Goal: Contribute content: Add original content to the website for others to see

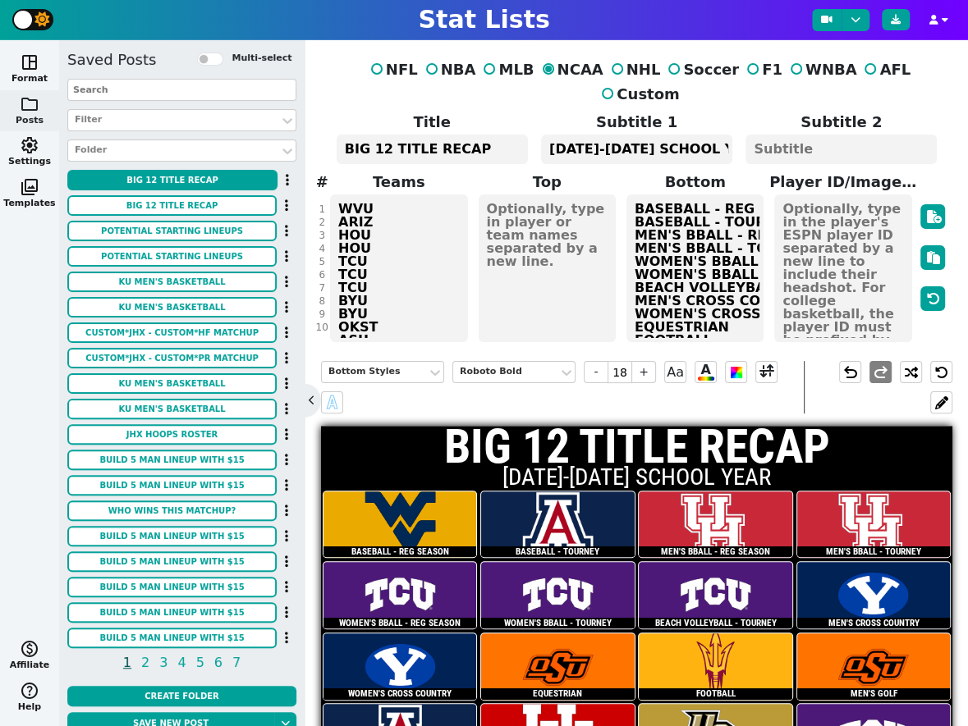
scroll to position [105, 0]
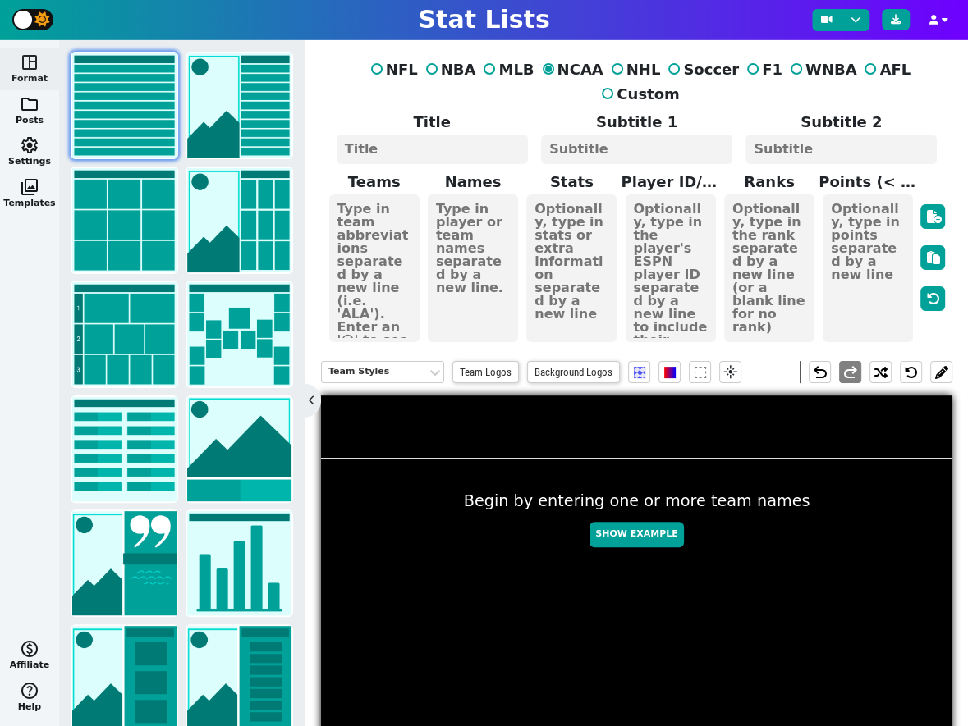
click at [450, 135] on textarea at bounding box center [432, 150] width 191 height 30
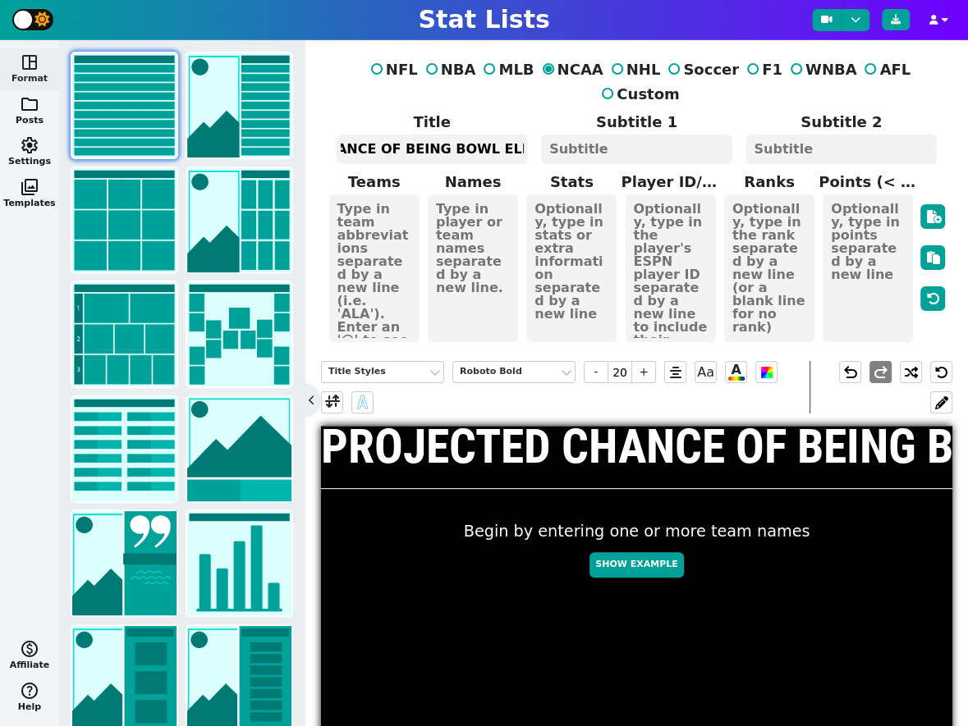
scroll to position [0, 125]
type textarea "PROJECTED CHANCE OF BEING BOWL ELIGIBLE"
click at [590, 361] on span "-" at bounding box center [596, 372] width 25 height 22
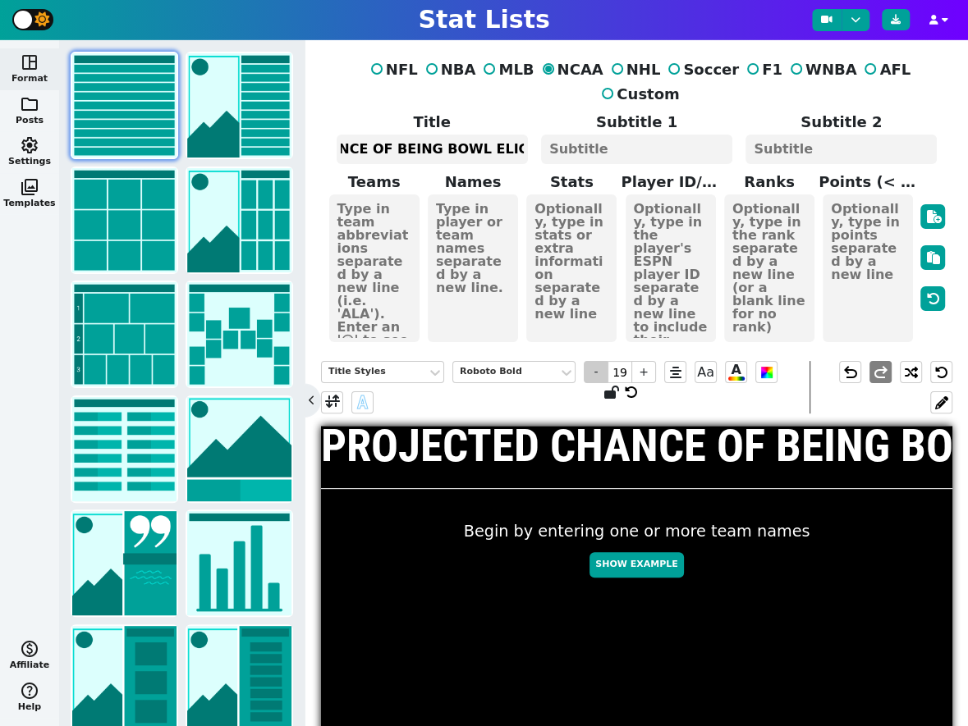
click at [590, 361] on span "-" at bounding box center [596, 372] width 25 height 22
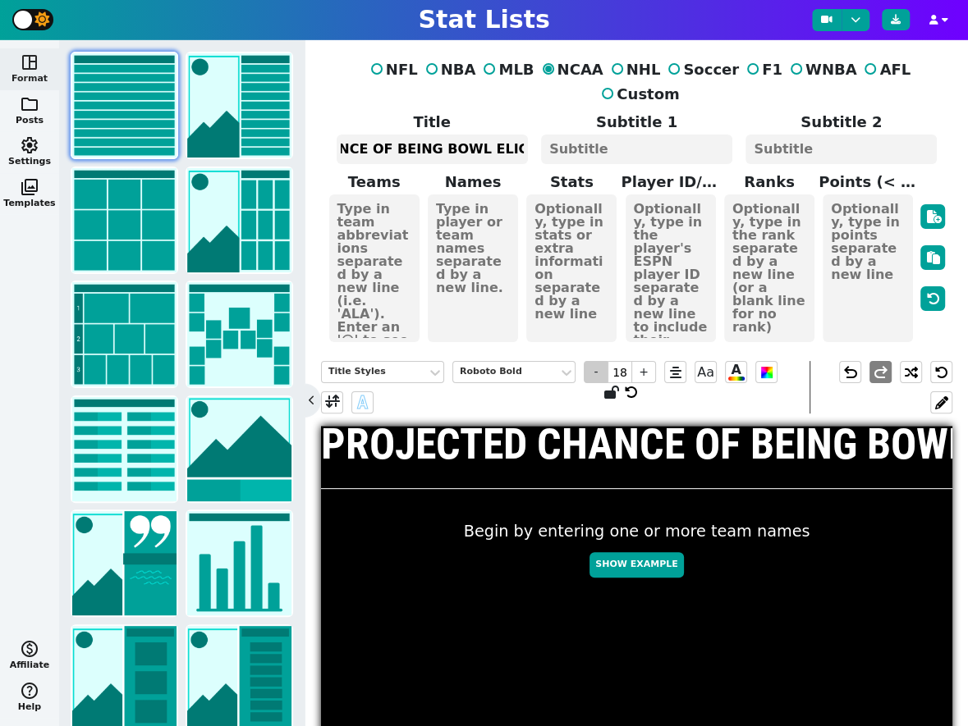
click at [590, 361] on span "-" at bounding box center [596, 372] width 25 height 22
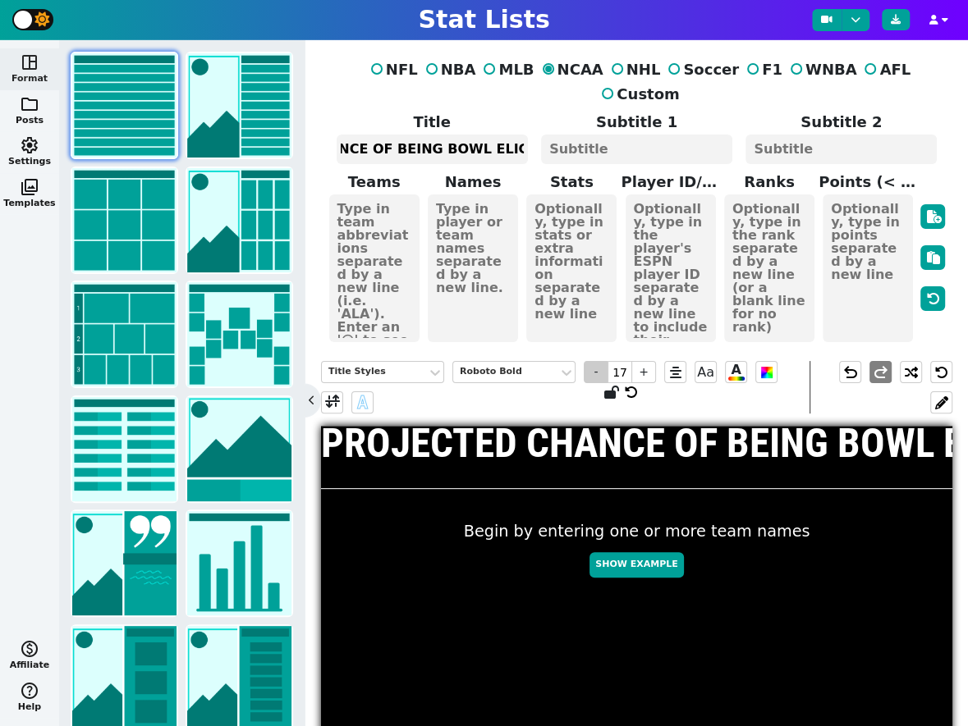
click at [590, 361] on span "-" at bounding box center [596, 372] width 25 height 22
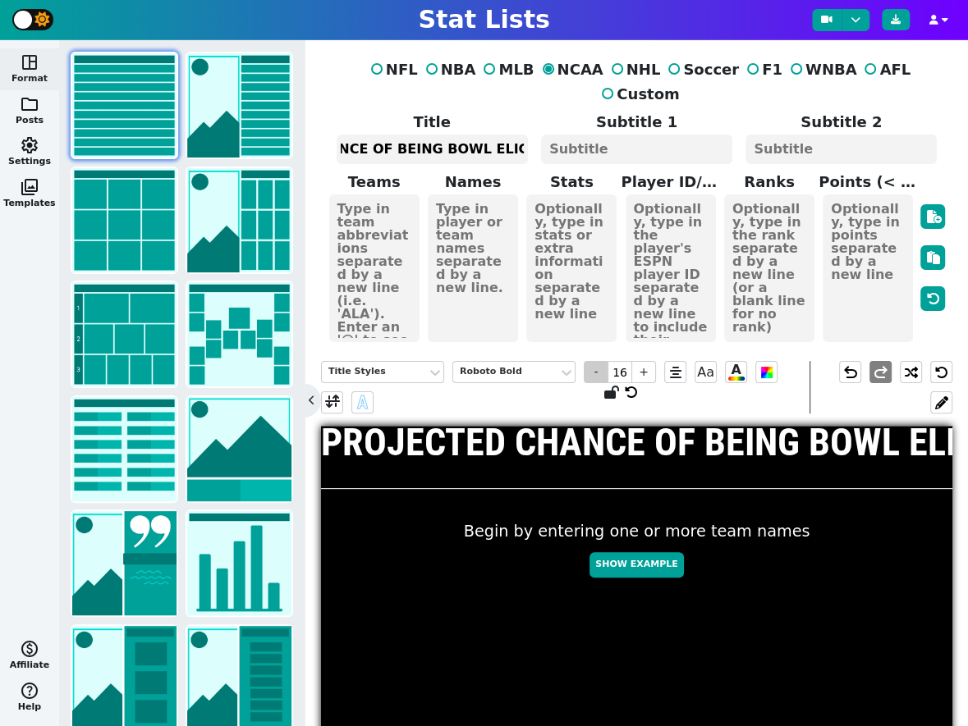
click at [590, 361] on span "-" at bounding box center [596, 372] width 25 height 22
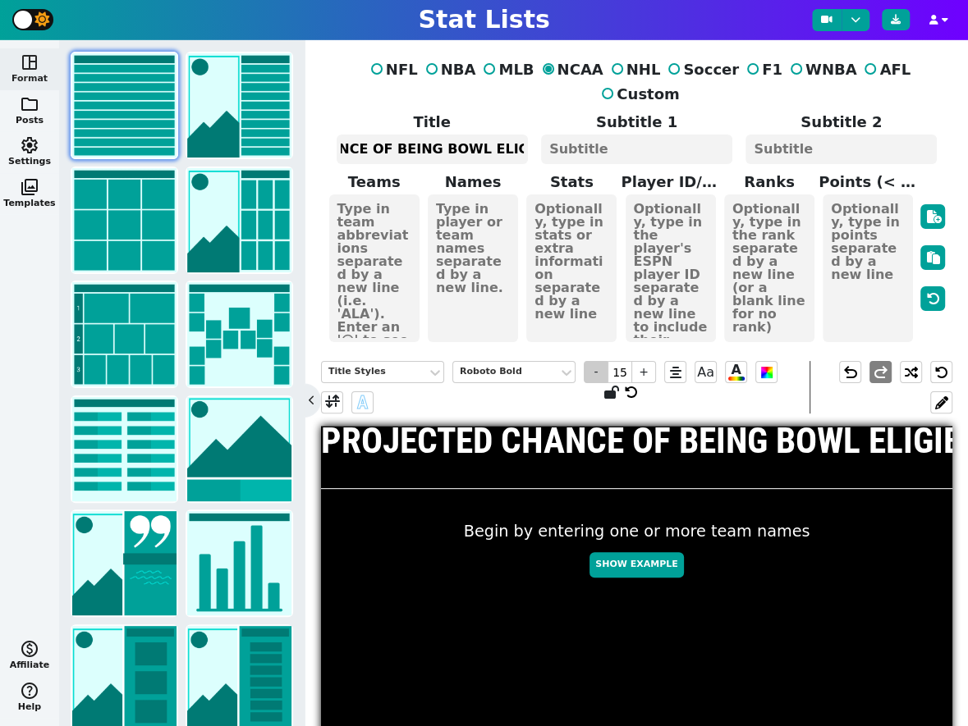
click at [590, 361] on span "-" at bounding box center [596, 372] width 25 height 22
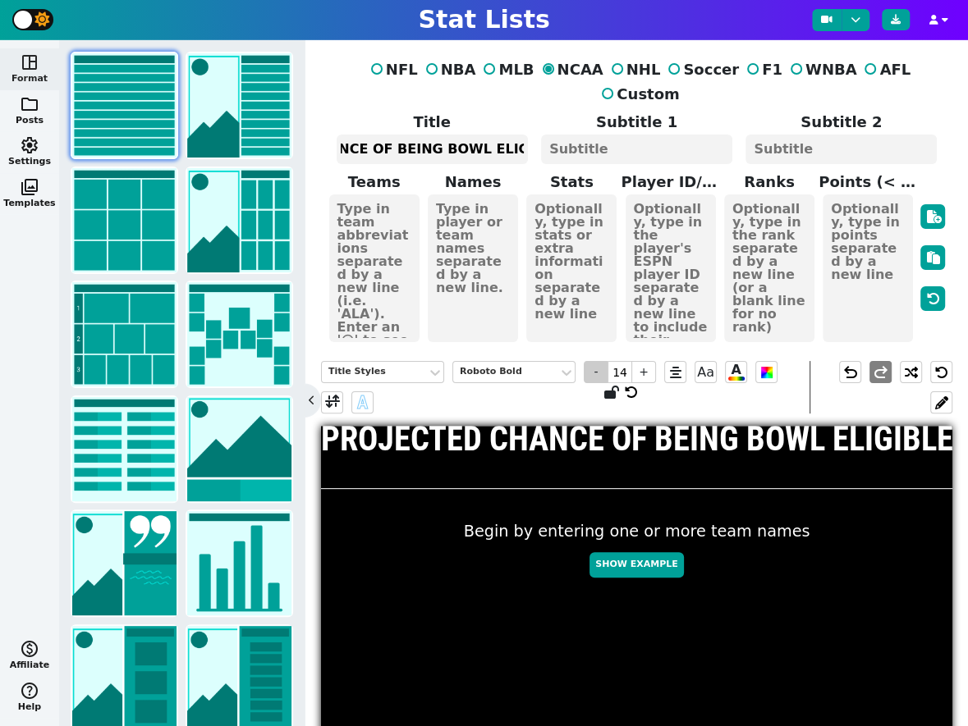
click at [590, 361] on span "-" at bounding box center [596, 372] width 25 height 22
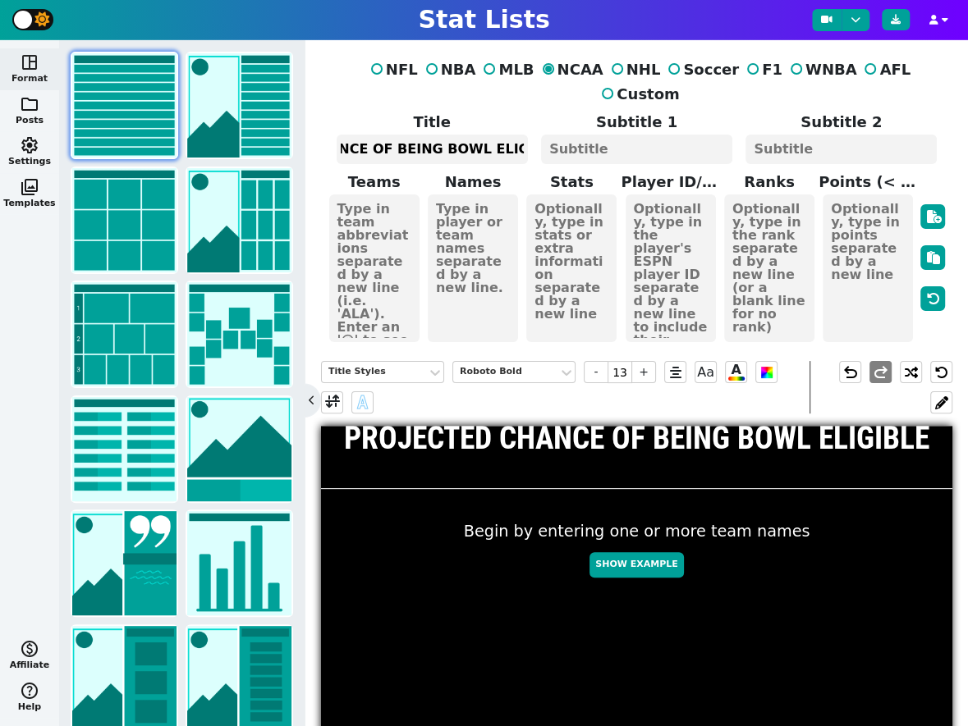
click at [630, 135] on textarea at bounding box center [636, 150] width 191 height 30
type input "10"
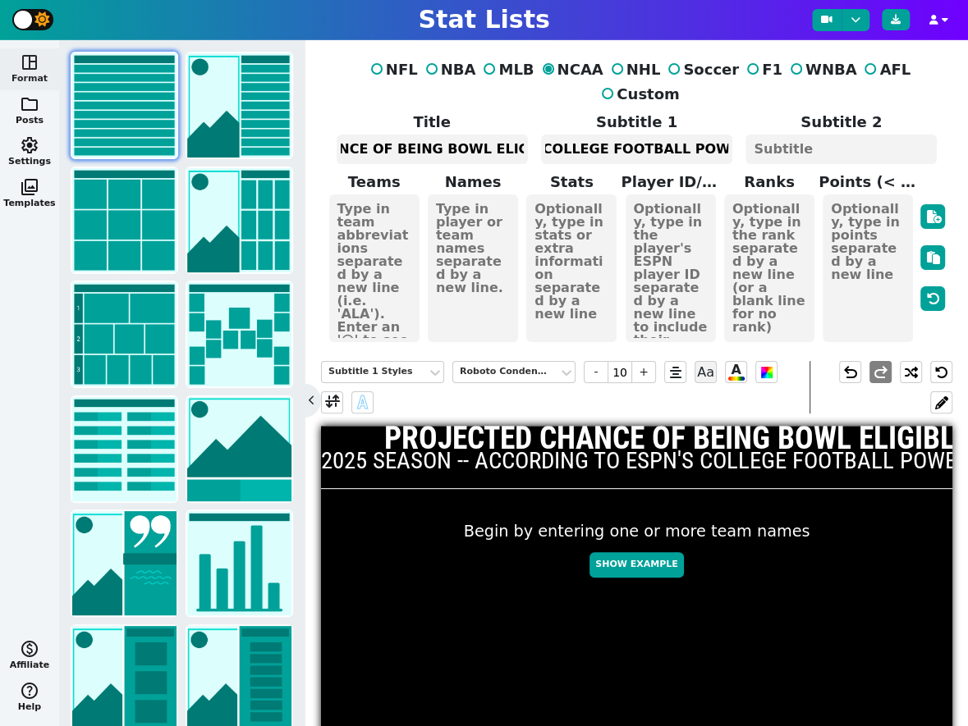
scroll to position [0, 312]
type textarea "2025 SEASON -- ACCORDING TO ESPN'S COLLEGE FOOTBALL POWER INDEX"
click at [597, 361] on span "-" at bounding box center [596, 372] width 25 height 22
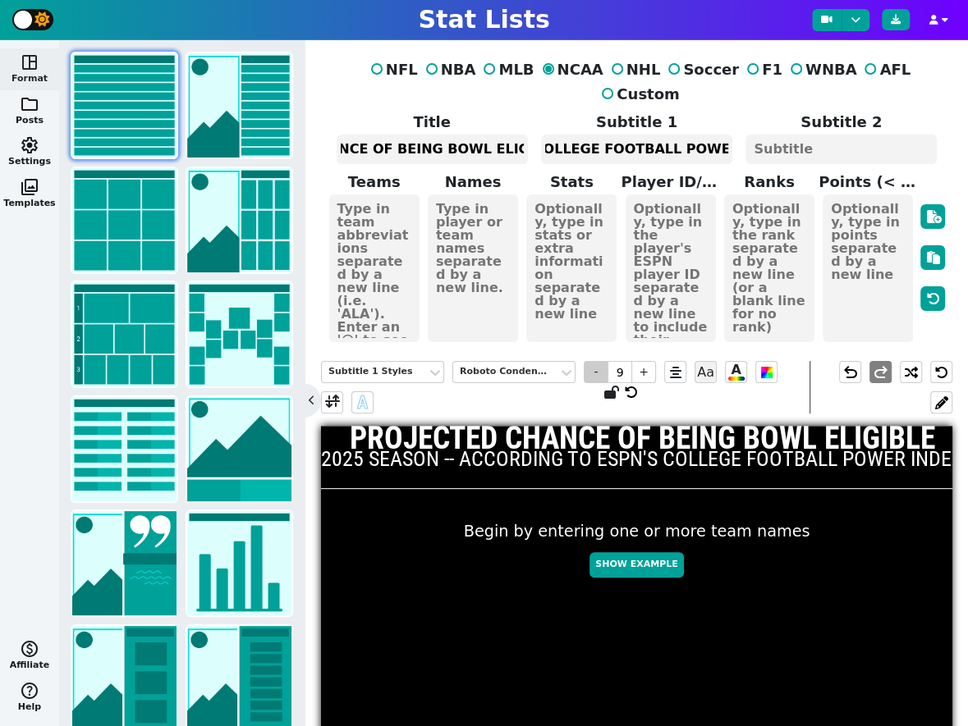
click at [597, 361] on span "-" at bounding box center [596, 372] width 25 height 22
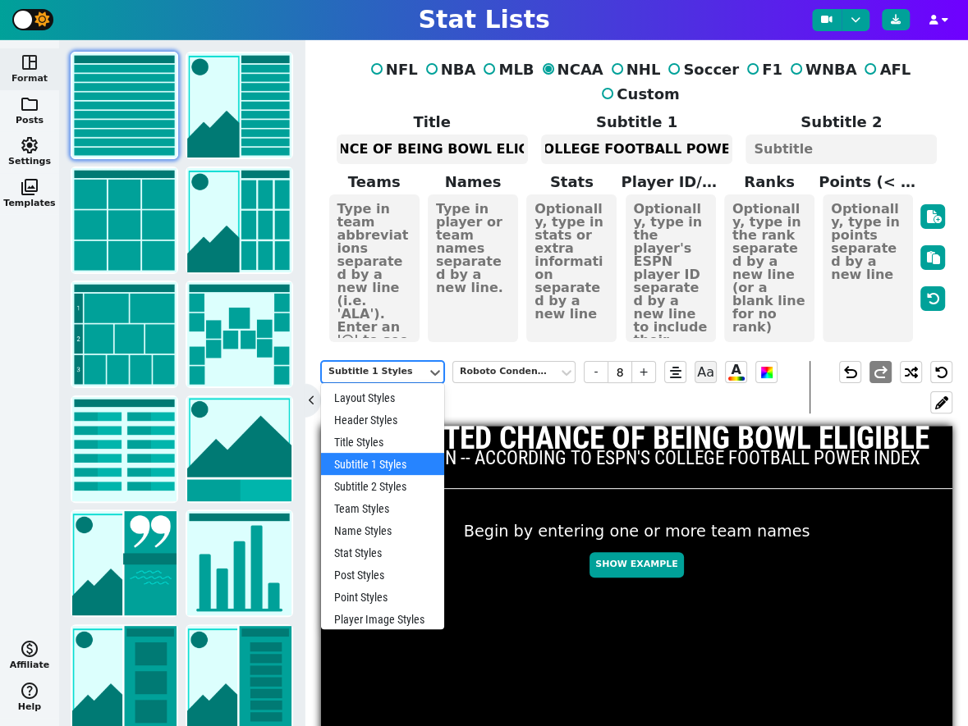
click at [381, 365] on div "Subtitle 1 Styles" at bounding box center [374, 372] width 92 height 14
click at [376, 431] on div "Title Styles" at bounding box center [382, 442] width 123 height 22
type input "13"
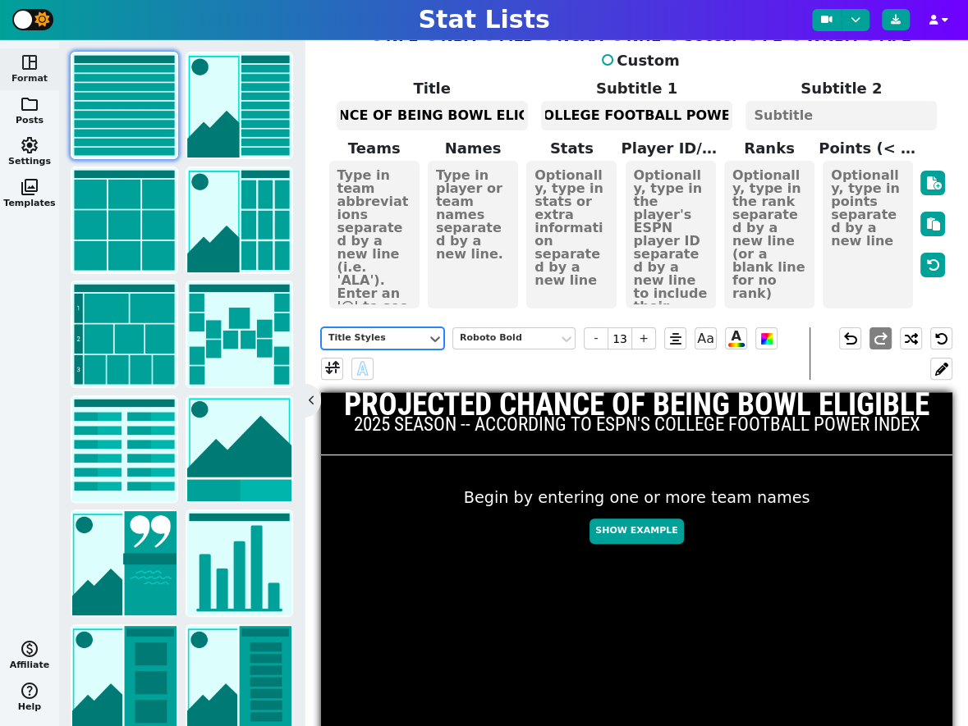
scroll to position [139, 0]
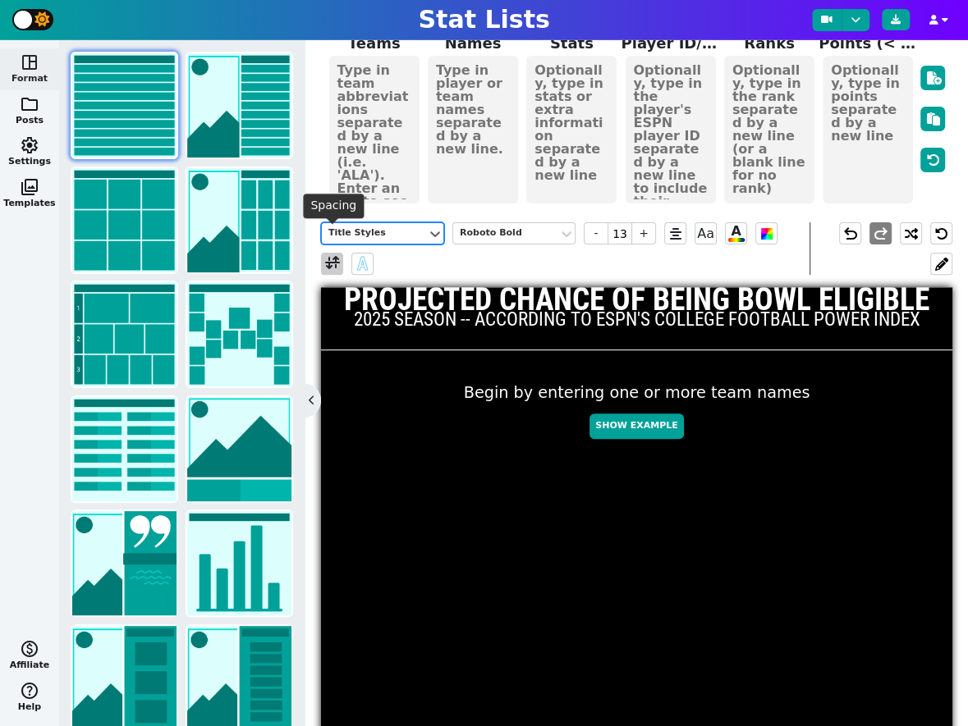
click at [332, 254] on span at bounding box center [332, 264] width 15 height 21
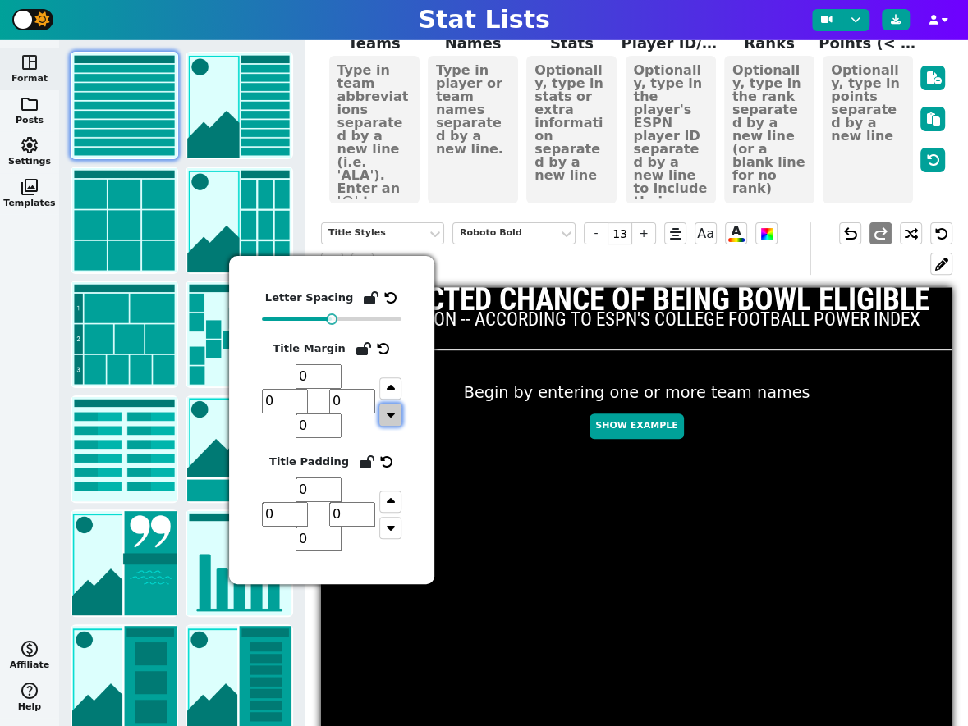
click at [393, 421] on icon "button" at bounding box center [391, 414] width 8 height 13
click at [335, 373] on input "1" at bounding box center [318, 376] width 46 height 25
click at [335, 373] on input "2" at bounding box center [318, 376] width 46 height 25
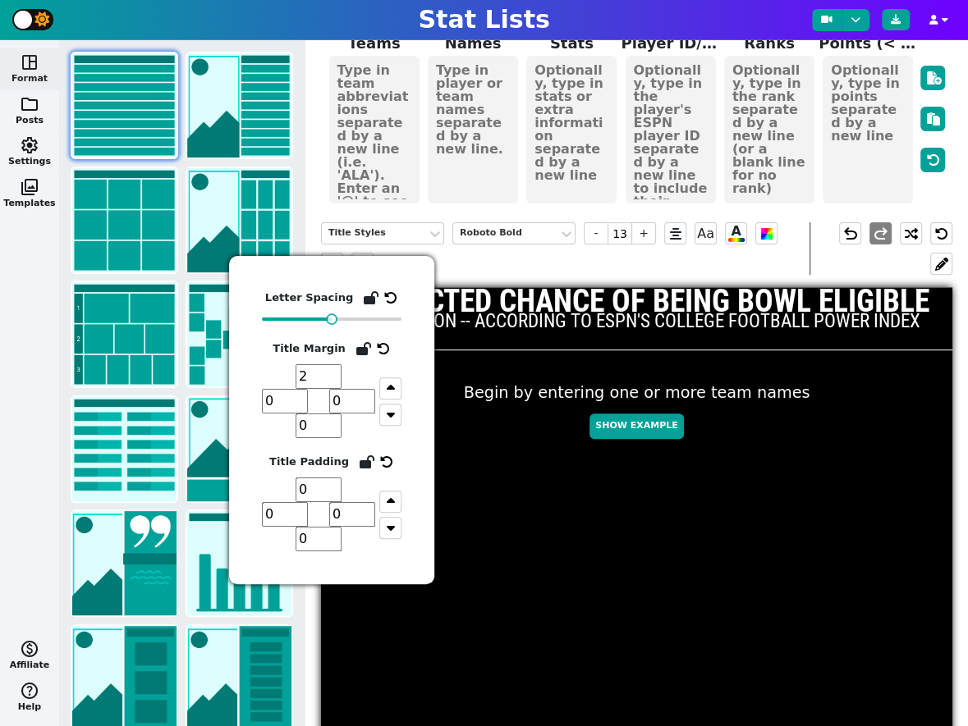
click at [335, 373] on input "3" at bounding box center [318, 376] width 46 height 25
click at [332, 373] on input "4" at bounding box center [318, 376] width 46 height 25
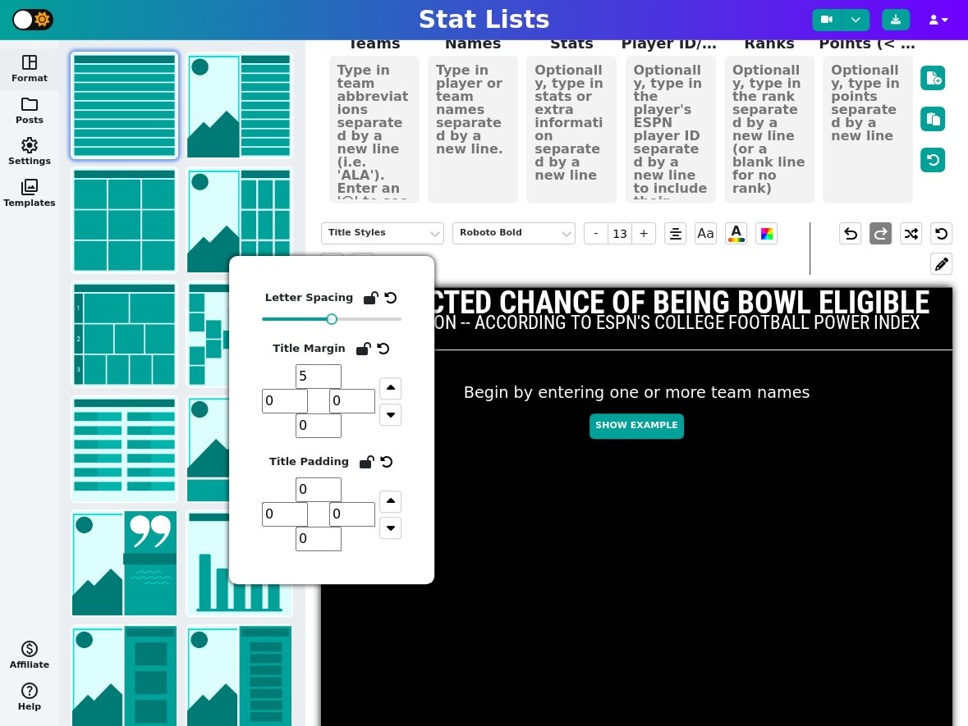
click at [332, 373] on input "5" at bounding box center [318, 376] width 46 height 25
click at [332, 373] on input "6" at bounding box center [318, 376] width 46 height 25
click at [332, 373] on input "7" at bounding box center [318, 376] width 46 height 25
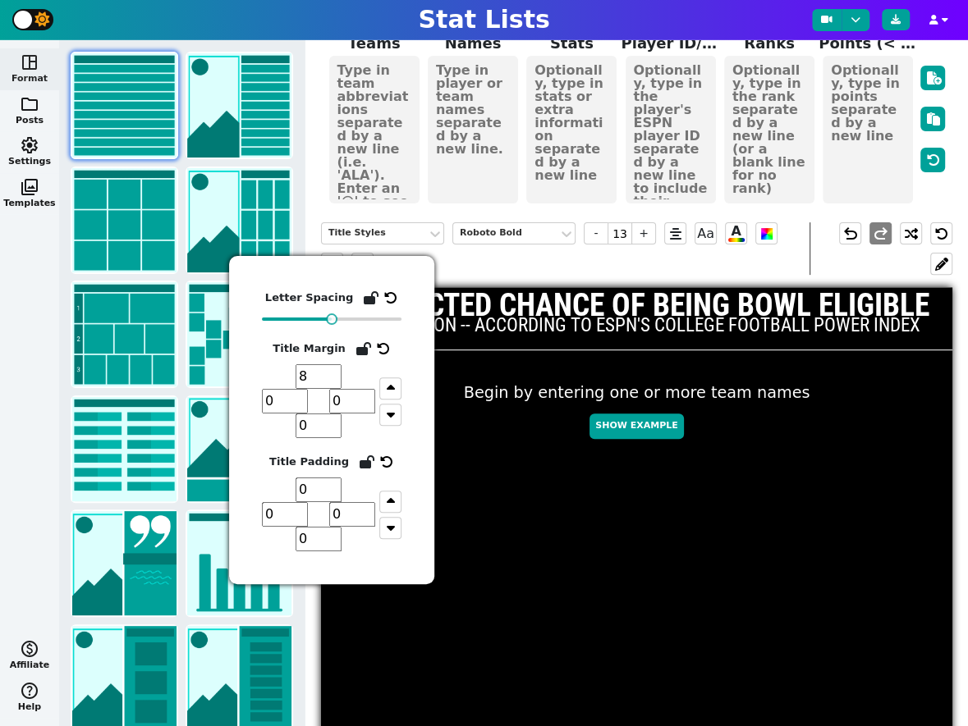
click at [332, 373] on input "8" at bounding box center [318, 376] width 46 height 25
type input "9"
click at [332, 373] on input "9" at bounding box center [318, 376] width 46 height 25
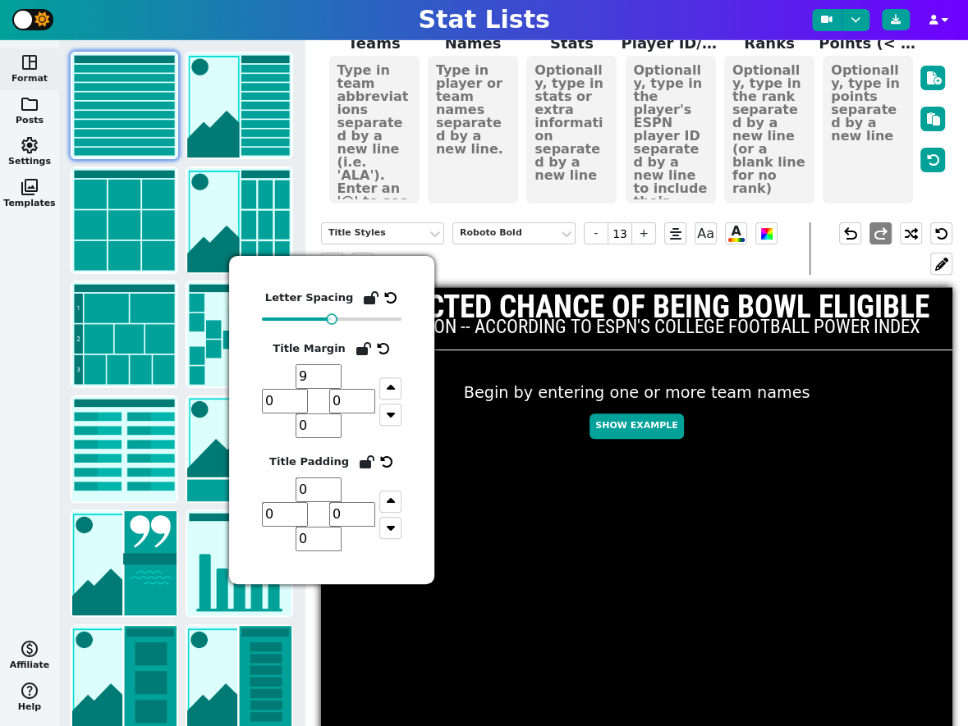
click at [460, 229] on div "Title Styles Roboto Bold - 13 + Aa A A" at bounding box center [565, 248] width 488 height 53
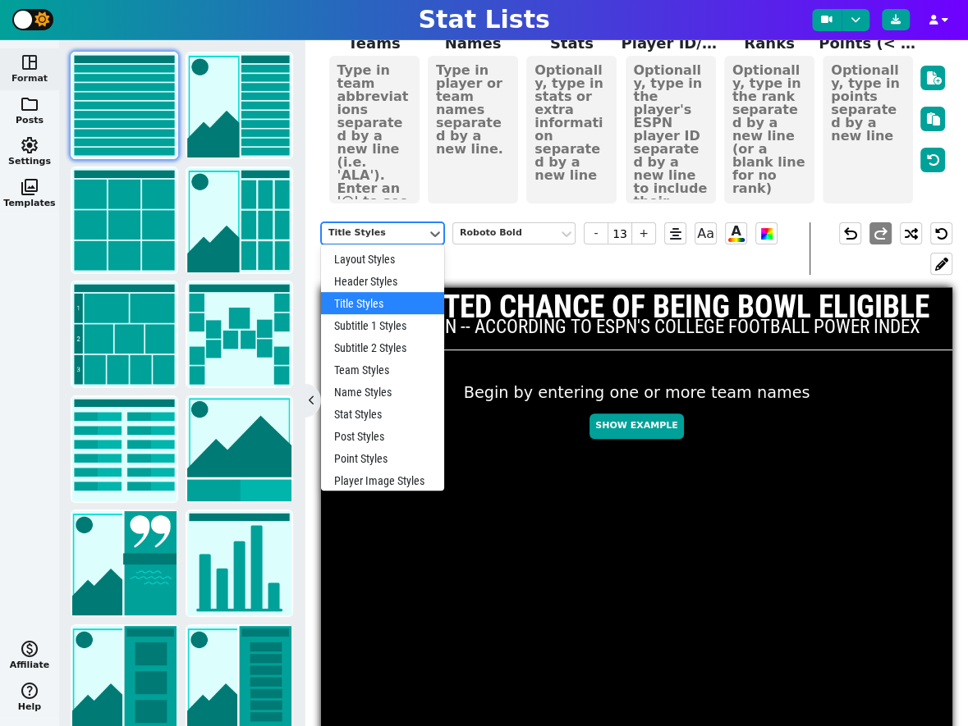
click at [413, 222] on div "Title Styles" at bounding box center [374, 233] width 105 height 22
click at [388, 314] on div "Subtitle 1 Styles" at bounding box center [382, 325] width 123 height 22
type input "8"
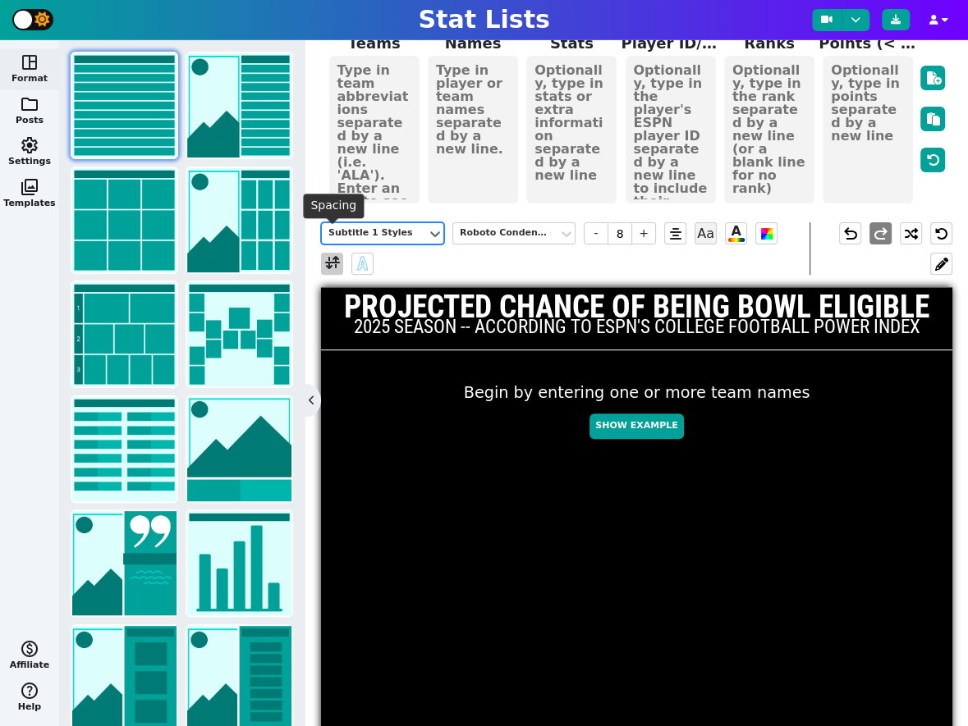
click at [328, 254] on span at bounding box center [332, 264] width 15 height 21
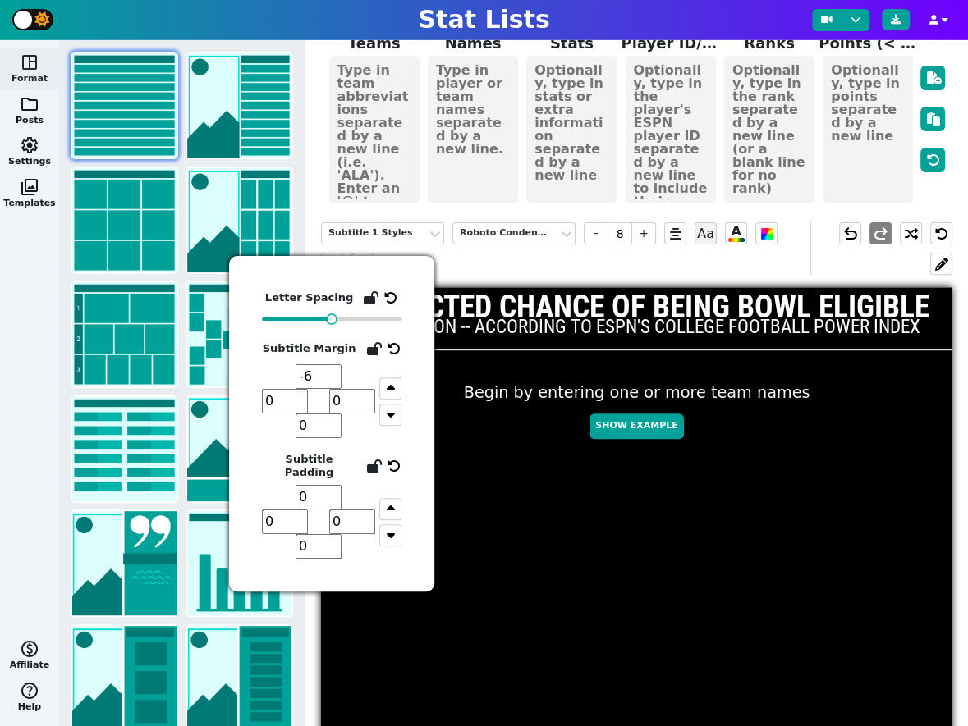
click at [332, 374] on input "-6" at bounding box center [318, 376] width 46 height 25
click at [332, 374] on input "-5" at bounding box center [318, 376] width 46 height 25
click at [332, 374] on input "-4" at bounding box center [318, 376] width 46 height 25
click at [332, 374] on input "-3" at bounding box center [318, 376] width 46 height 25
click at [332, 374] on input "-2" at bounding box center [318, 376] width 46 height 25
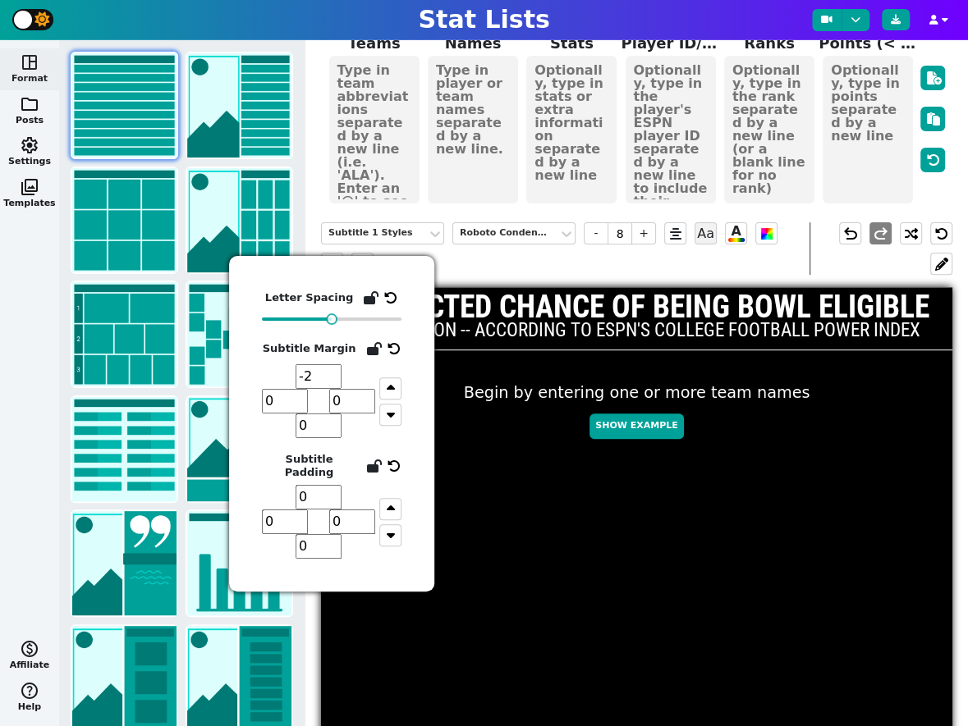
type input "-1"
click at [332, 374] on input "-1" at bounding box center [318, 376] width 46 height 25
click at [524, 240] on div "Subtitle 1 Styles Roboto Condensed - 8 + Aa A A" at bounding box center [565, 248] width 488 height 53
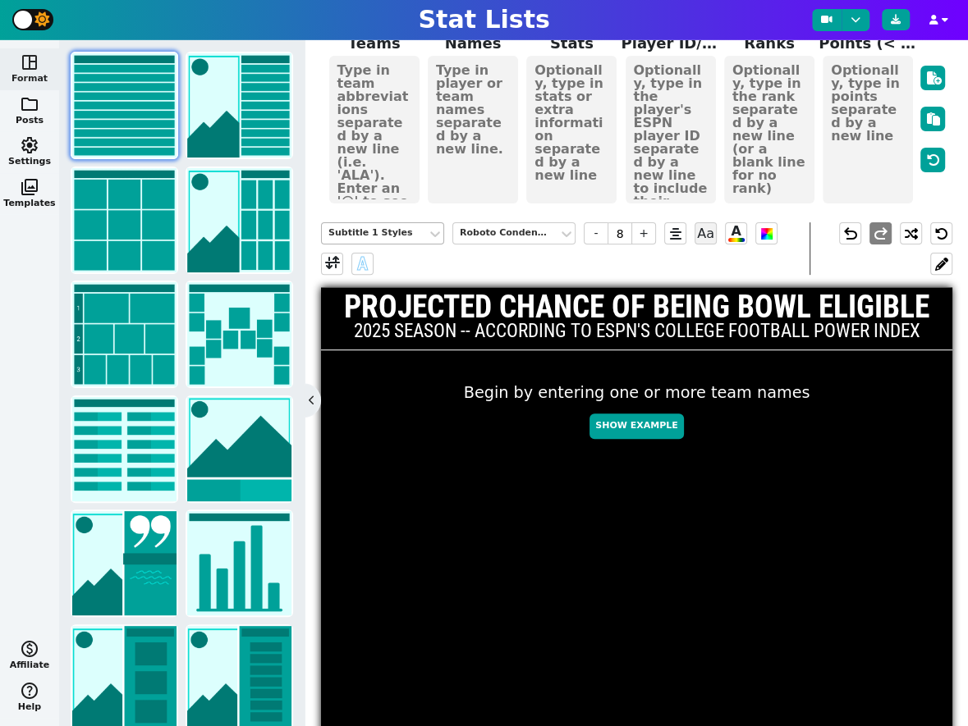
click at [396, 227] on div "Subtitle 1 Styles" at bounding box center [374, 234] width 92 height 14
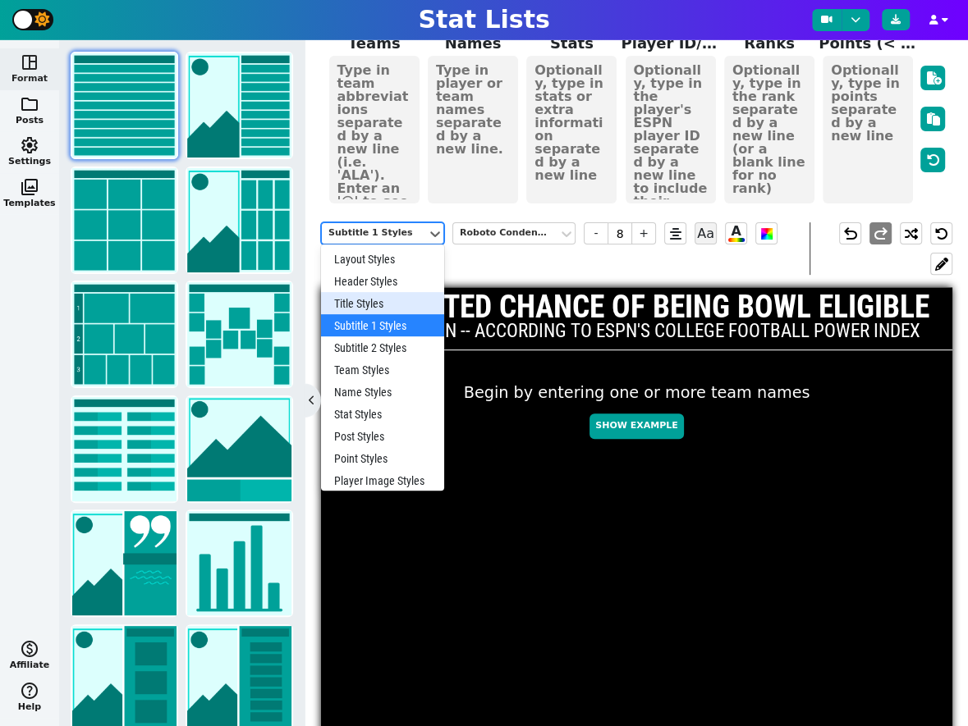
click at [373, 292] on div "Title Styles" at bounding box center [382, 303] width 123 height 22
type input "13"
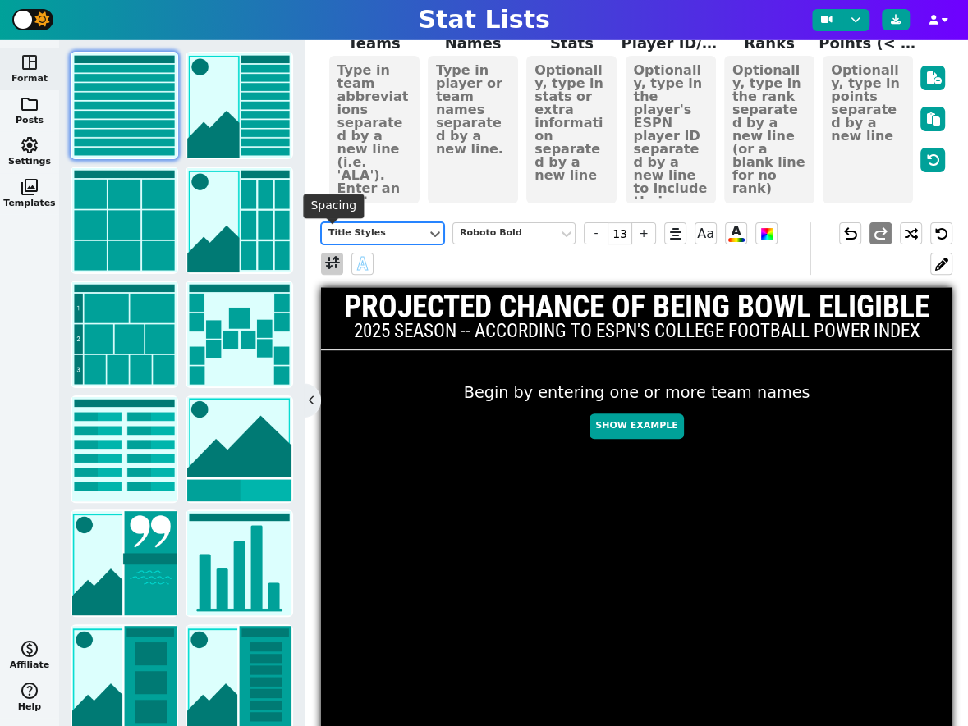
click at [332, 254] on span at bounding box center [332, 264] width 15 height 21
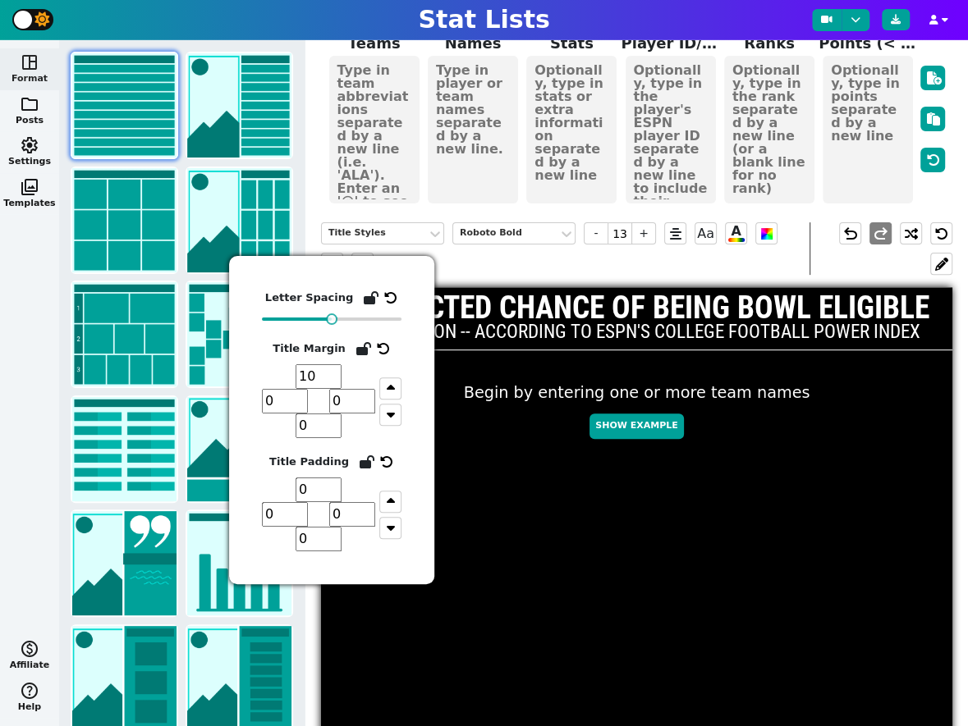
click at [336, 371] on input "10" at bounding box center [318, 376] width 46 height 25
type input "11"
click at [336, 371] on input "11" at bounding box center [318, 376] width 46 height 25
click at [599, 240] on div "Title Styles Roboto Bold - 13 + Aa A A" at bounding box center [565, 248] width 488 height 53
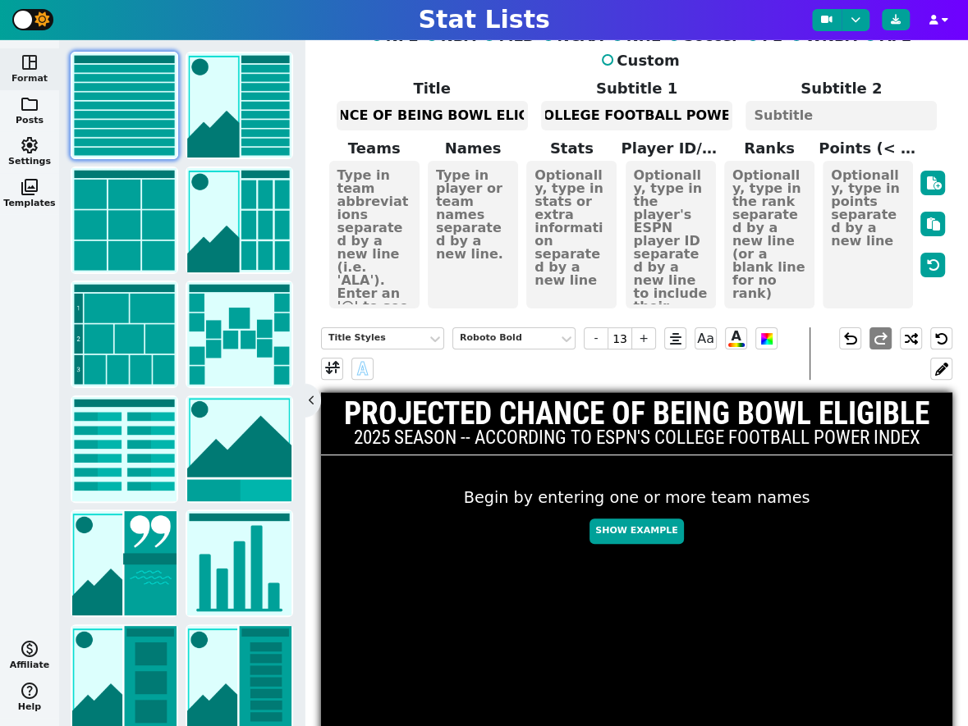
scroll to position [0, 0]
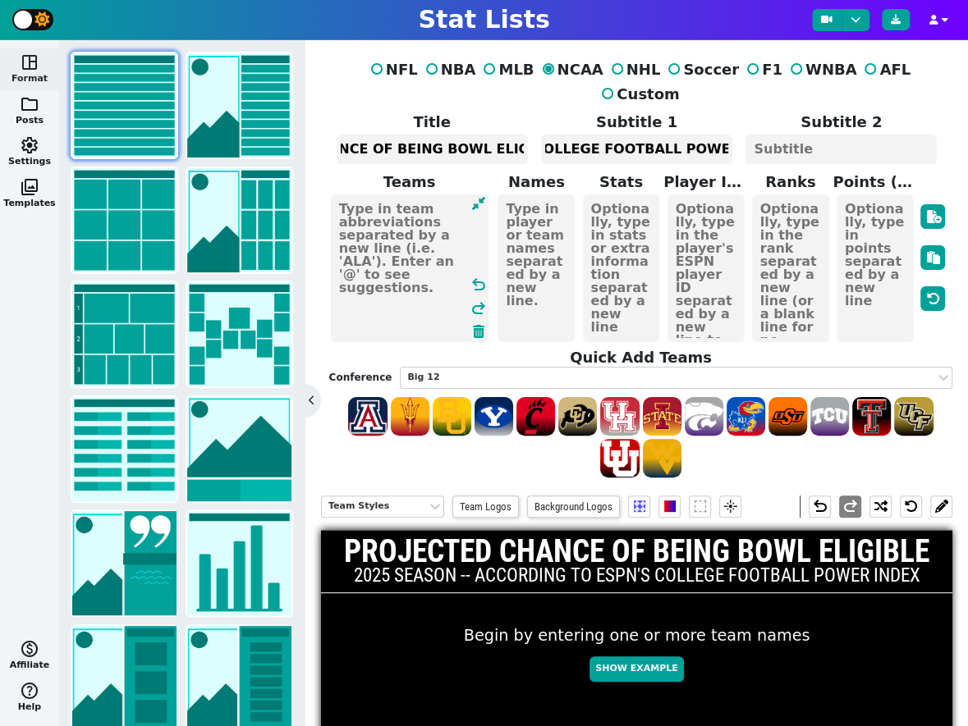
click at [365, 258] on textarea at bounding box center [410, 269] width 158 height 148
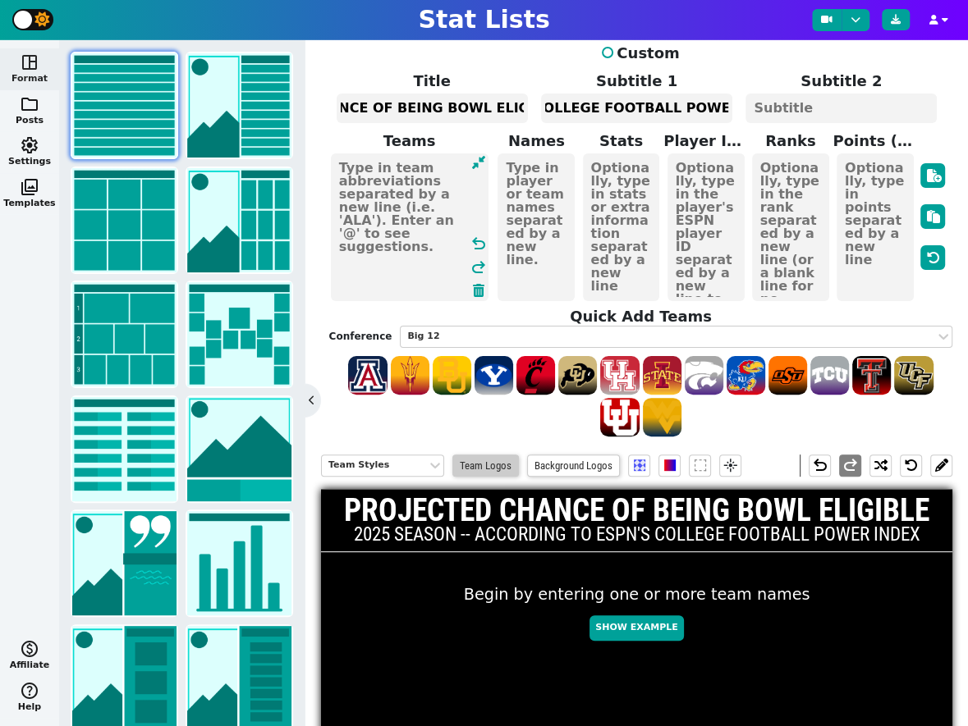
scroll to position [39, 0]
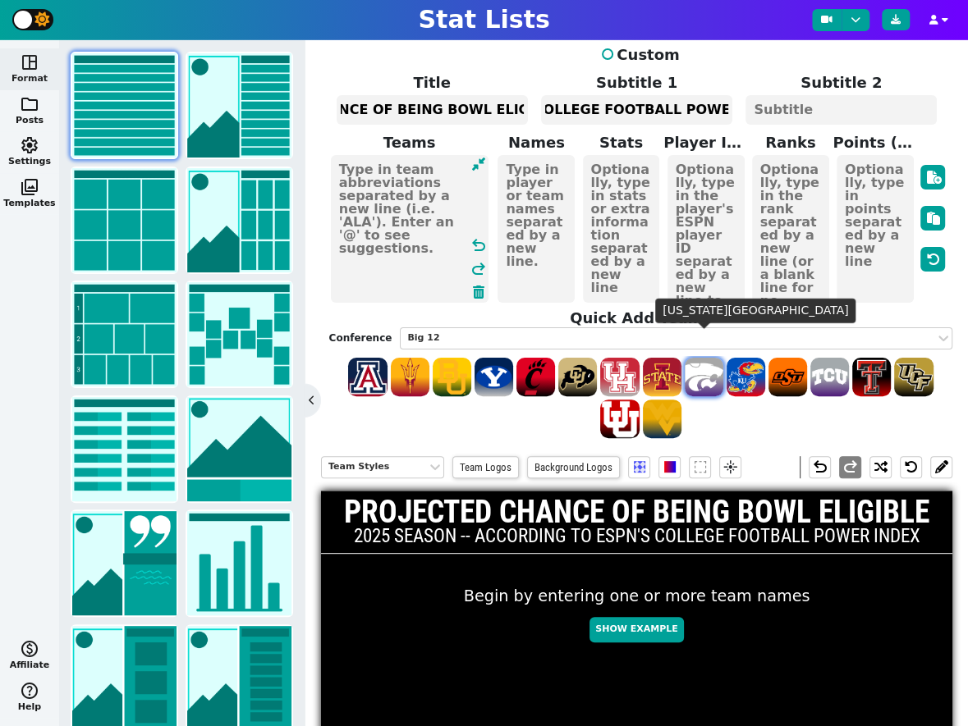
click at [706, 358] on span at bounding box center [704, 377] width 39 height 39
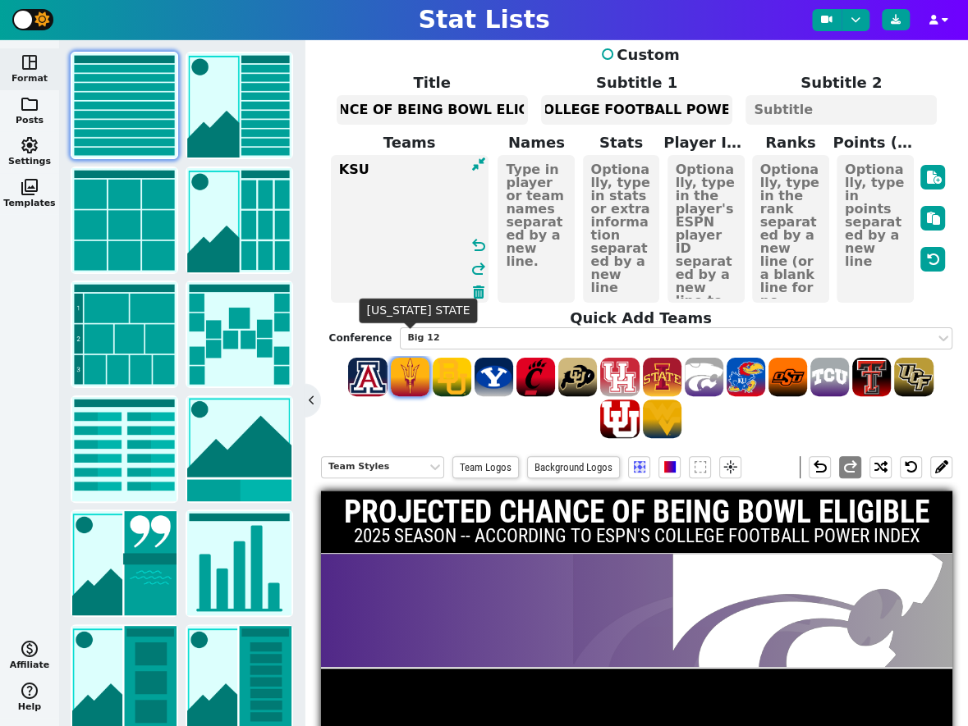
click at [407, 359] on span at bounding box center [410, 377] width 39 height 39
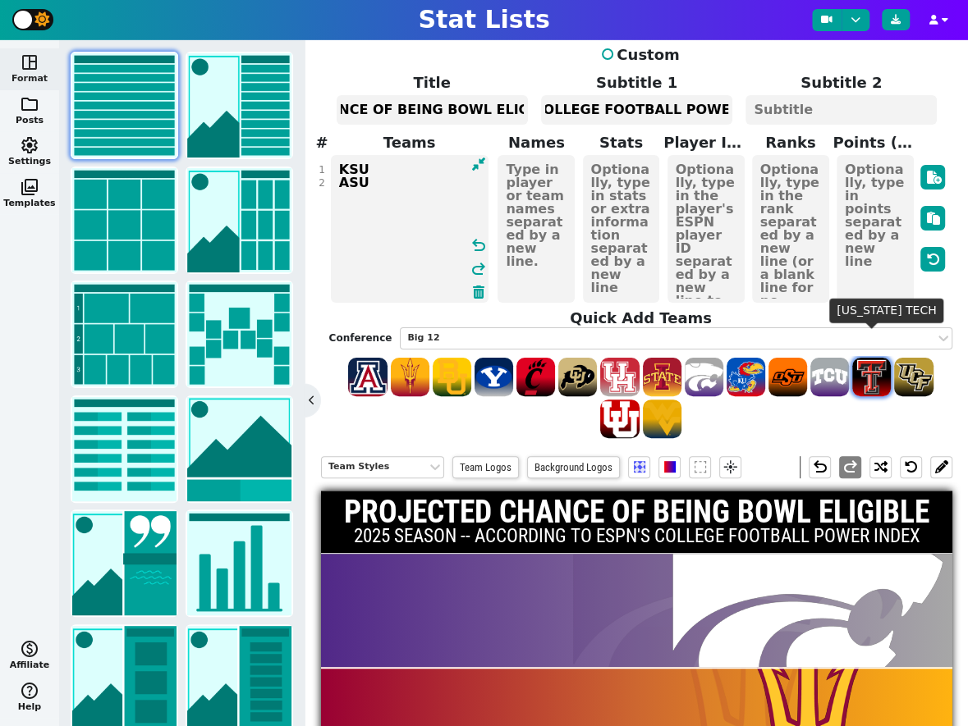
click at [876, 358] on span at bounding box center [871, 377] width 39 height 39
click at [487, 358] on span at bounding box center [493, 377] width 39 height 39
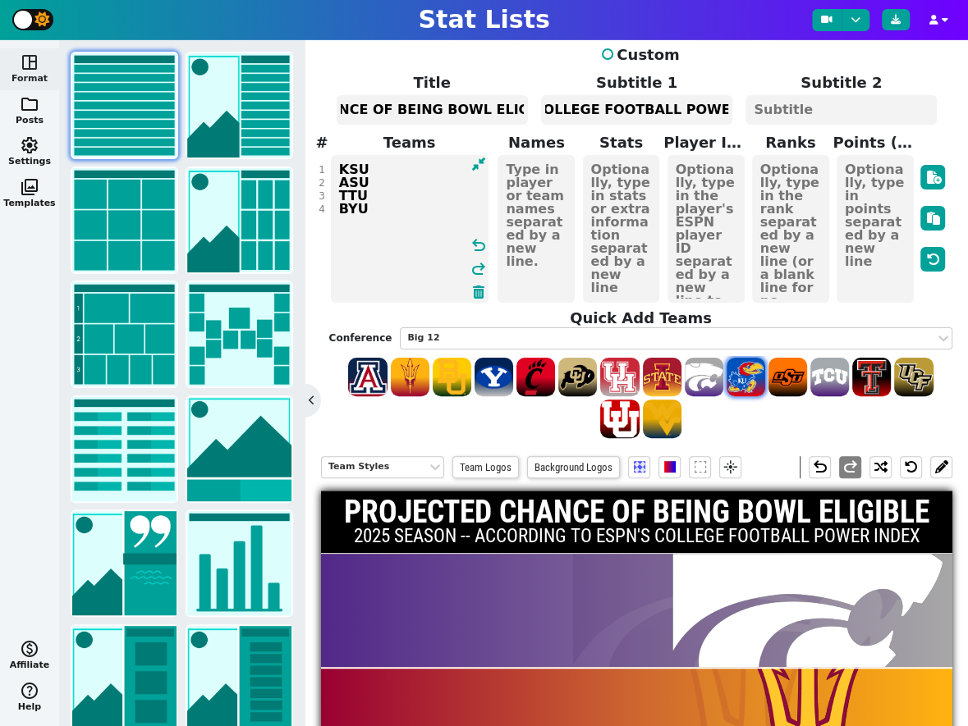
click at [758, 358] on span at bounding box center [745, 377] width 39 height 39
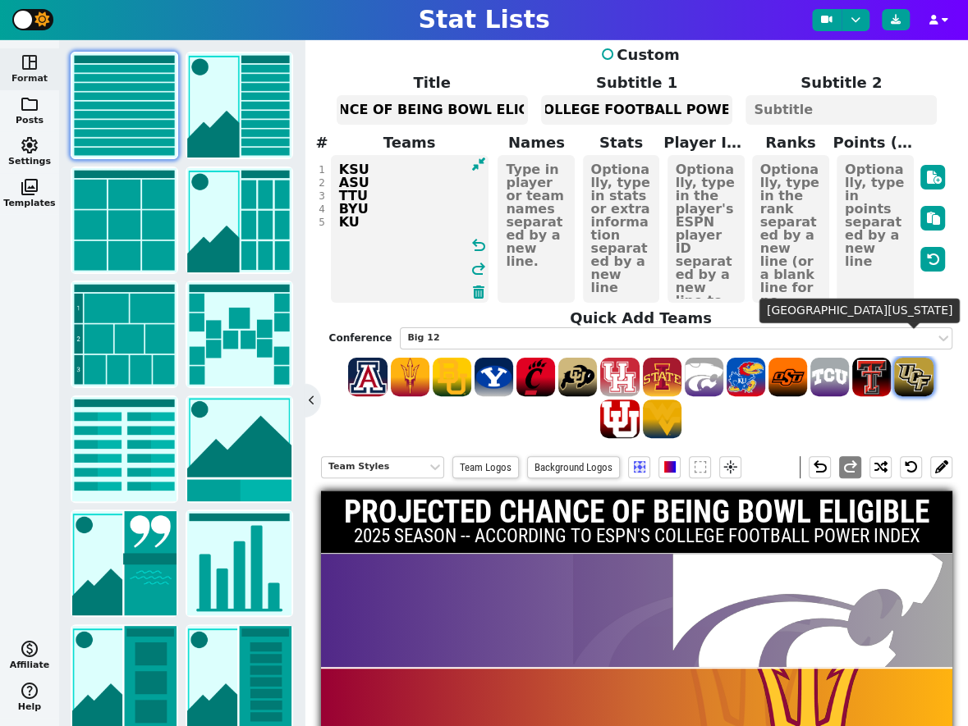
click at [910, 358] on span at bounding box center [913, 377] width 39 height 39
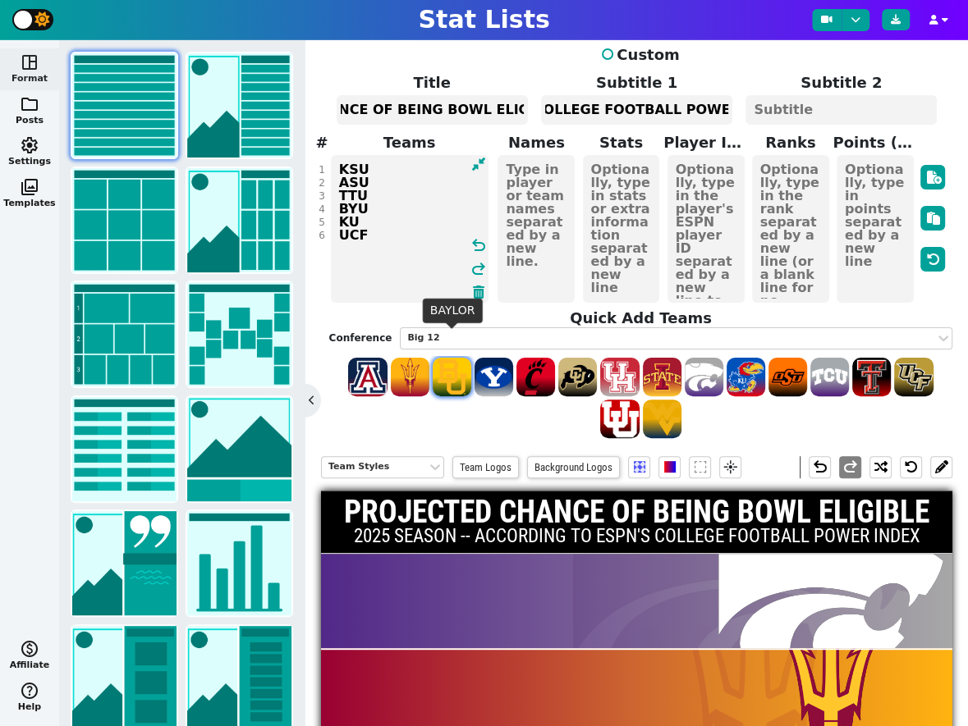
click at [449, 359] on span at bounding box center [452, 377] width 39 height 39
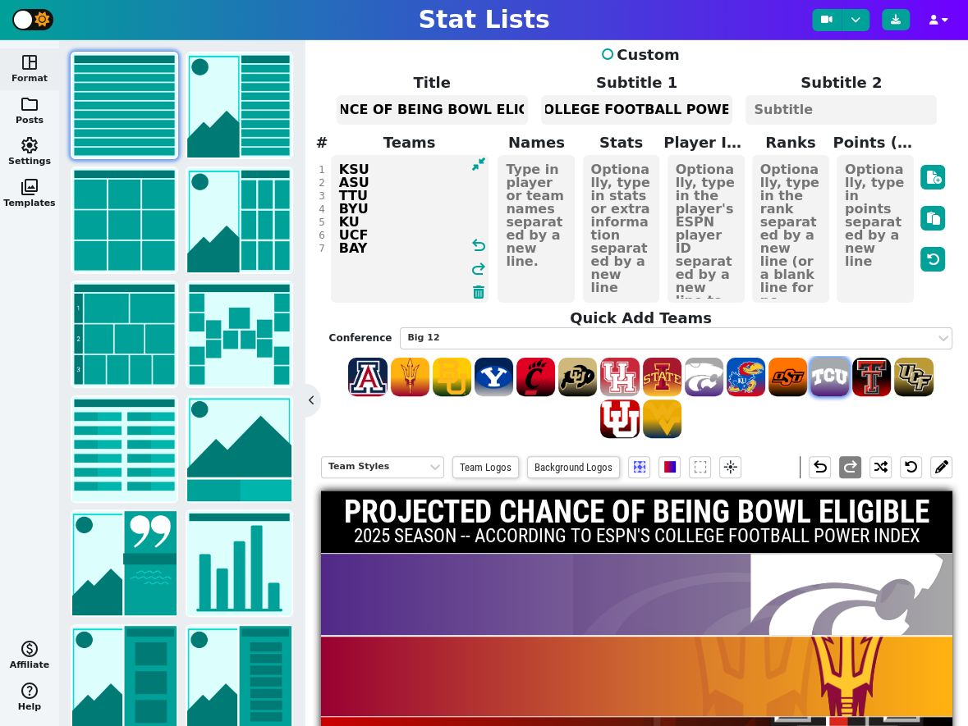
click at [830, 358] on span at bounding box center [829, 377] width 39 height 39
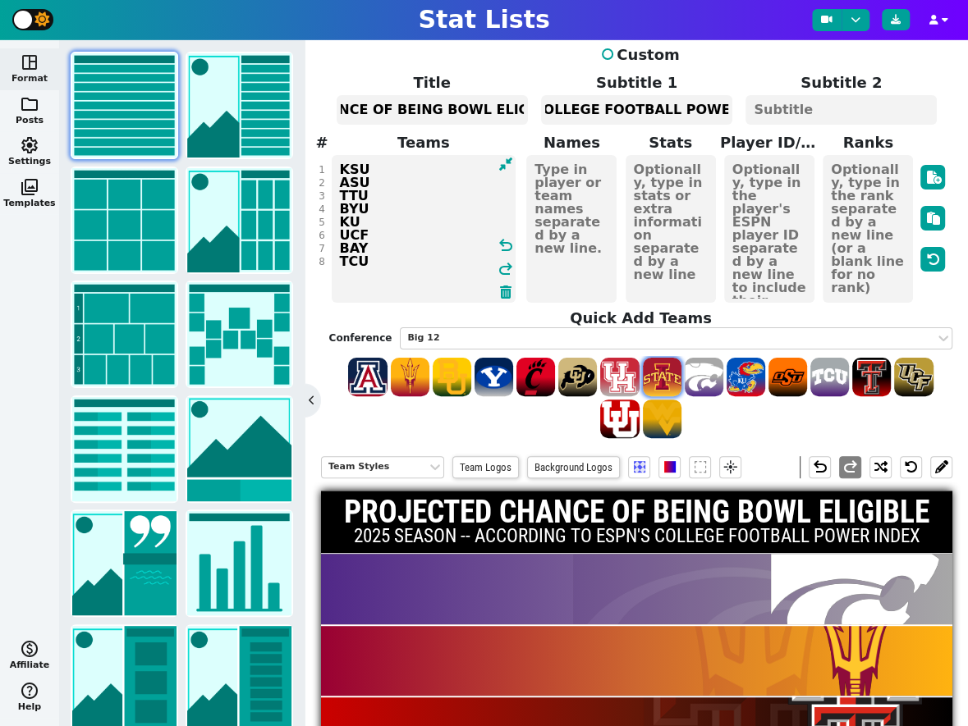
click at [666, 359] on span at bounding box center [662, 377] width 39 height 39
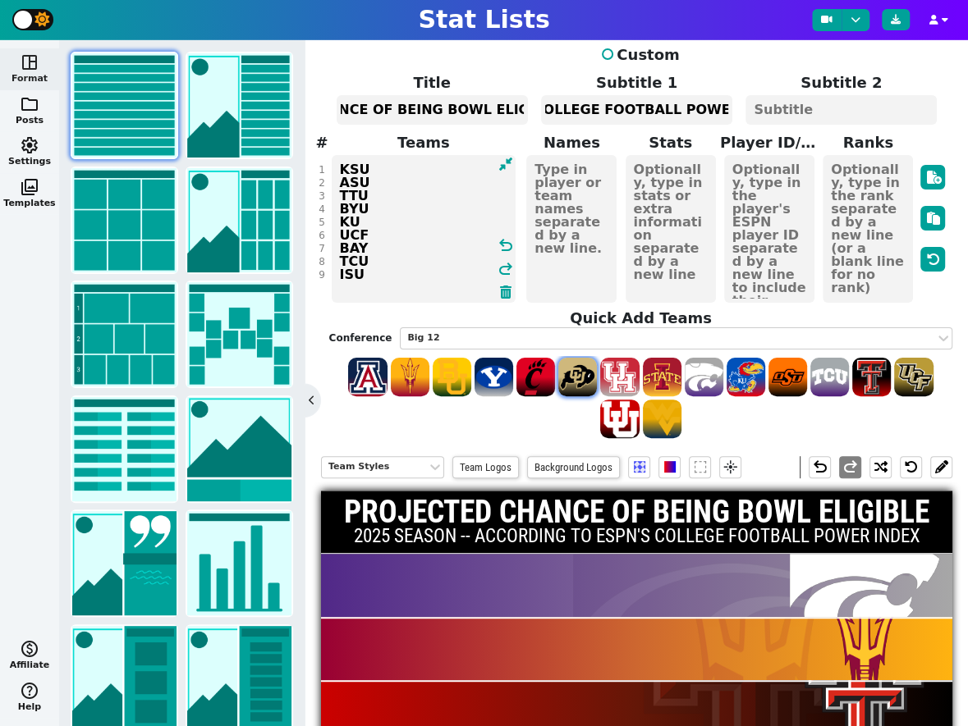
click at [568, 359] on span at bounding box center [577, 377] width 39 height 39
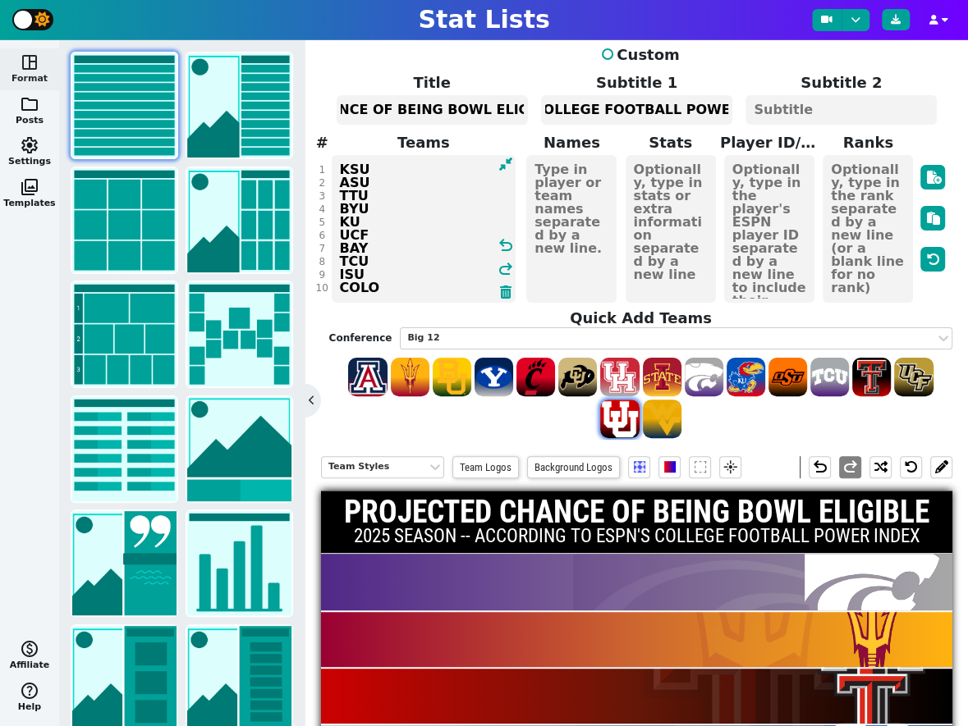
click at [614, 400] on span at bounding box center [619, 419] width 39 height 39
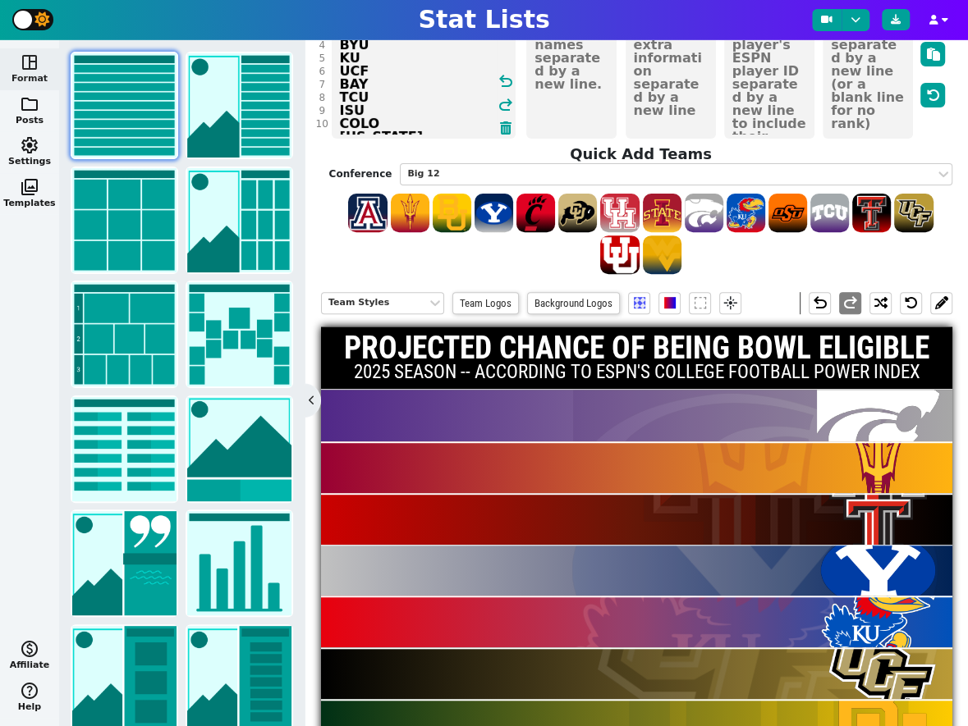
scroll to position [202, 0]
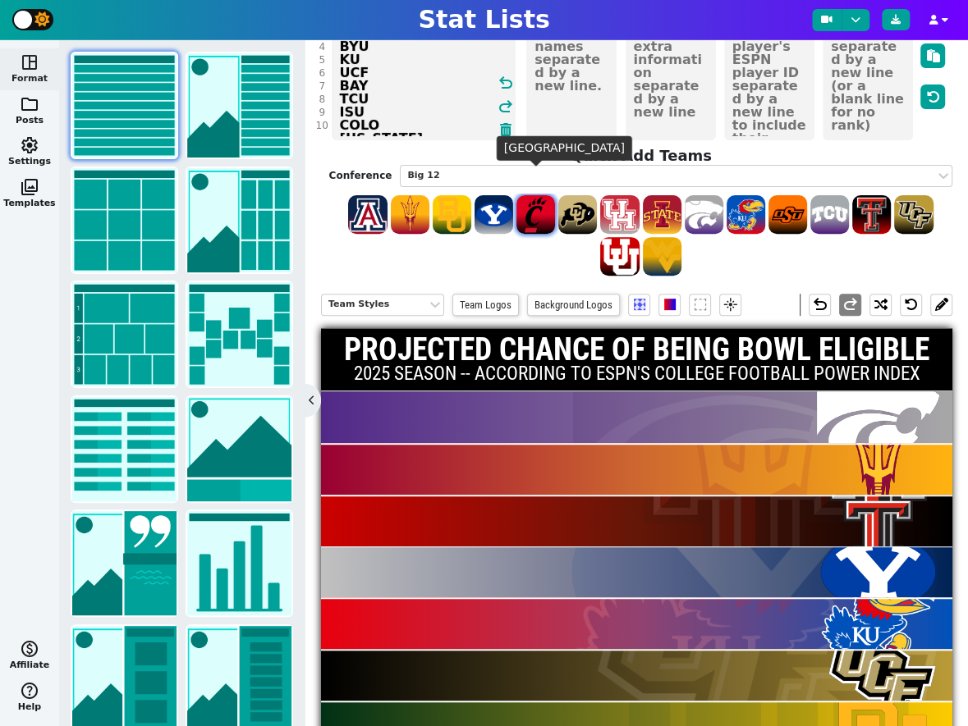
click at [533, 195] on span at bounding box center [535, 214] width 39 height 39
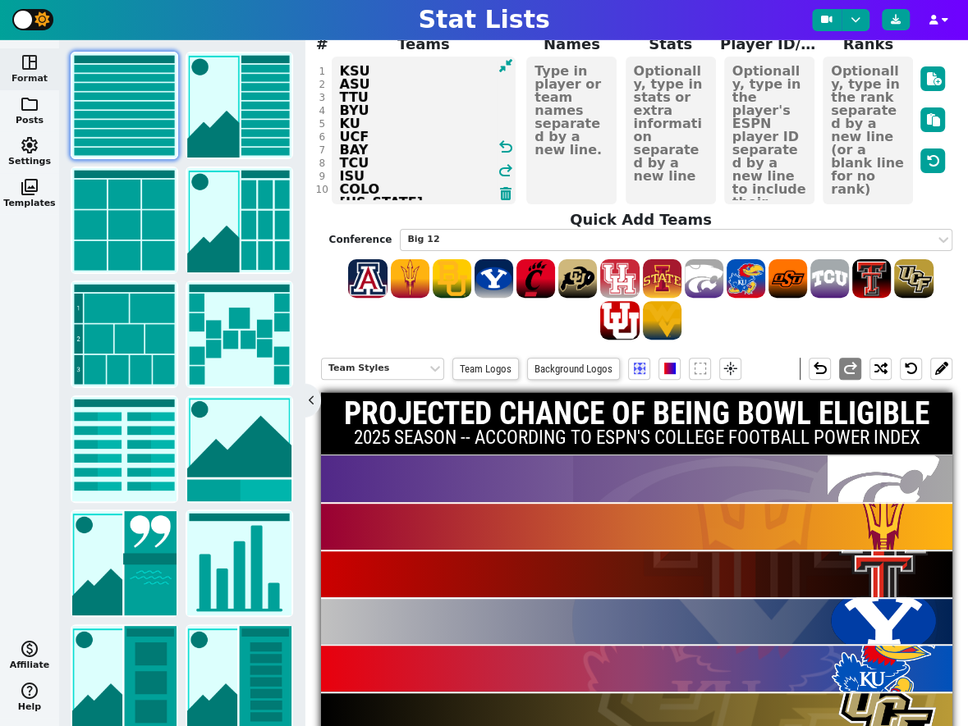
scroll to position [138, 0]
click at [784, 259] on span at bounding box center [787, 278] width 39 height 39
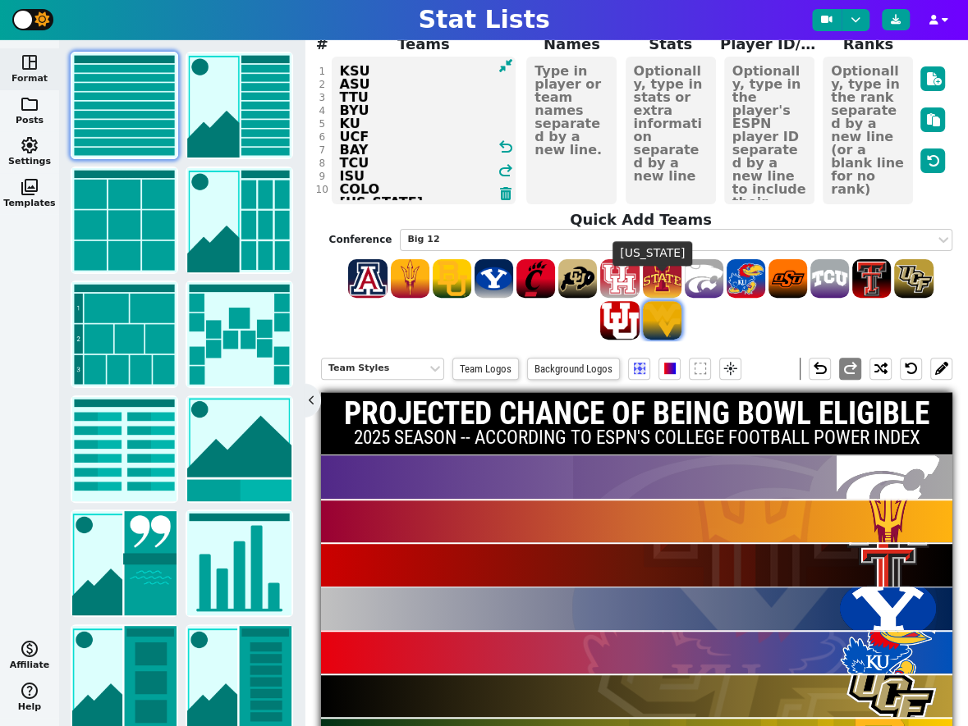
click at [671, 301] on span at bounding box center [662, 320] width 39 height 39
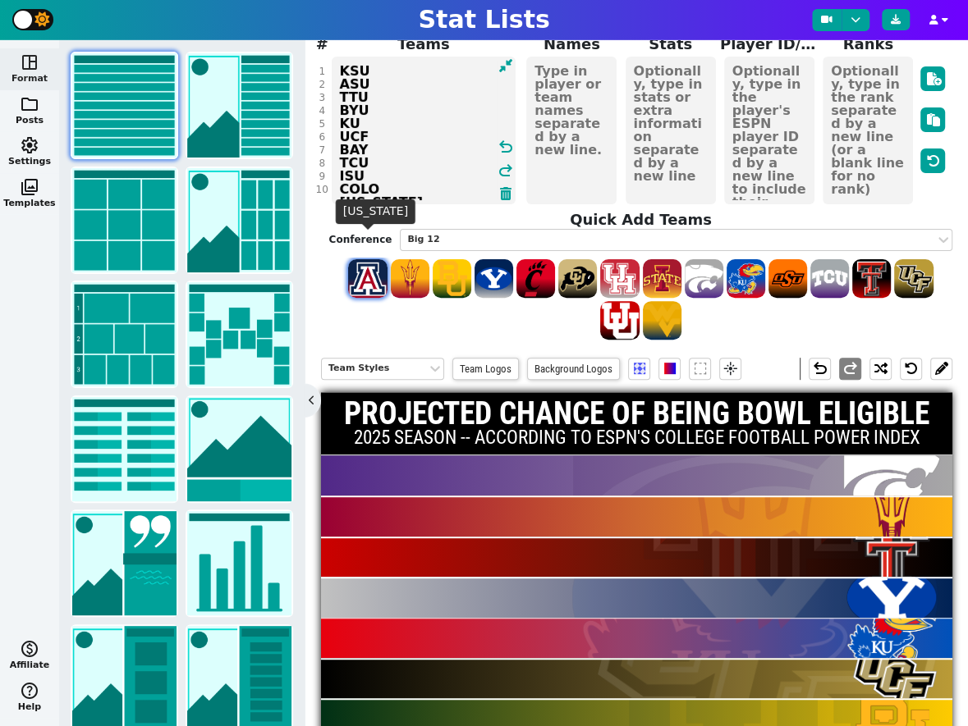
click at [375, 259] on span at bounding box center [367, 278] width 39 height 39
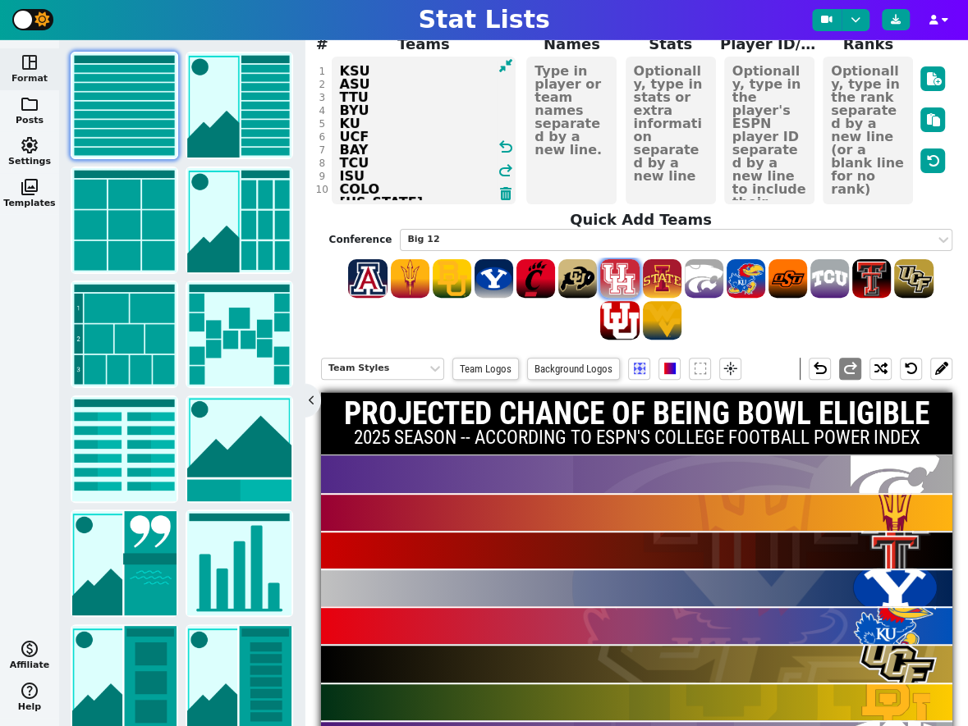
click at [623, 259] on span at bounding box center [619, 278] width 39 height 39
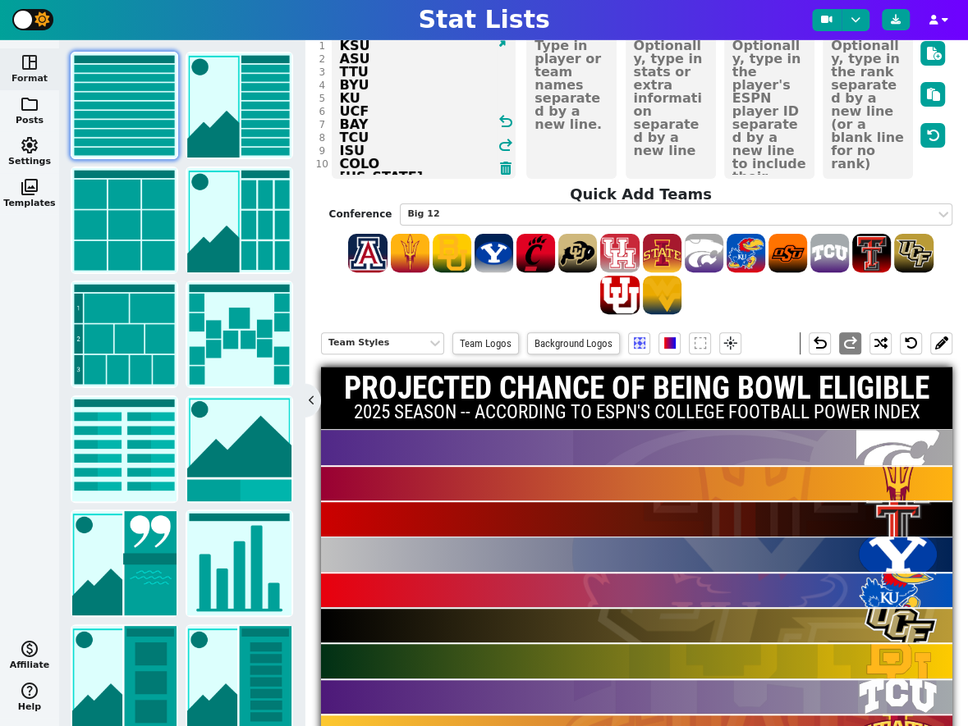
scroll to position [140, 0]
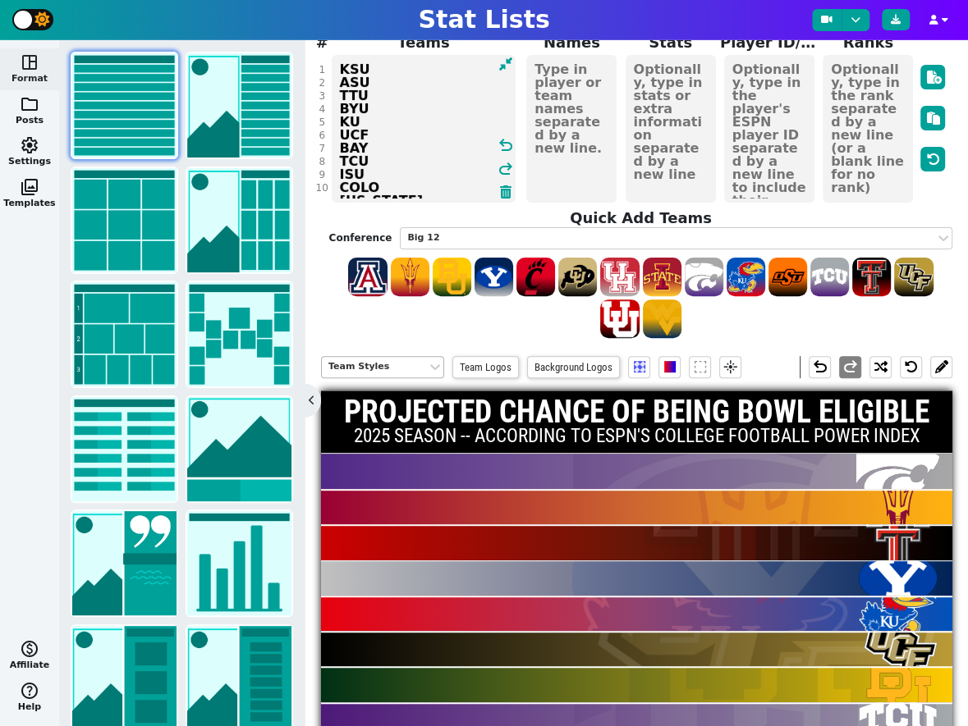
click at [373, 360] on div "Team Styles" at bounding box center [374, 367] width 92 height 14
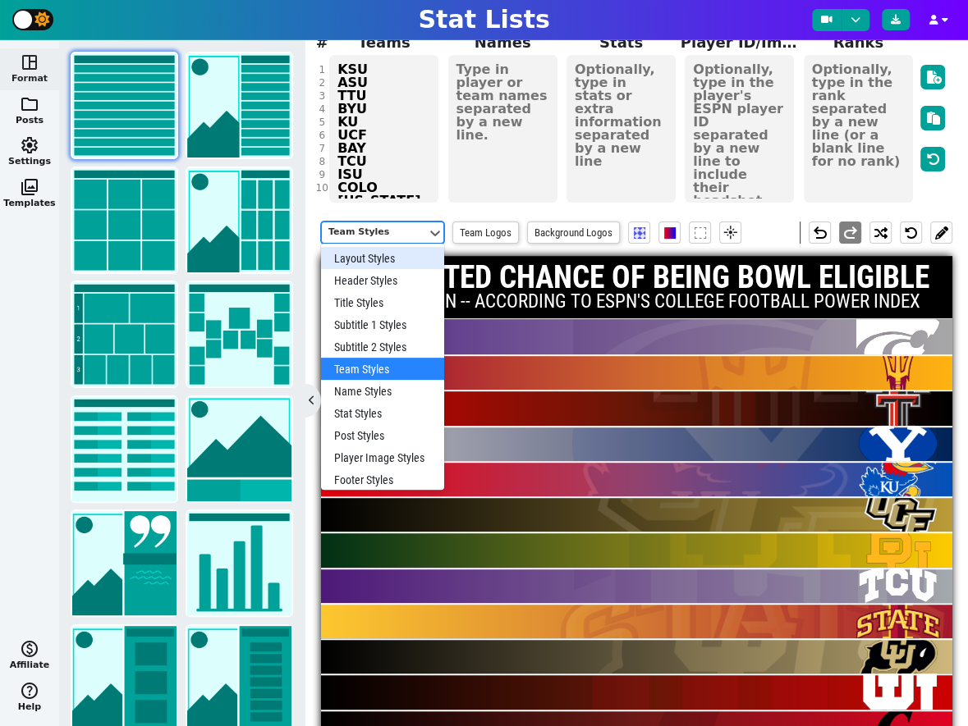
click at [374, 247] on div "Layout Styles" at bounding box center [382, 258] width 123 height 22
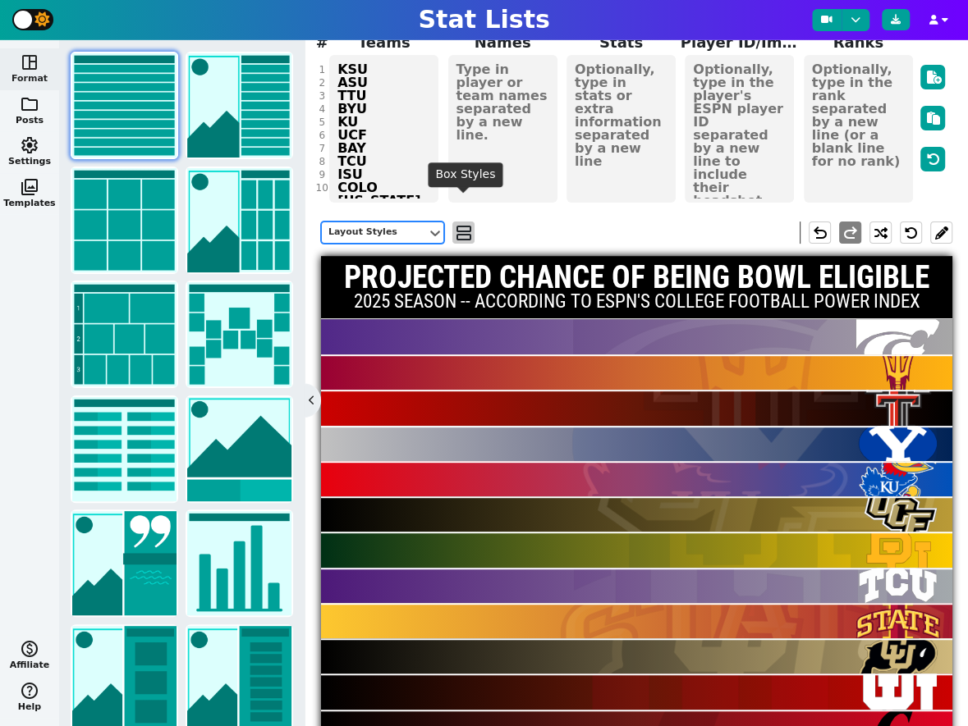
click at [460, 223] on span "view_agenda" at bounding box center [464, 233] width 16 height 20
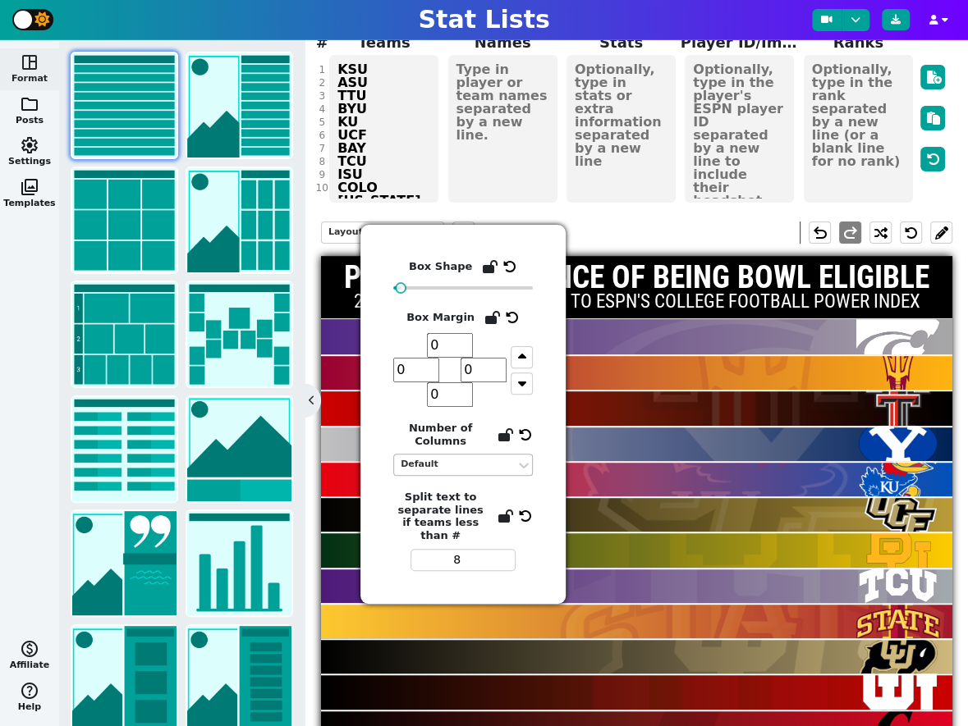
click at [505, 466] on div "Default" at bounding box center [455, 465] width 108 height 14
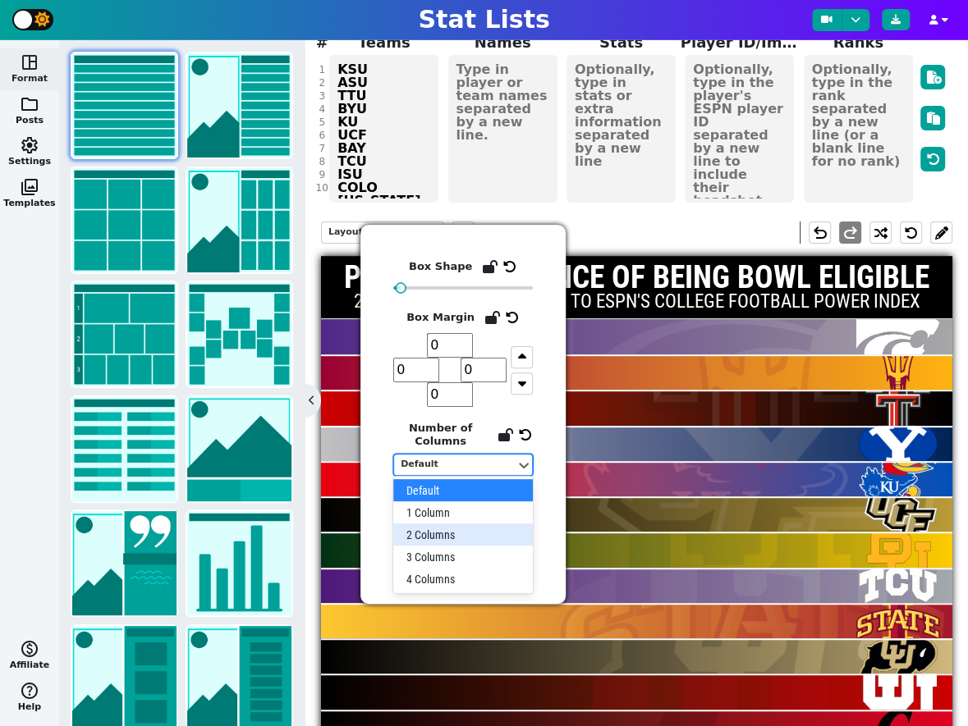
click at [458, 530] on div "2 Columns" at bounding box center [463, 535] width 140 height 22
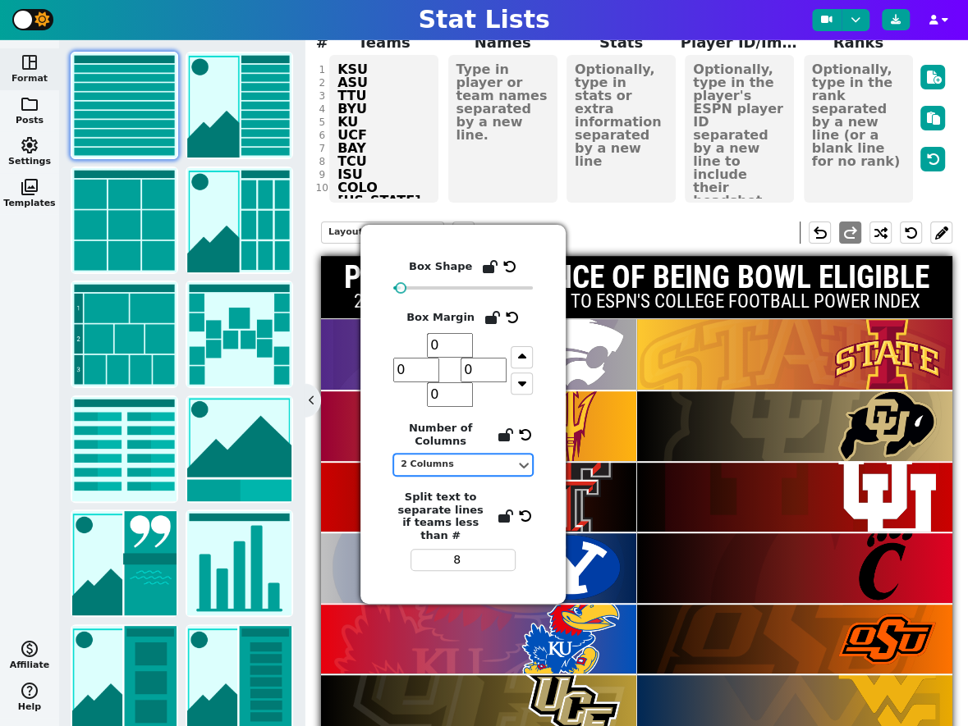
click at [647, 209] on div "Layout Styles view_agenda undo redo" at bounding box center [636, 232] width 631 height 47
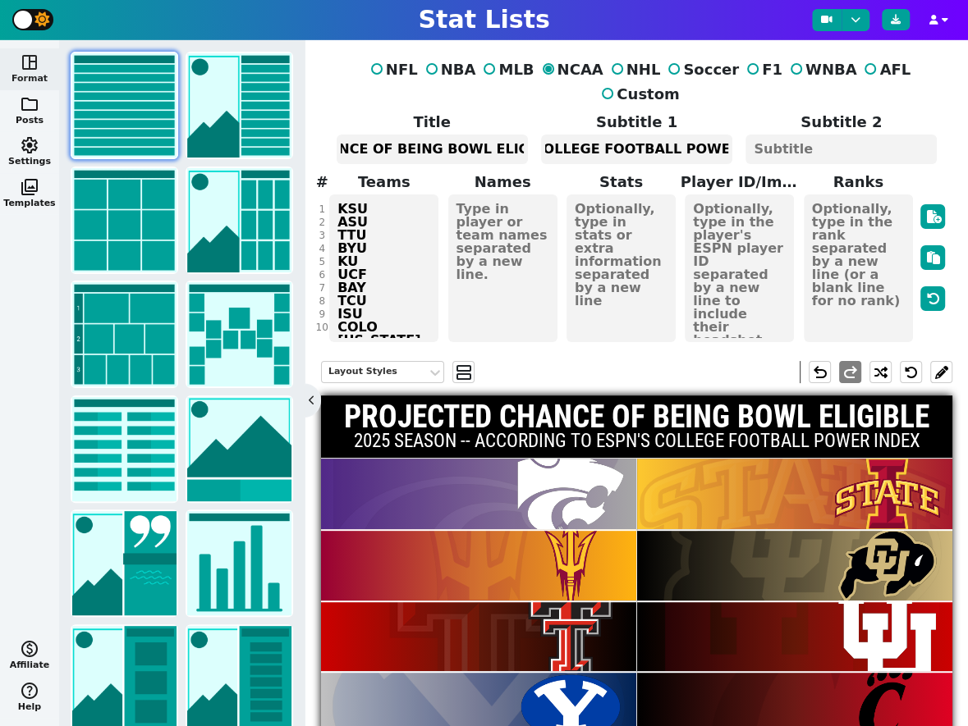
scroll to position [1, 0]
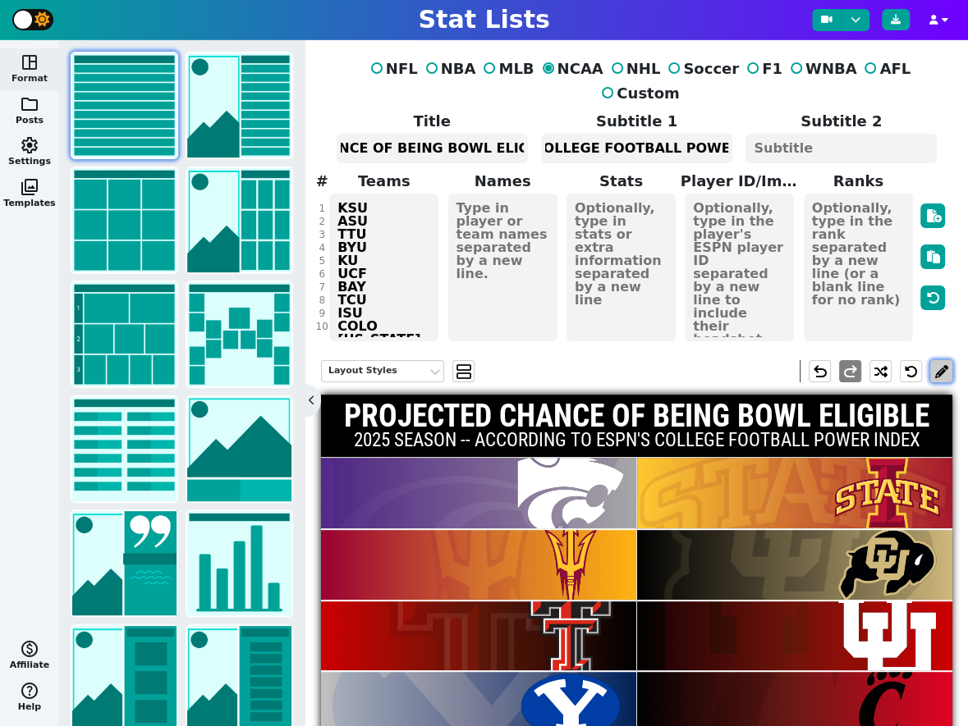
click at [936, 360] on button at bounding box center [941, 371] width 22 height 22
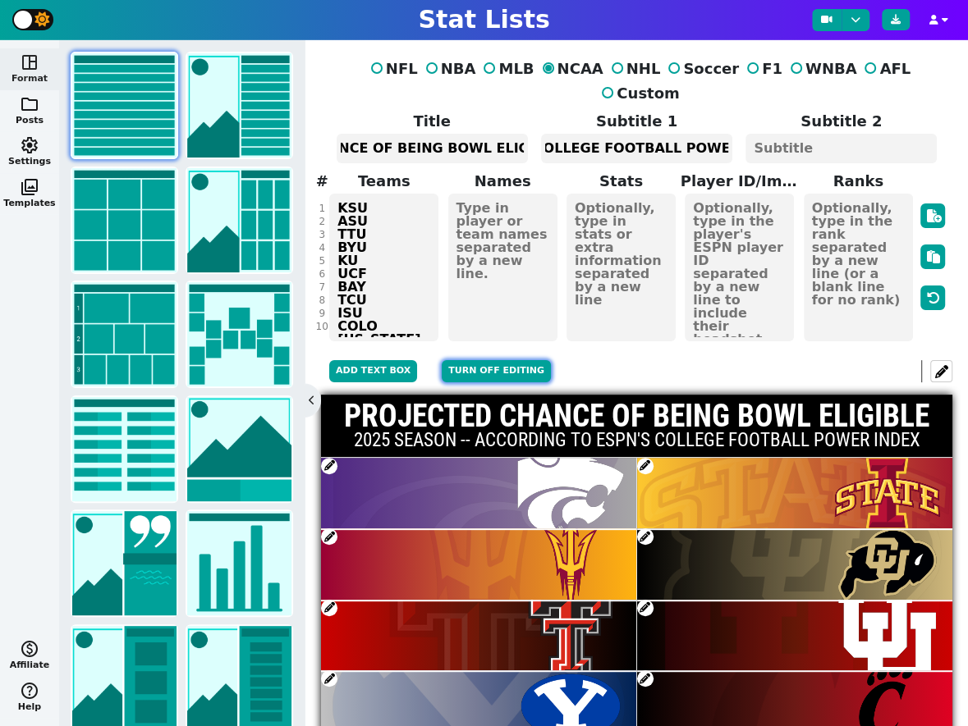
click at [488, 360] on button "Turn off editing" at bounding box center [496, 371] width 109 height 22
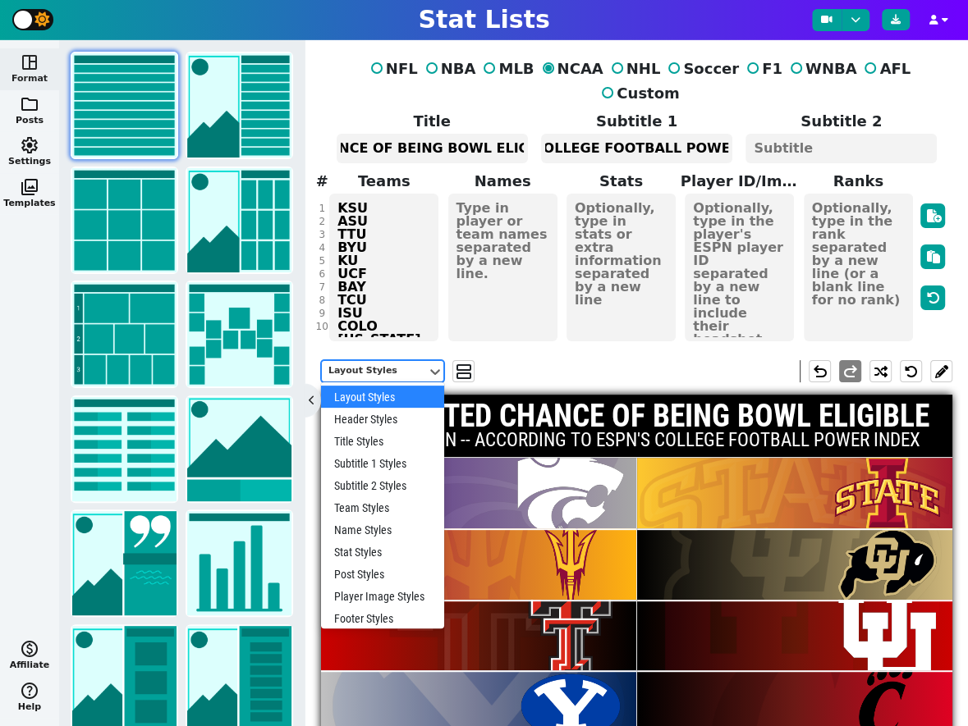
click at [397, 364] on div "Layout Styles" at bounding box center [374, 371] width 92 height 14
click at [377, 497] on div "Team Styles" at bounding box center [382, 508] width 123 height 22
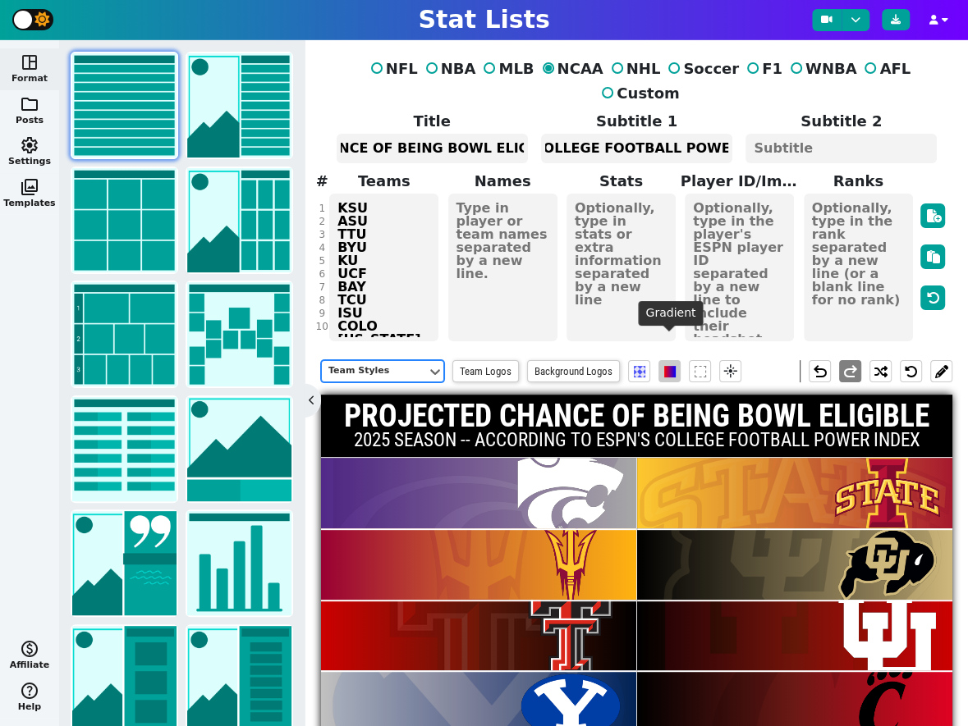
click at [667, 366] on span at bounding box center [669, 371] width 11 height 11
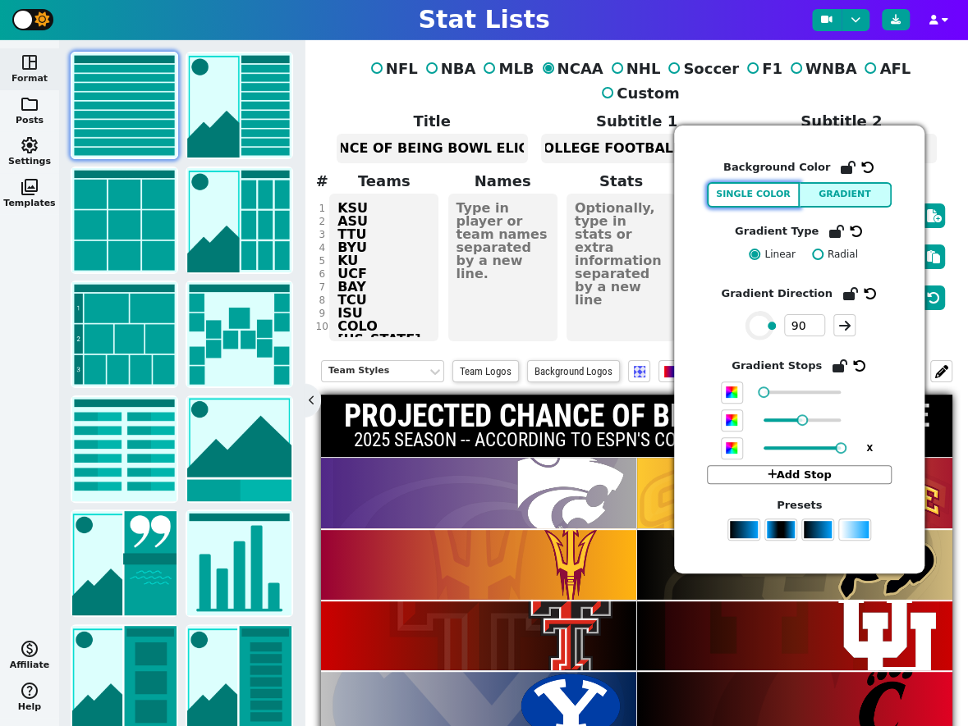
click at [762, 197] on button "Single Color" at bounding box center [753, 194] width 93 height 25
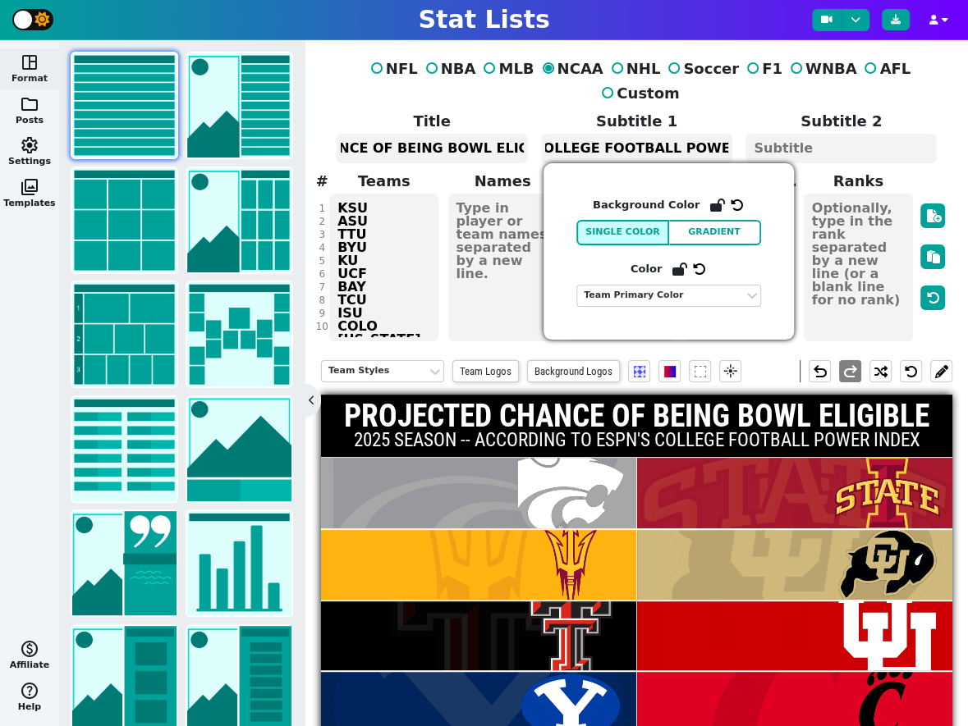
click at [507, 316] on span at bounding box center [502, 267] width 112 height 151
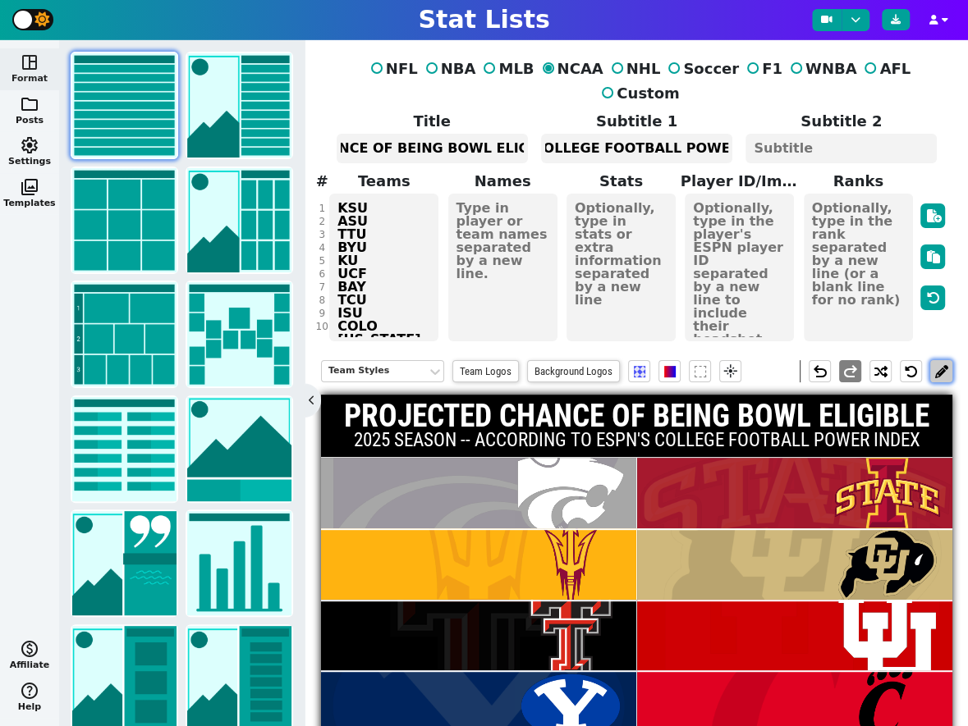
click at [940, 360] on button at bounding box center [941, 371] width 22 height 22
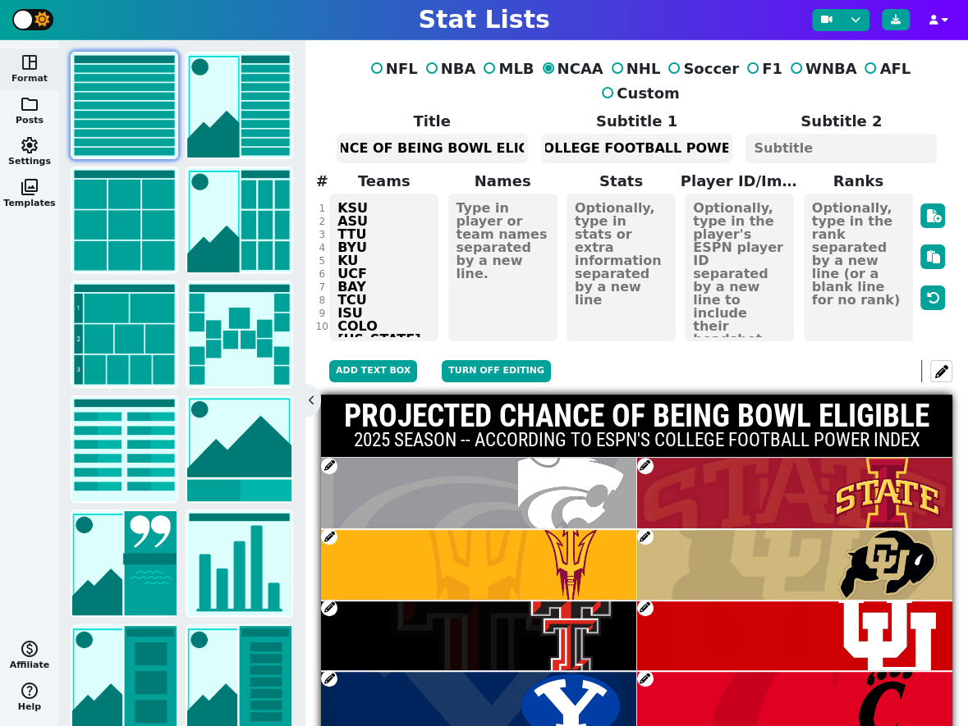
click at [328, 458] on span at bounding box center [329, 466] width 16 height 16
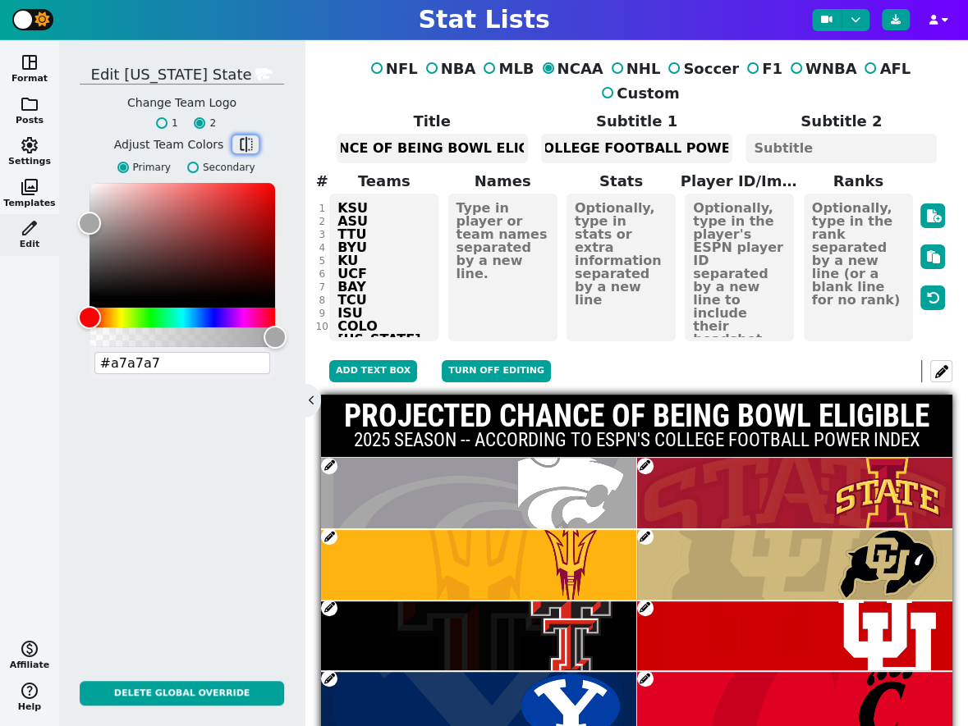
click at [245, 145] on span "flip" at bounding box center [245, 144] width 16 height 16
type input "#512888"
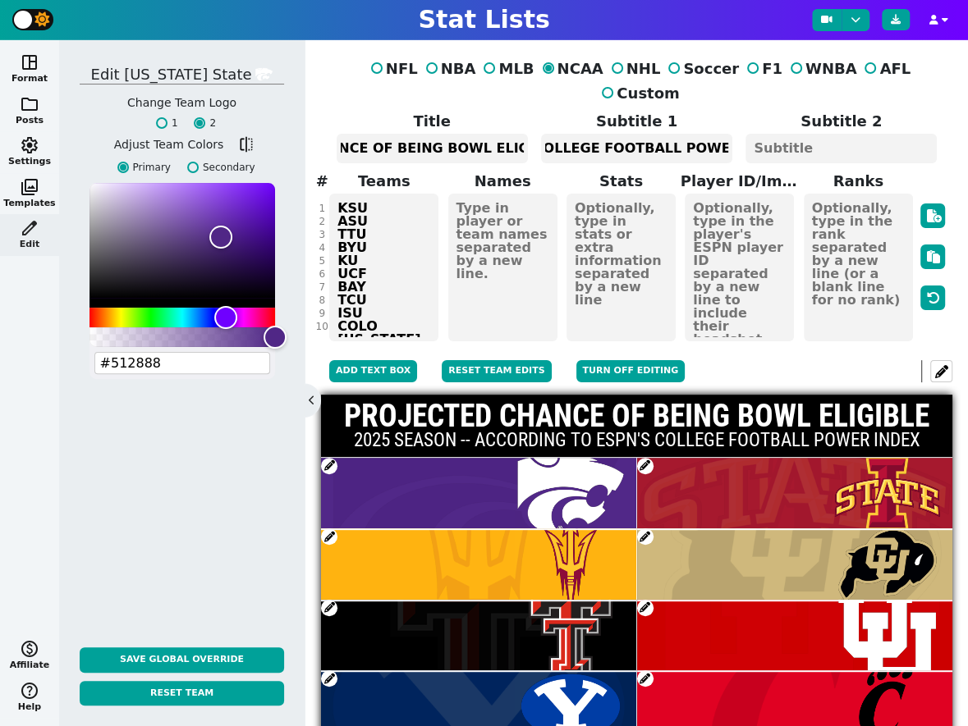
click at [329, 600] on span at bounding box center [329, 608] width 16 height 16
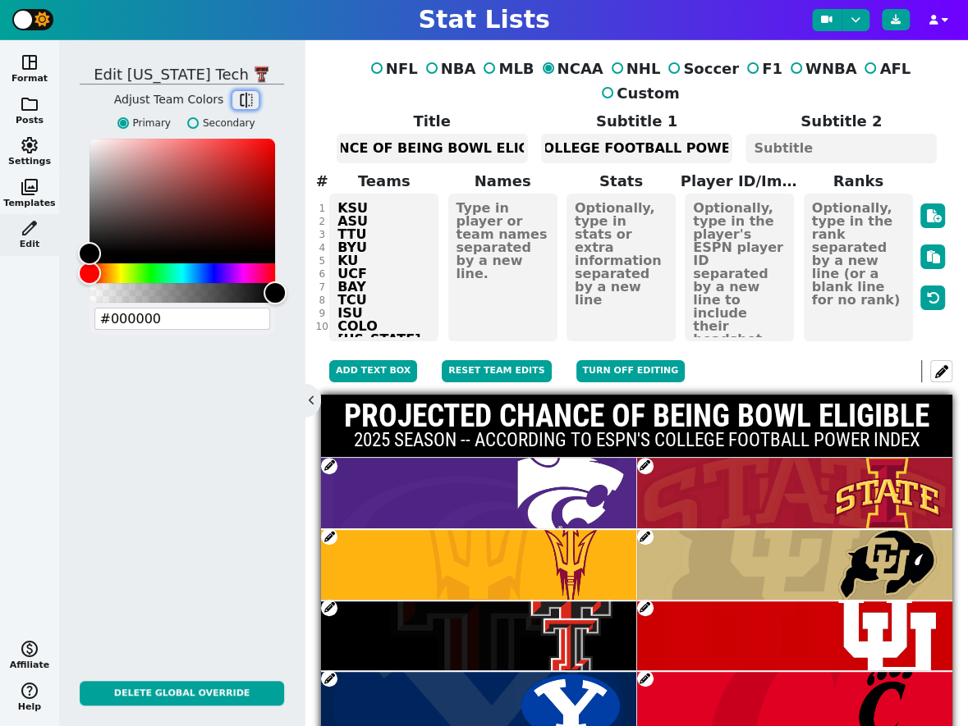
click at [245, 94] on span "flip" at bounding box center [245, 100] width 16 height 16
type input "#cc0000"
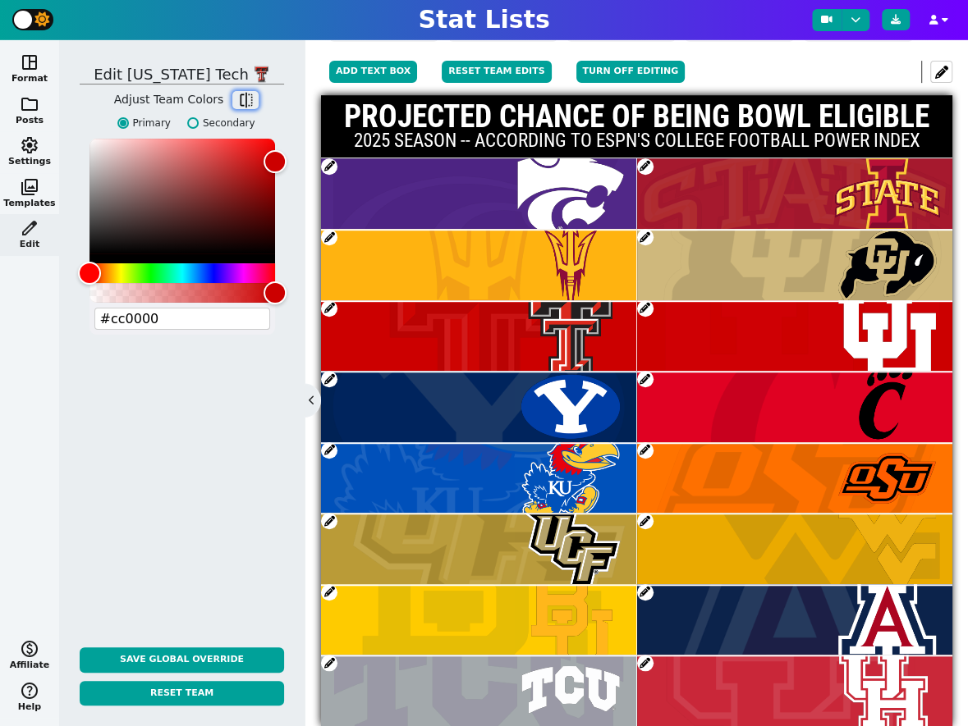
scroll to position [303, 0]
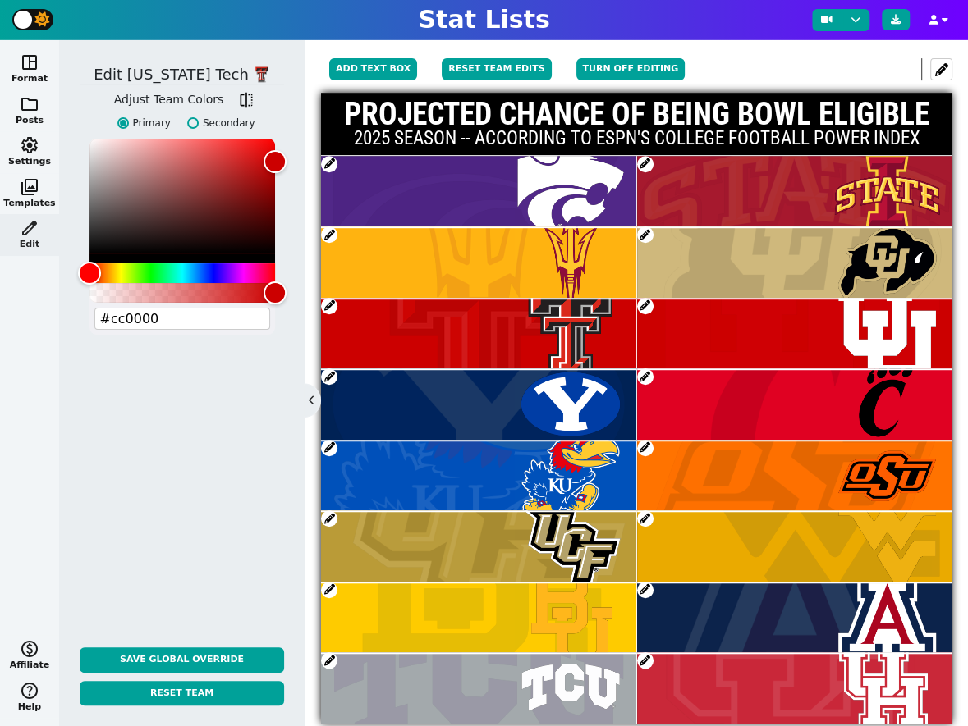
click at [327, 582] on span at bounding box center [329, 590] width 16 height 16
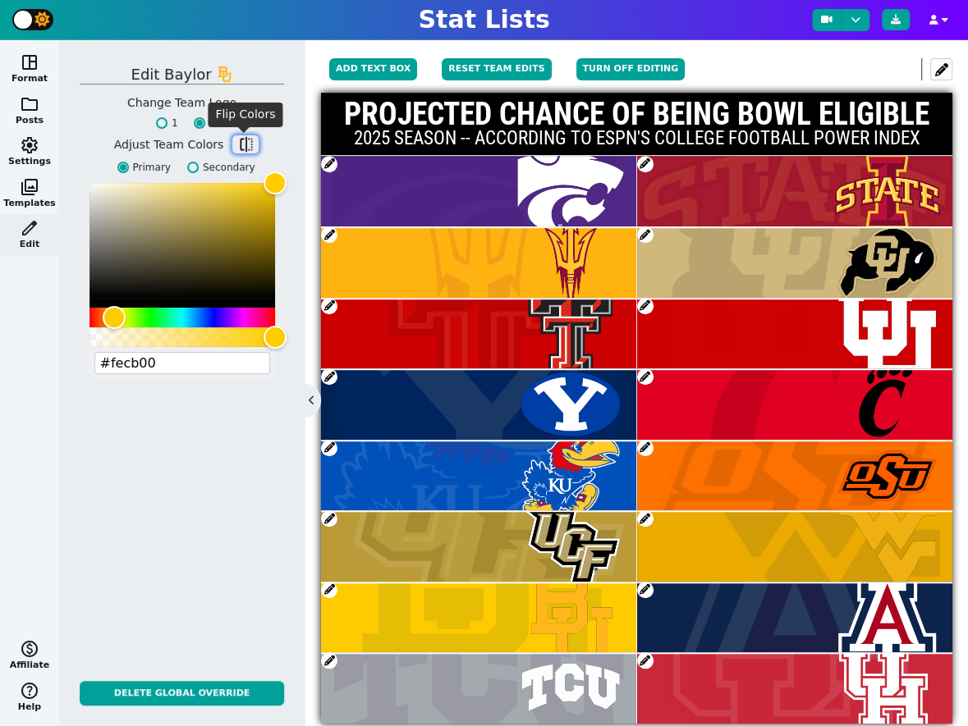
click at [237, 146] on span "flip" at bounding box center [245, 144] width 16 height 16
type input "#003015"
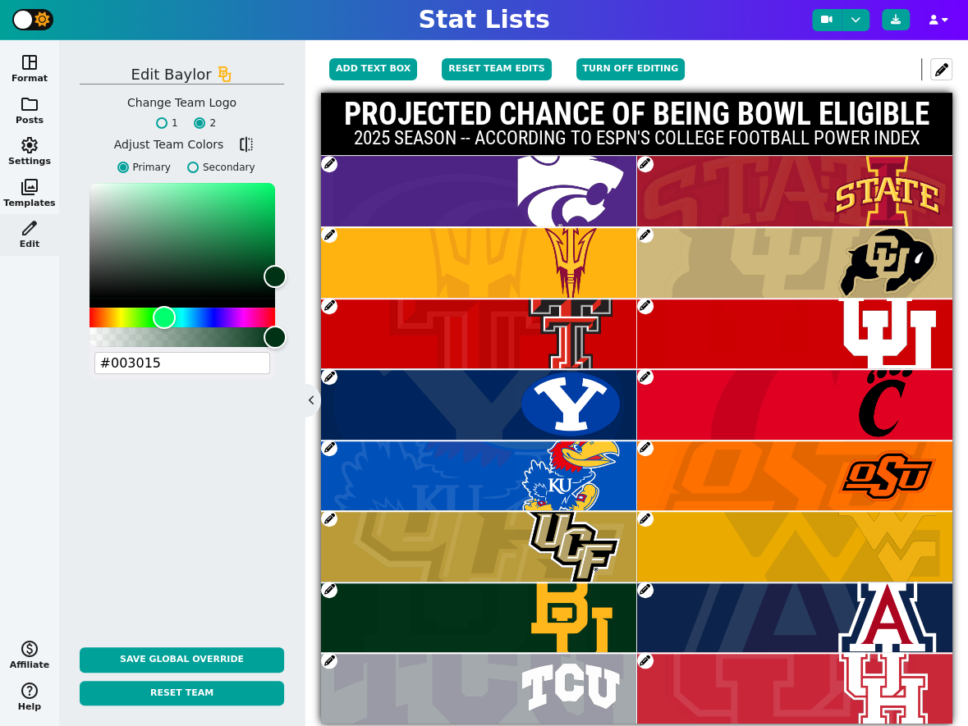
click at [327, 653] on span at bounding box center [329, 661] width 16 height 16
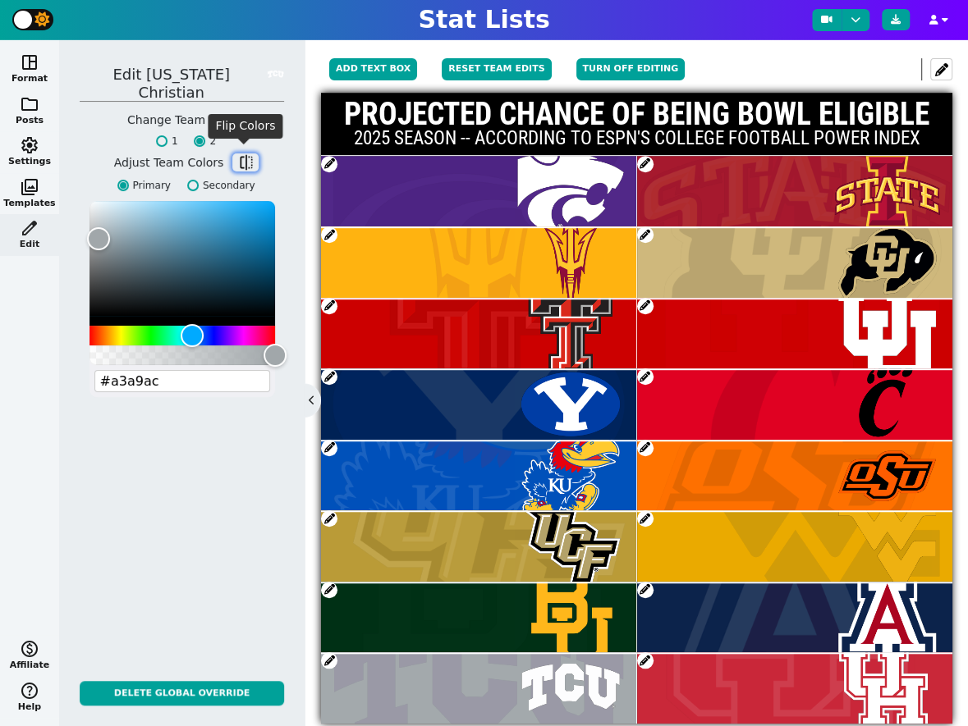
click at [249, 154] on span "flip" at bounding box center [245, 162] width 16 height 16
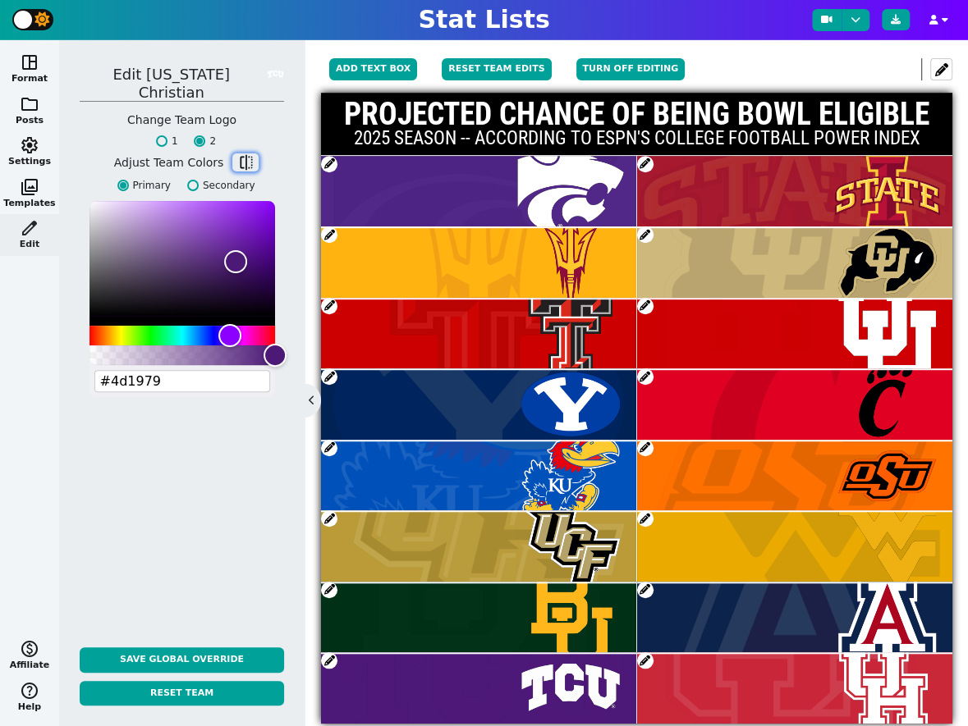
type input "#4d1979"
click at [643, 511] on span at bounding box center [645, 519] width 16 height 16
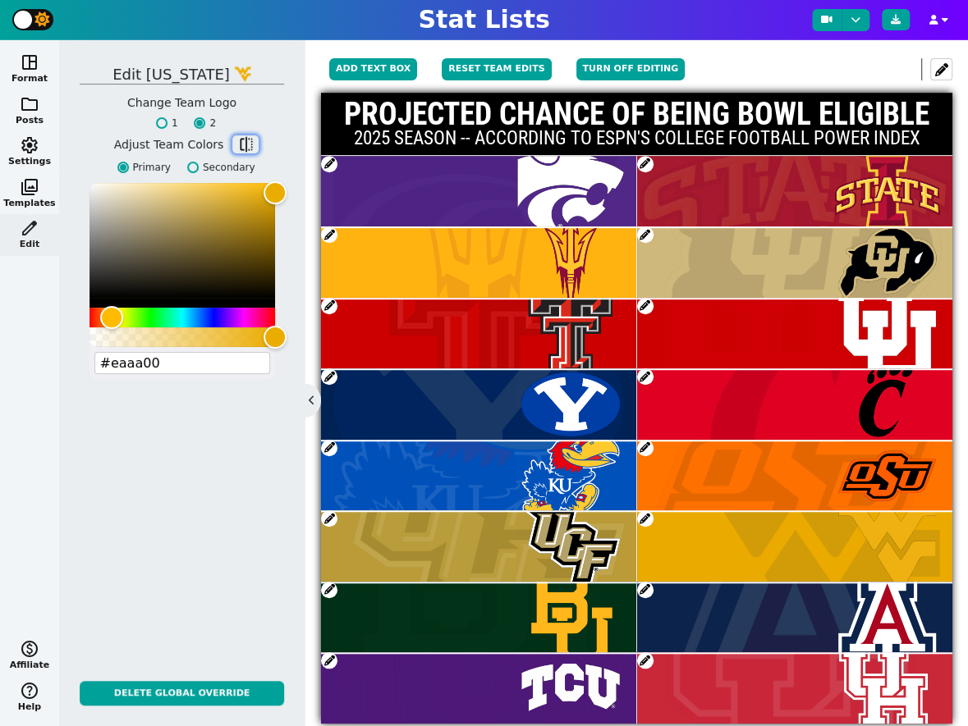
click at [238, 144] on span "flip" at bounding box center [245, 144] width 16 height 16
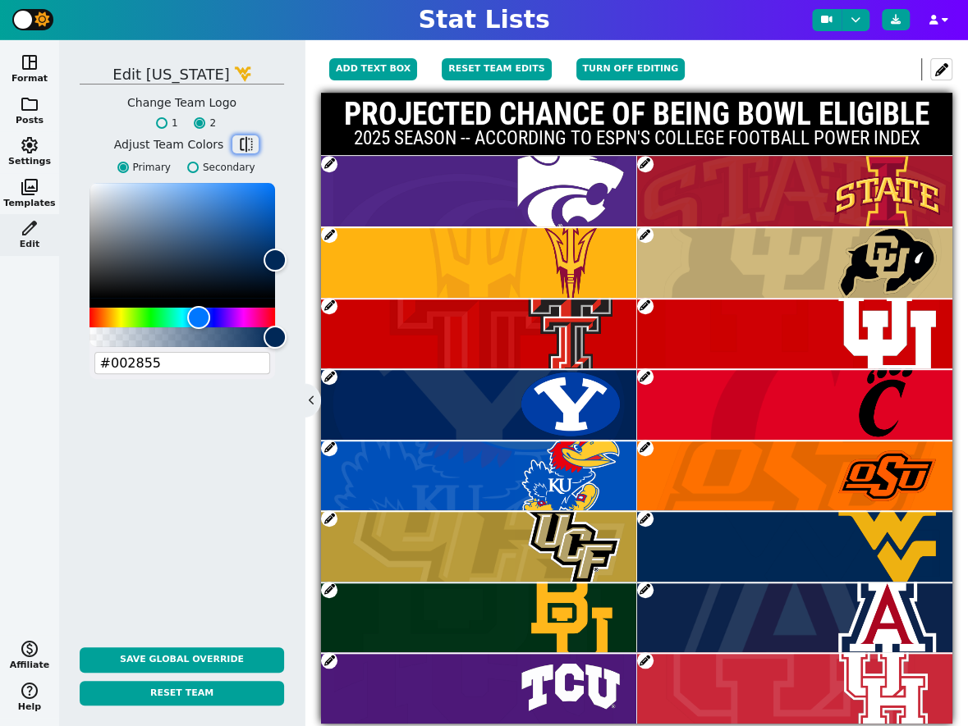
click at [238, 144] on span "flip" at bounding box center [245, 144] width 16 height 16
type input "#eaaa00"
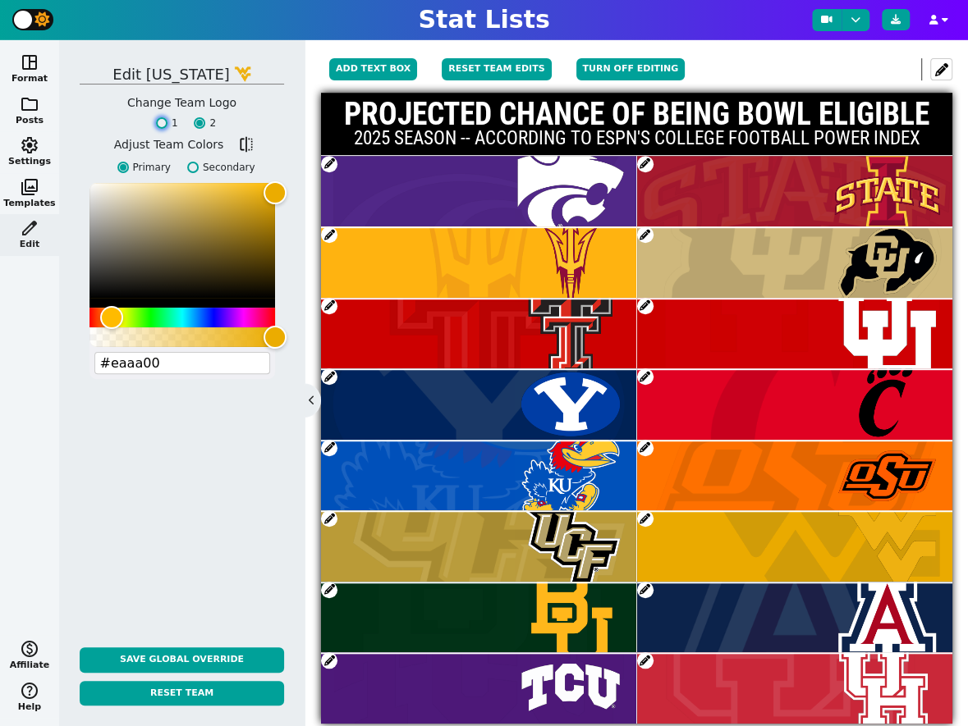
click at [161, 125] on input "1" at bounding box center [161, 122] width 11 height 11
radio input "true"
click at [200, 124] on input "2" at bounding box center [199, 122] width 11 height 11
radio input "true"
click at [242, 148] on span "flip" at bounding box center [245, 144] width 16 height 16
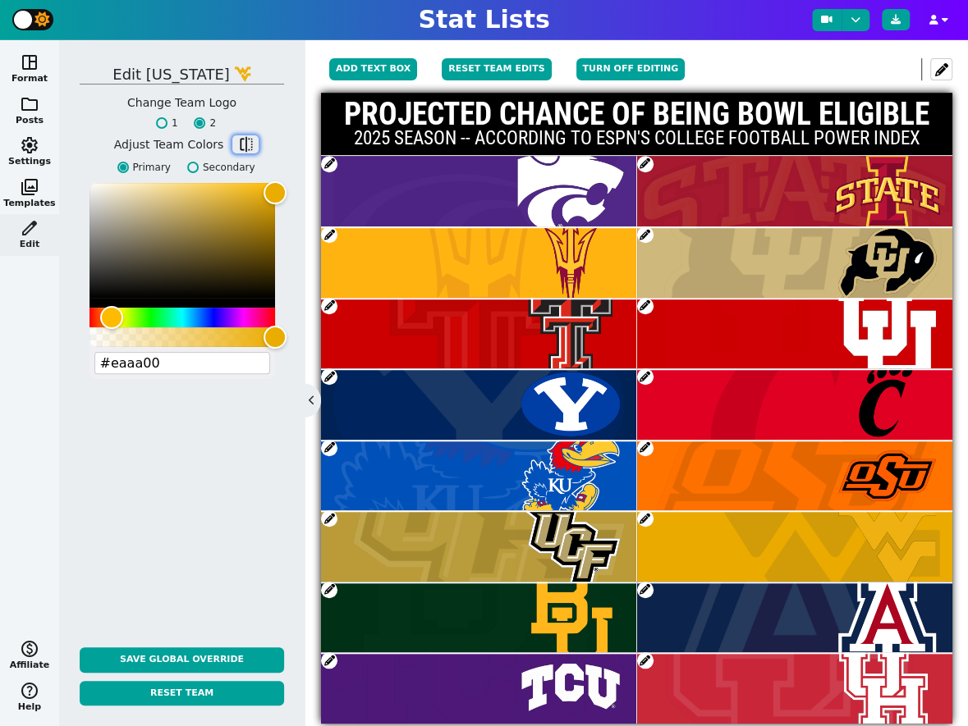
type input "#002855"
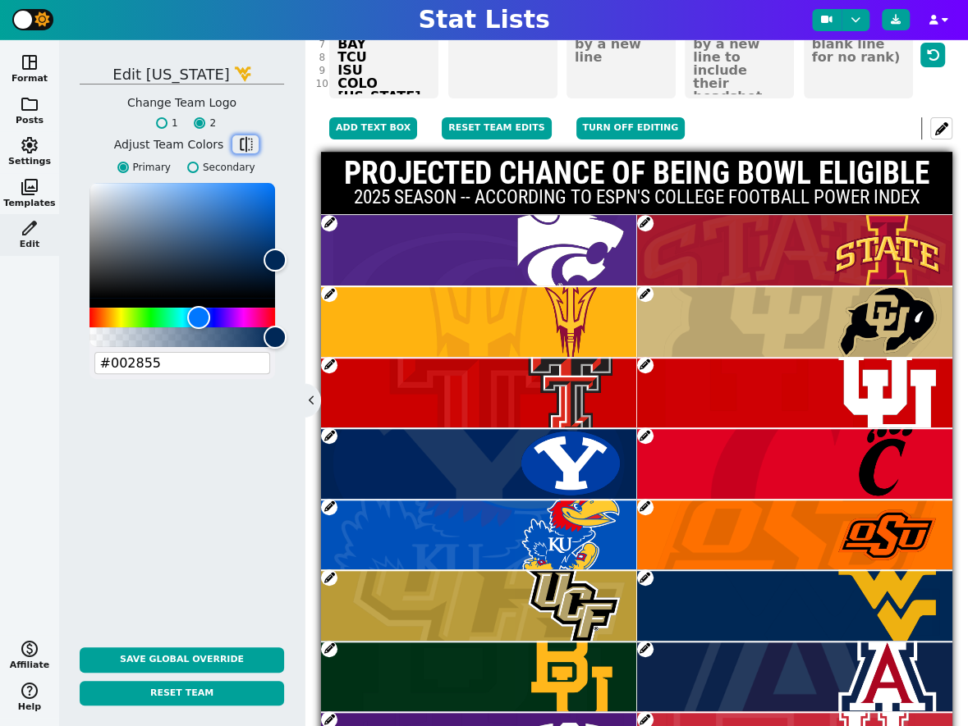
scroll to position [241, 0]
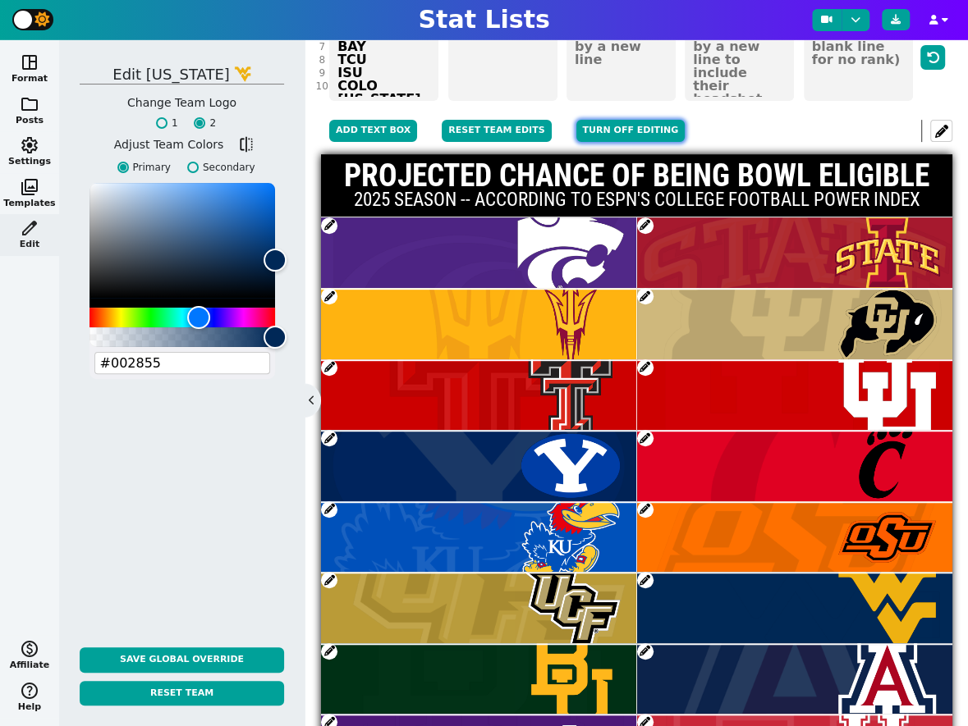
click at [601, 120] on button "Turn off editing" at bounding box center [630, 131] width 109 height 22
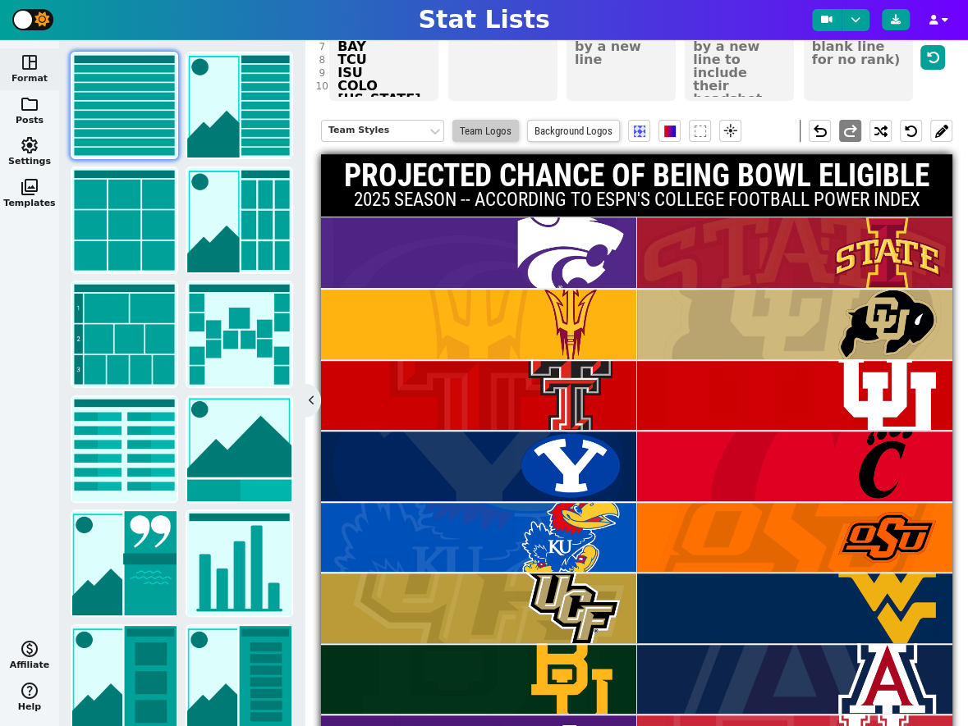
click at [494, 120] on span "Team Logos" at bounding box center [485, 131] width 66 height 22
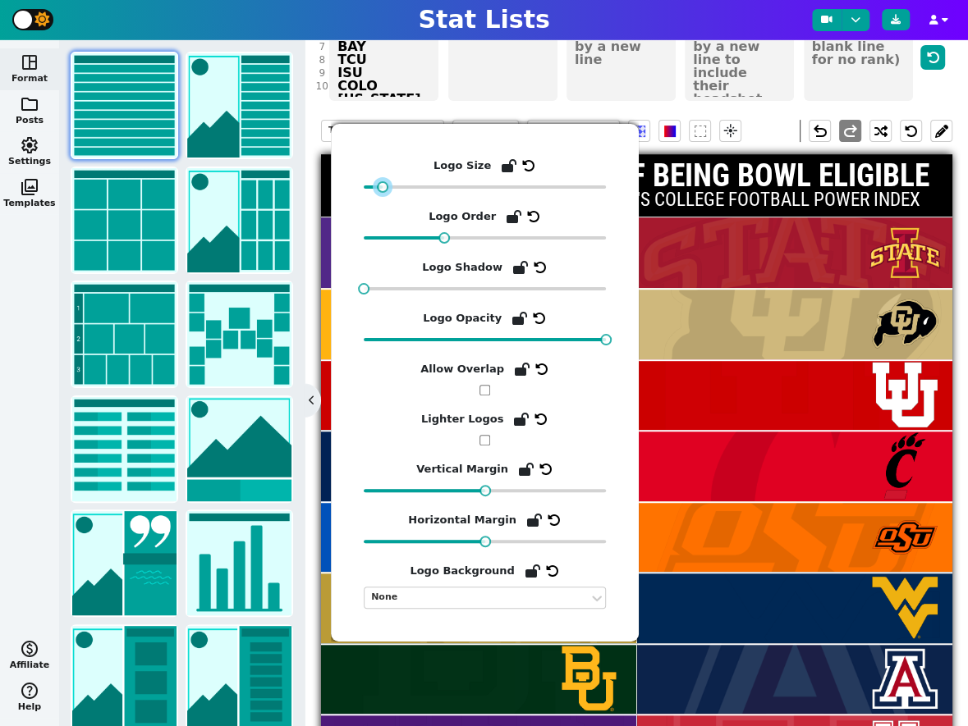
drag, startPoint x: 414, startPoint y: 184, endPoint x: 379, endPoint y: 186, distance: 35.4
click at [379, 186] on div at bounding box center [382, 186] width 11 height 11
click at [629, 108] on div "Team Styles Team Logos Background Logos flare undo redo" at bounding box center [636, 131] width 631 height 47
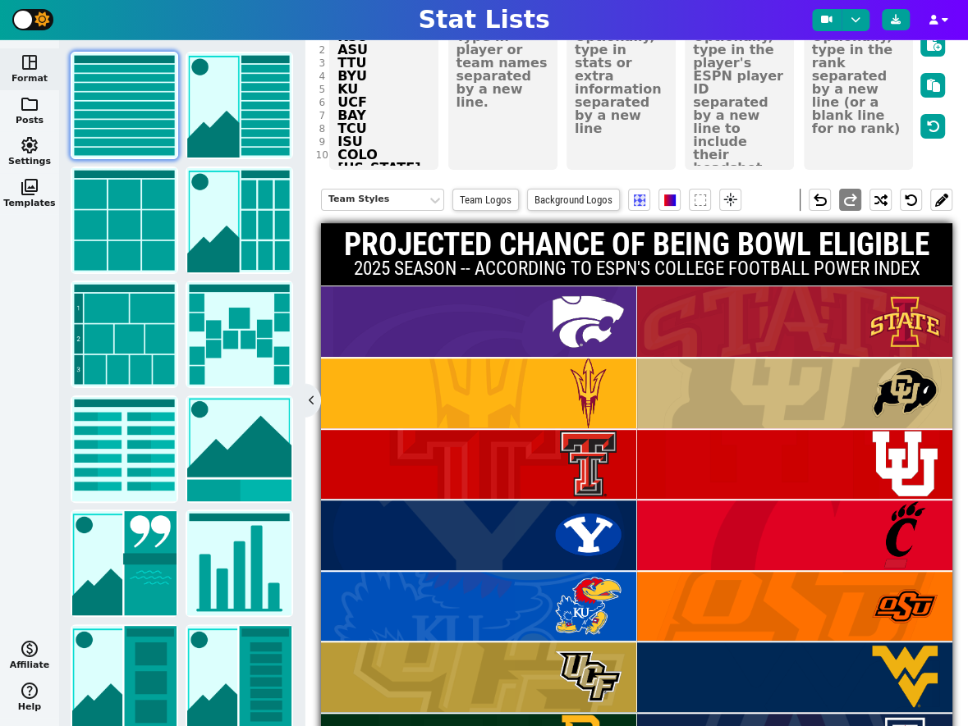
scroll to position [169, 0]
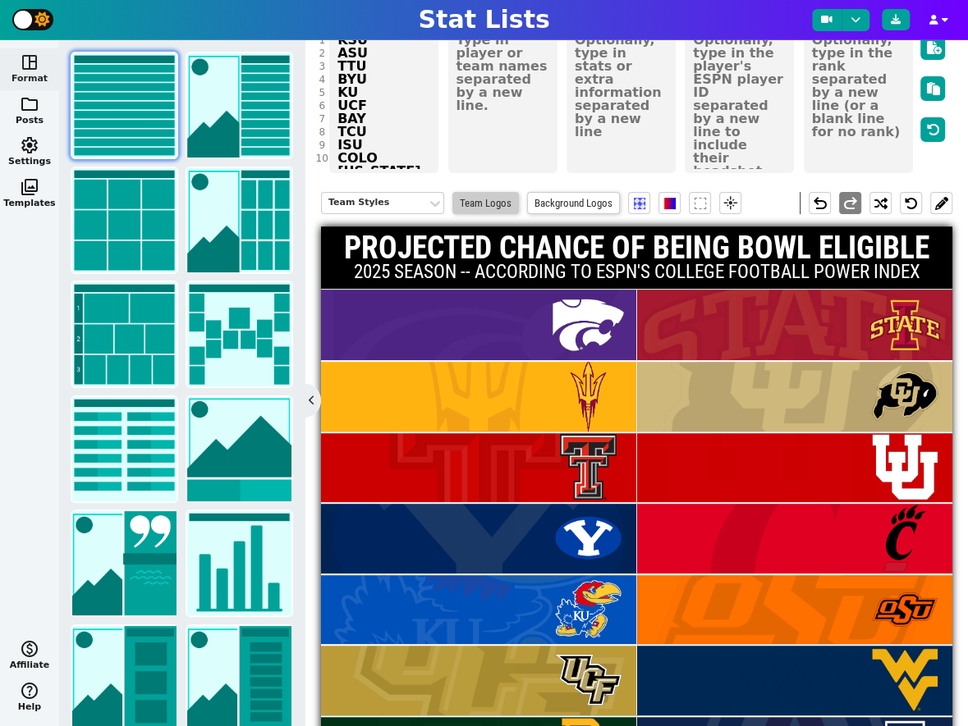
click at [482, 192] on span "Team Logos" at bounding box center [485, 203] width 66 height 22
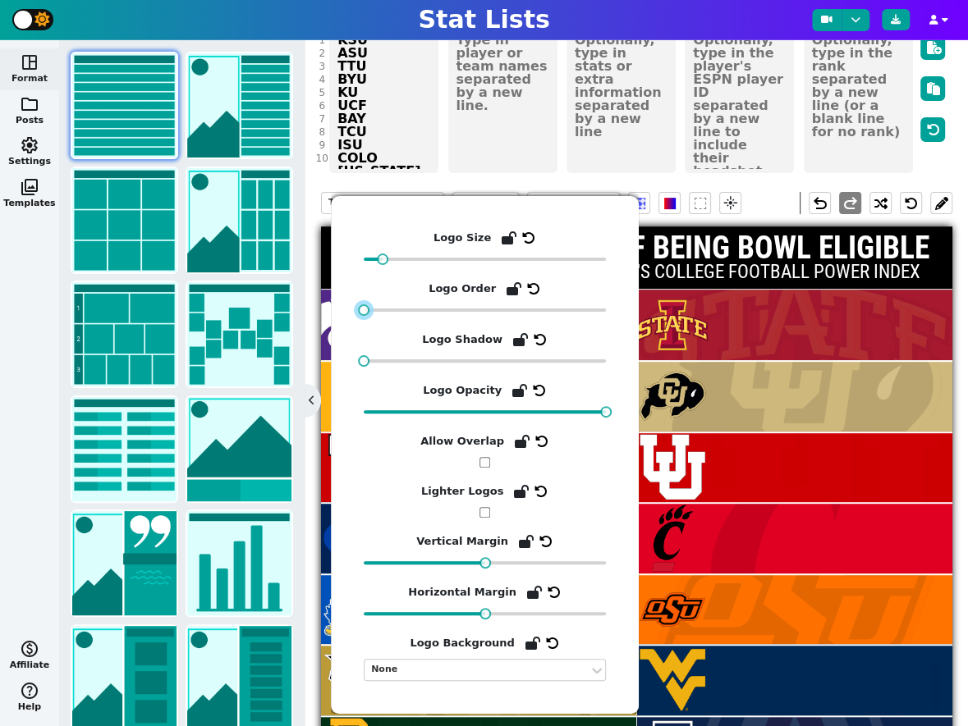
drag, startPoint x: 443, startPoint y: 308, endPoint x: 377, endPoint y: 309, distance: 66.5
click at [377, 309] on div at bounding box center [485, 310] width 242 height 11
click at [627, 180] on div "Team Styles Team Logos Background Logos flare undo redo" at bounding box center [636, 203] width 631 height 47
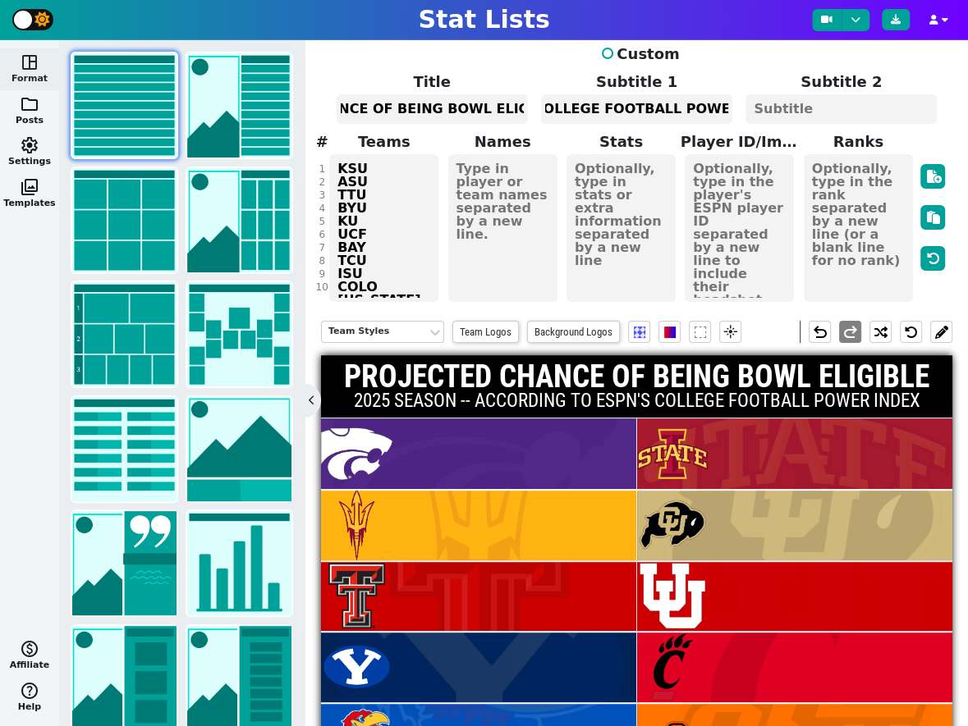
scroll to position [28, 0]
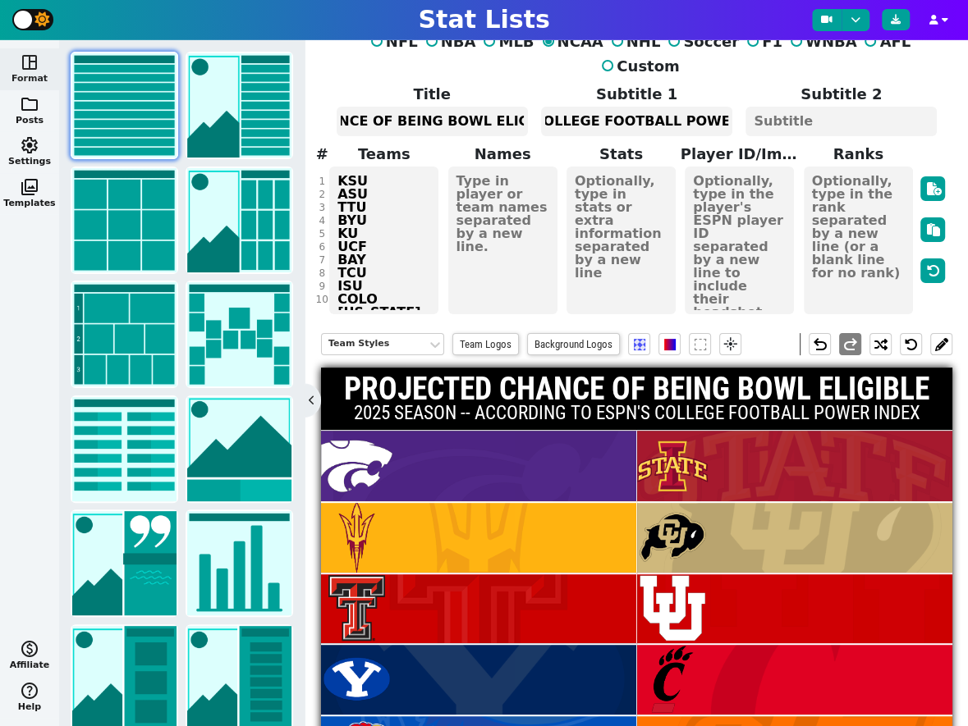
click at [494, 187] on textarea at bounding box center [502, 241] width 109 height 148
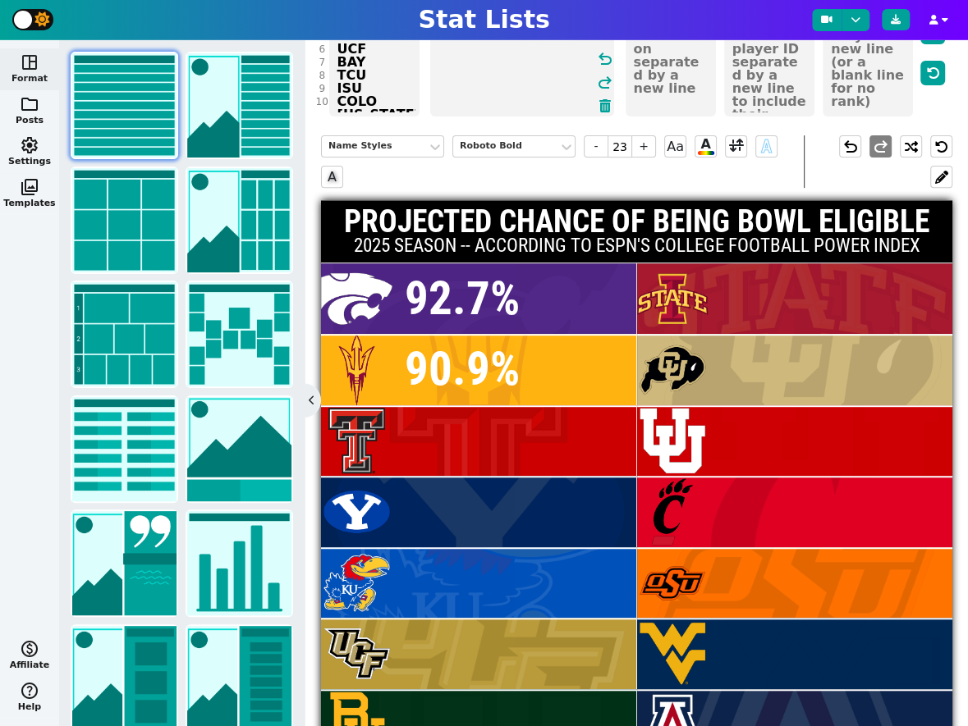
scroll to position [218, 0]
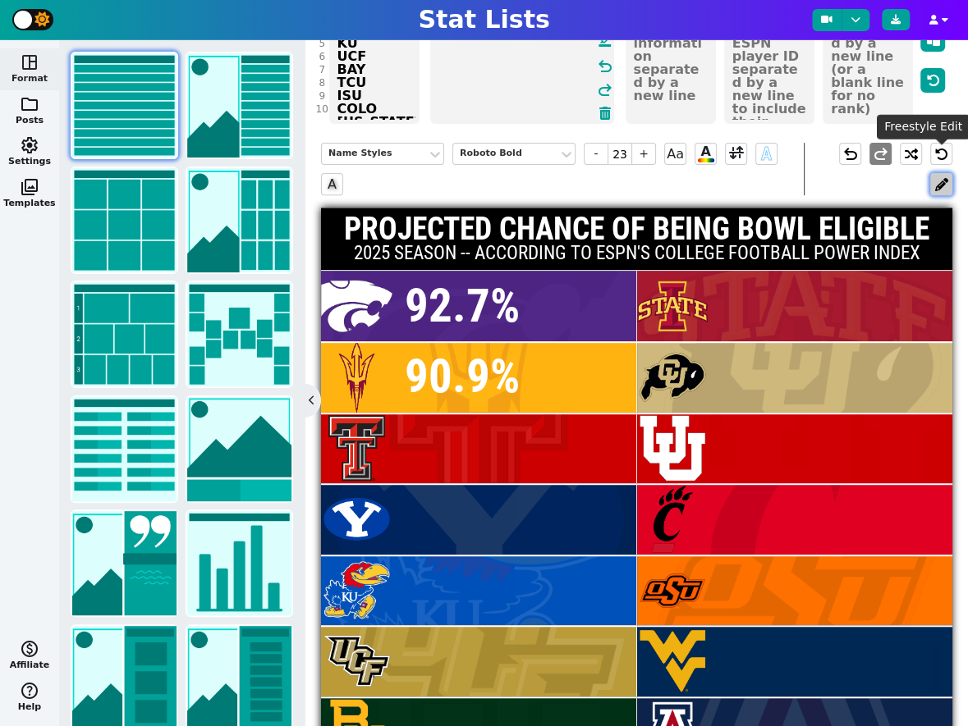
type textarea "92.7% 90.9%"
click at [938, 173] on button at bounding box center [941, 184] width 22 height 22
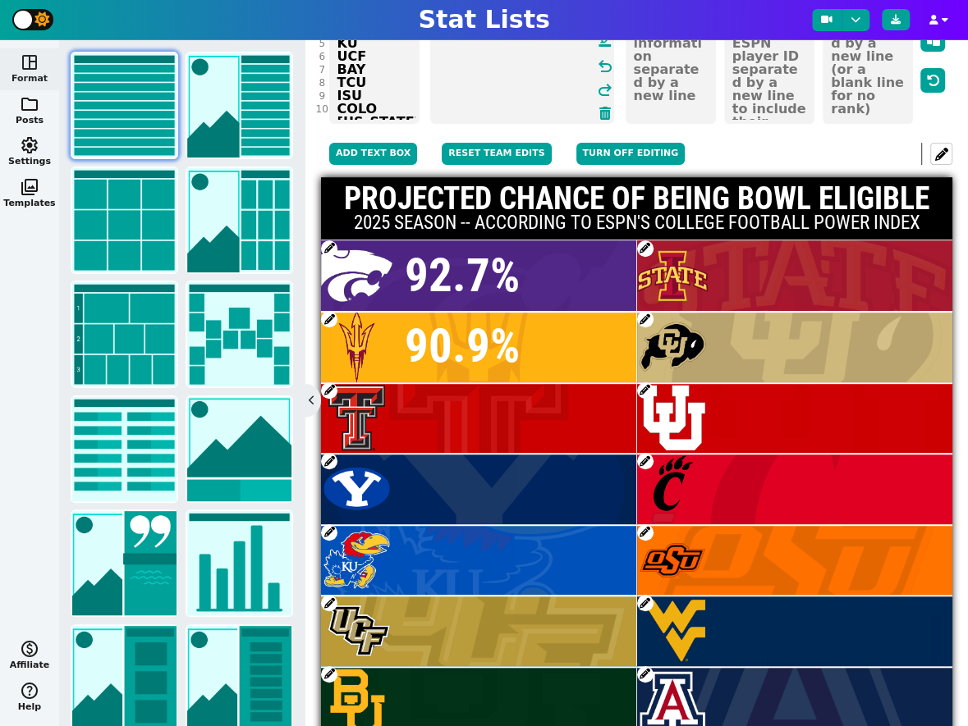
click at [329, 311] on span at bounding box center [329, 319] width 16 height 16
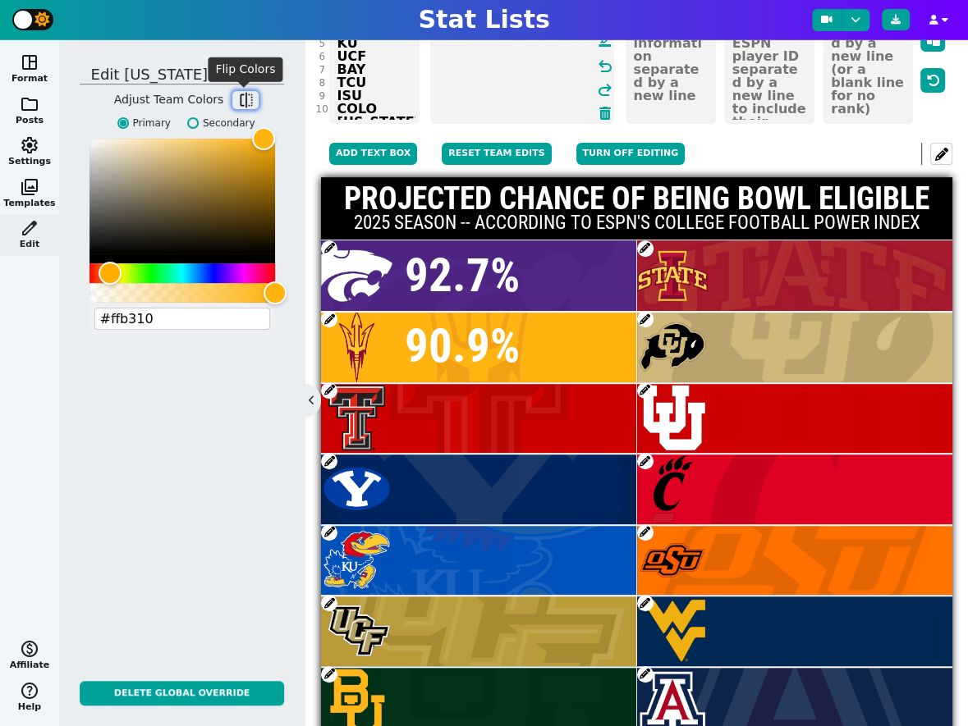
click at [242, 98] on span "flip" at bounding box center [245, 100] width 16 height 16
type input "#990033"
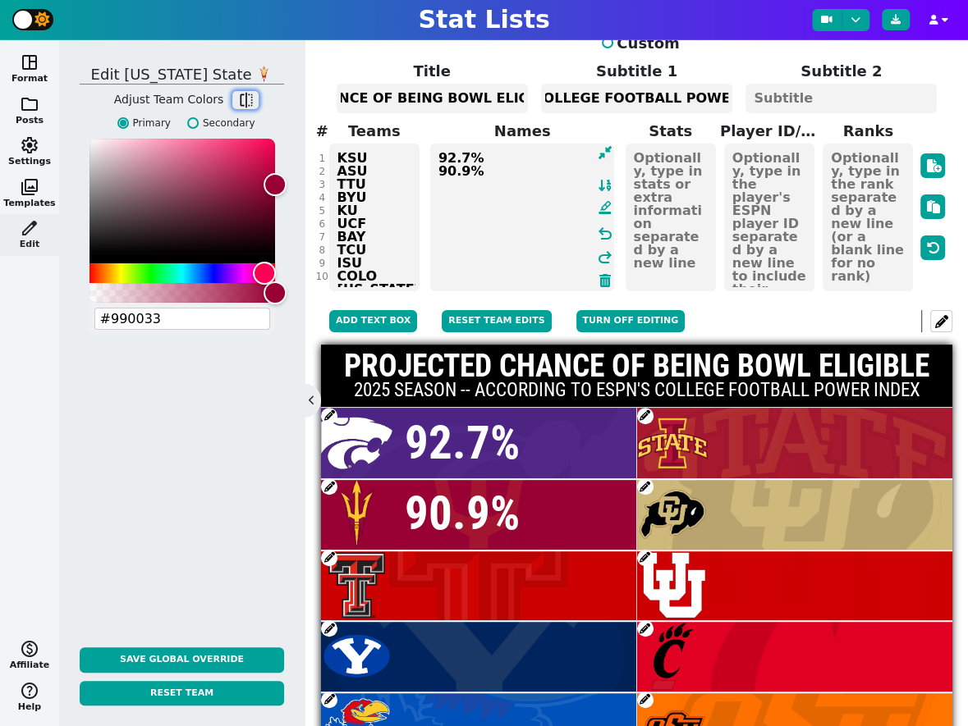
scroll to position [43, 0]
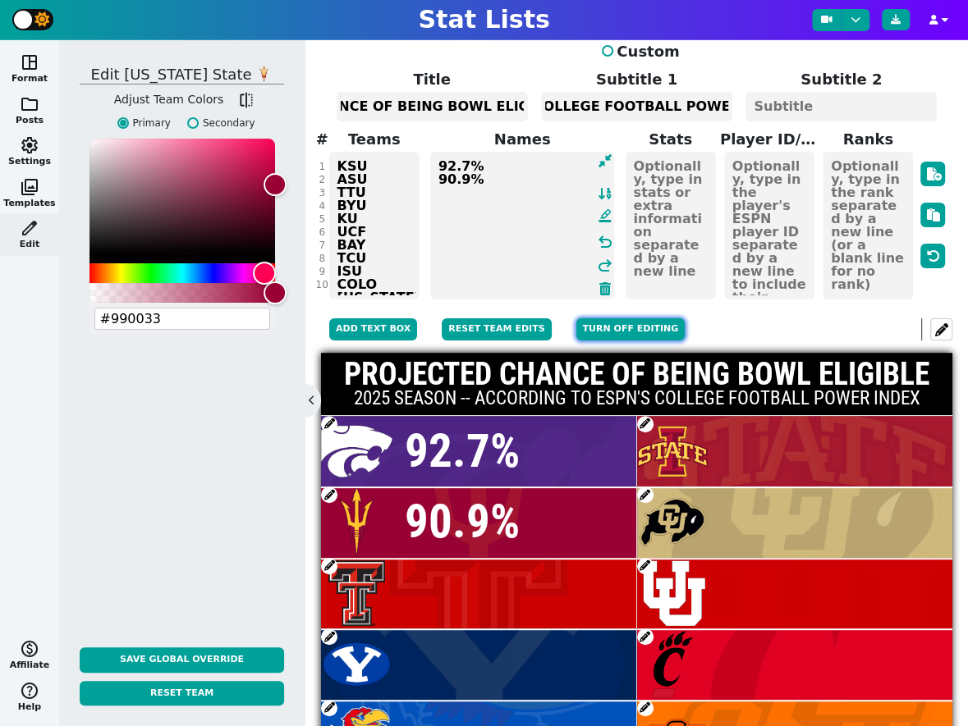
click at [642, 318] on button "Turn off editing" at bounding box center [630, 329] width 109 height 22
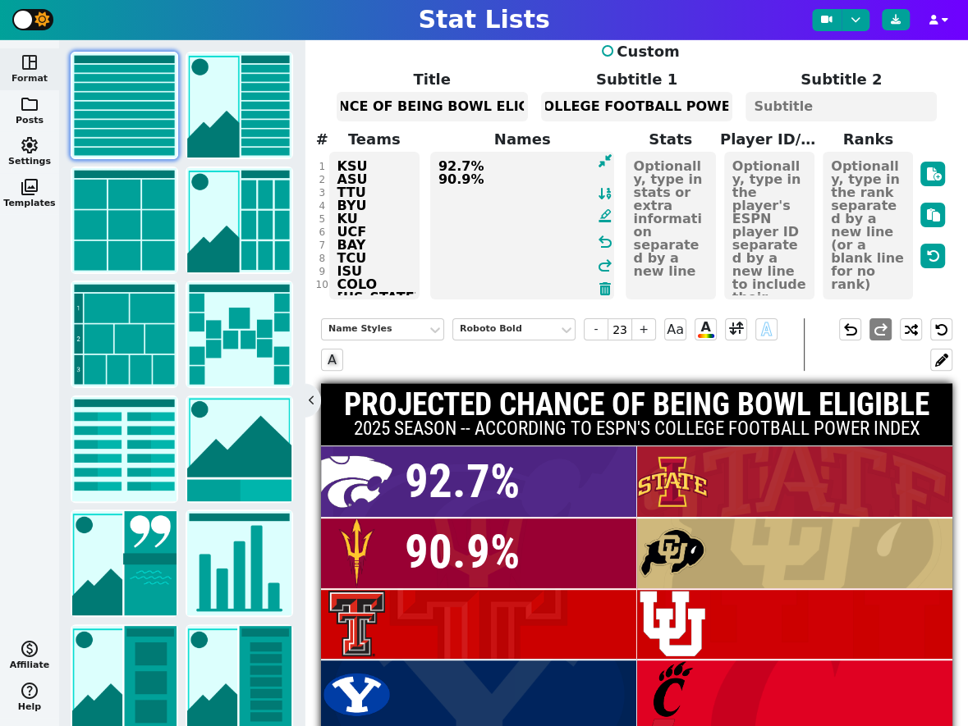
click at [545, 210] on textarea "92.7% 90.9%" at bounding box center [522, 226] width 185 height 148
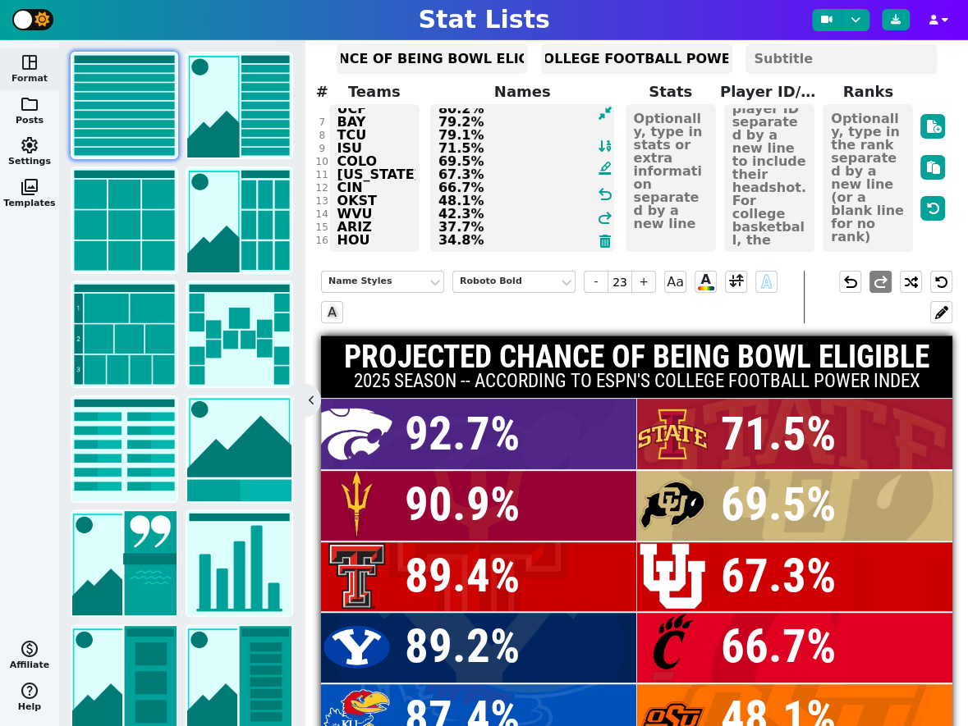
scroll to position [89, 0]
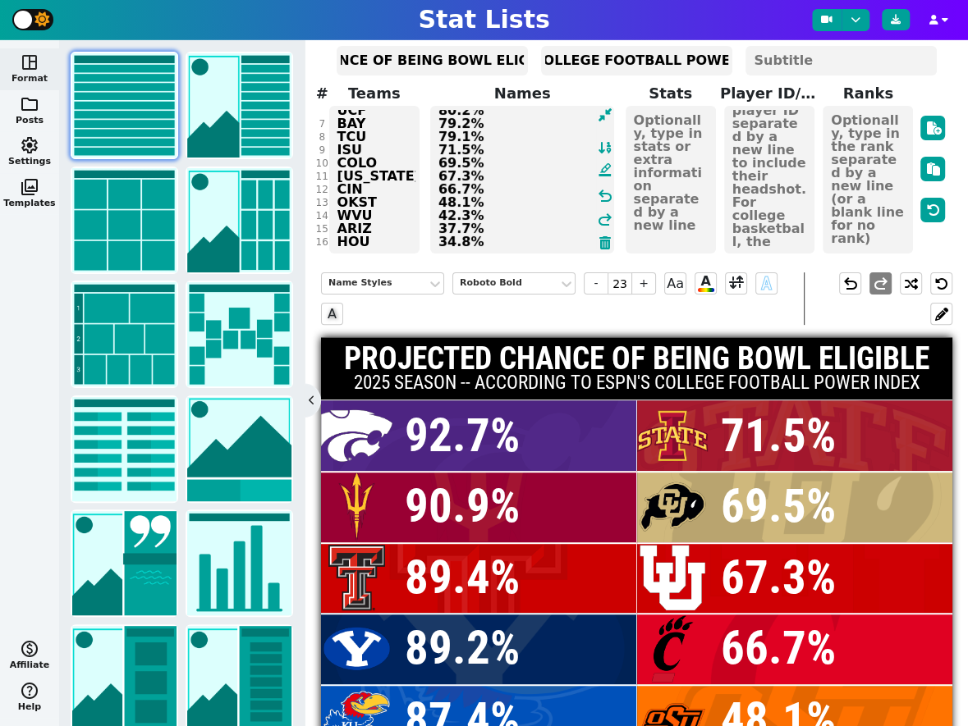
type textarea "92.7% 90.9% 89.4% 89.2% 87.4% 80.2% 79.2% 79.1% 71.5% 69.5% 67.3% 66.7% 48.1% 4…"
click at [773, 281] on div "Name Styles Roboto Bold - 23 + Aa A A A" at bounding box center [562, 298] width 483 height 53
click at [396, 277] on div "Name Styles" at bounding box center [374, 284] width 92 height 14
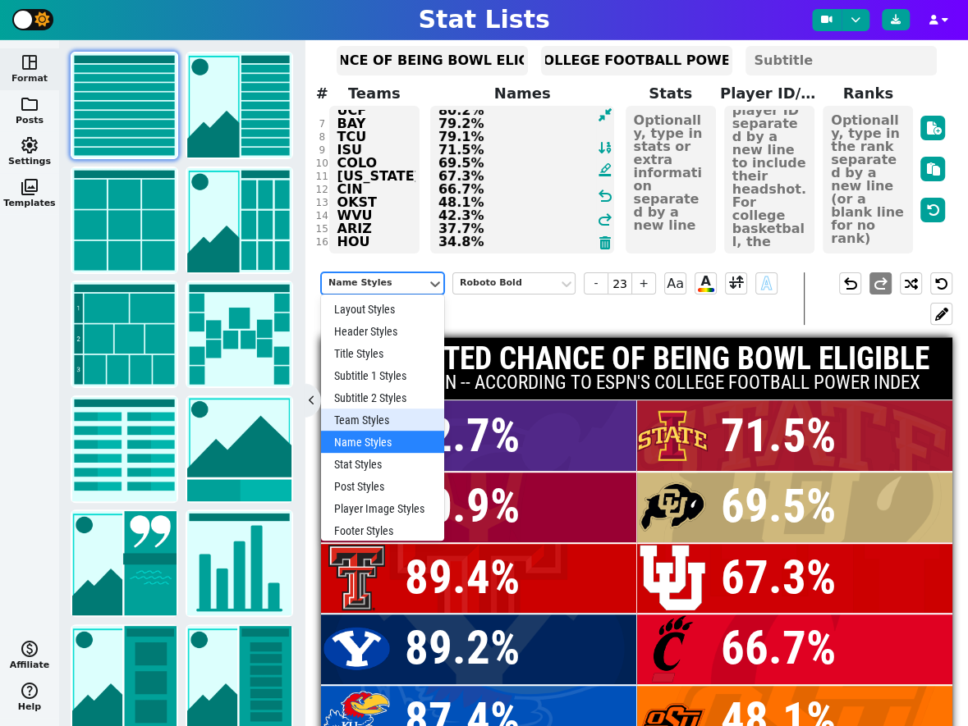
click at [369, 409] on div "Team Styles" at bounding box center [382, 420] width 123 height 22
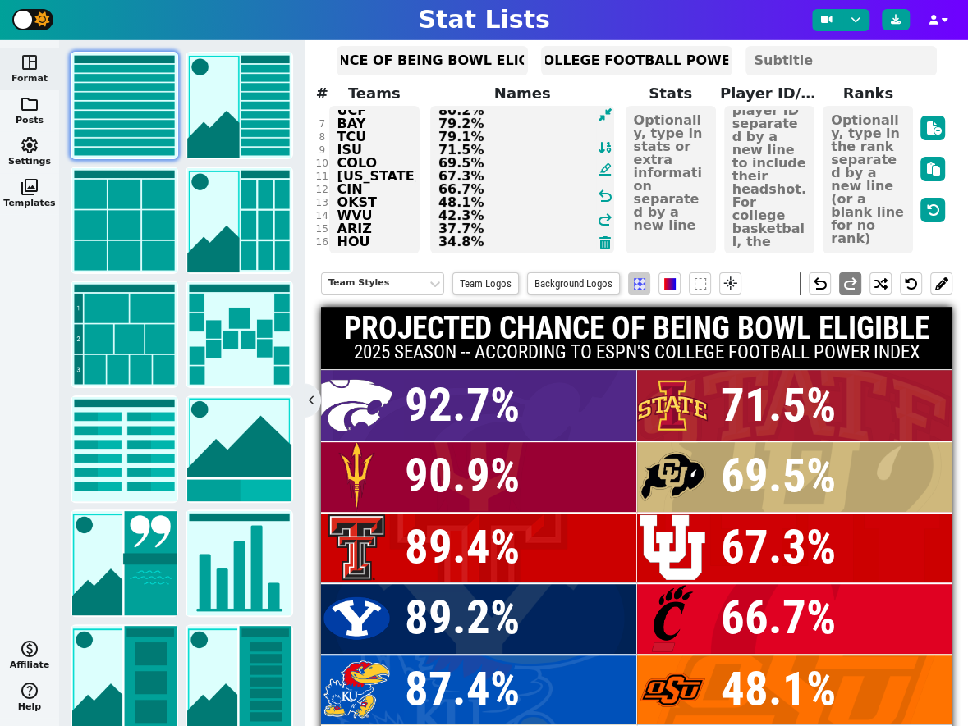
click at [638, 278] on span at bounding box center [639, 283] width 11 height 11
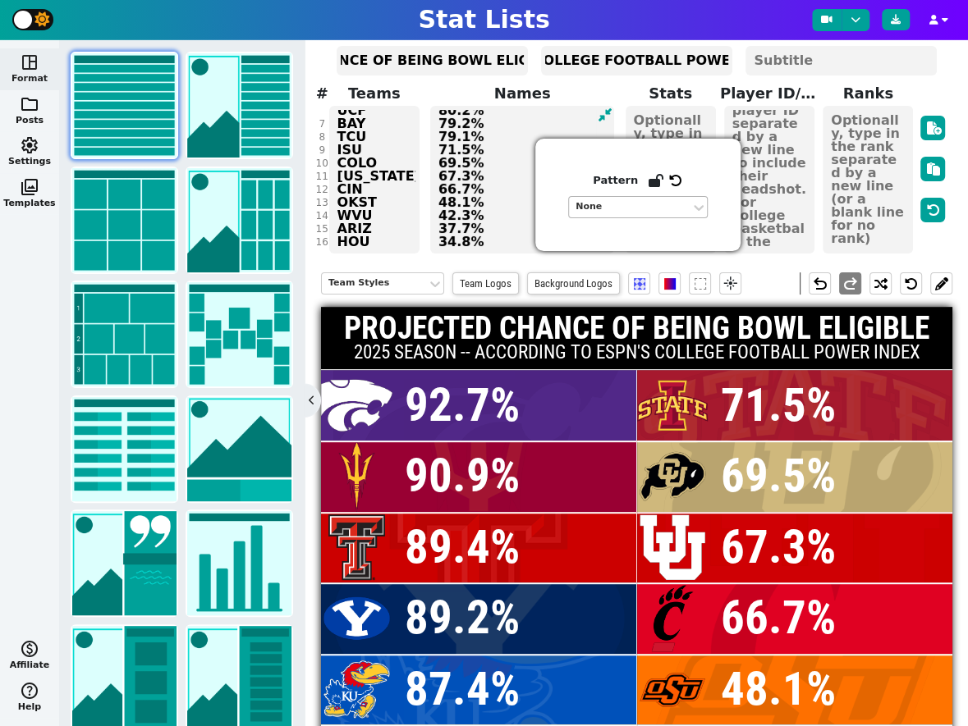
click at [598, 207] on div "None" at bounding box center [629, 207] width 108 height 14
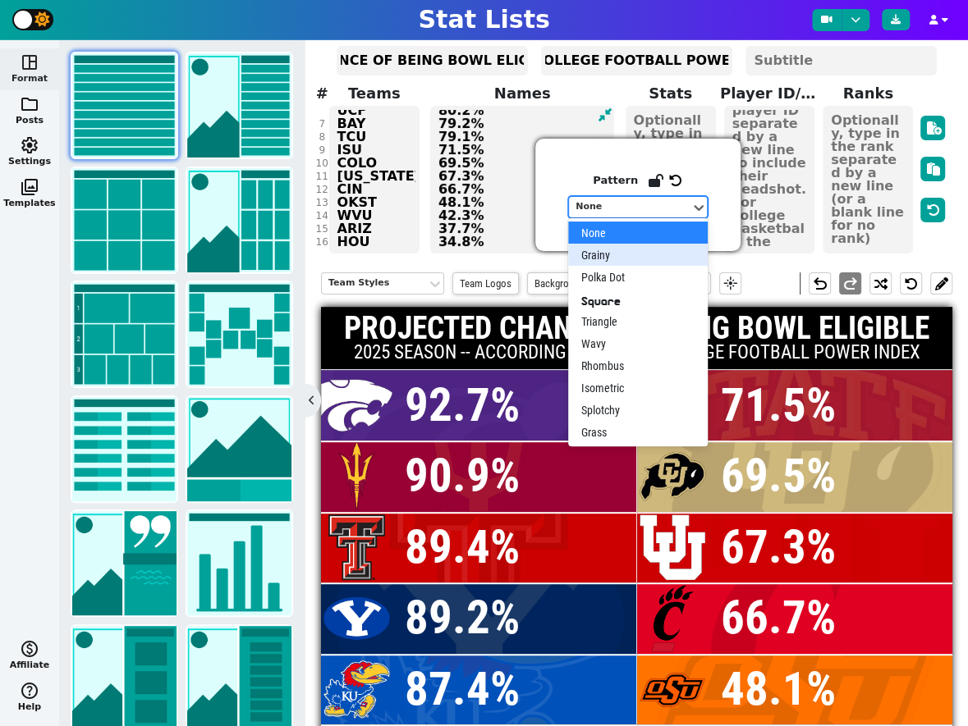
click at [616, 251] on div "Grainy" at bounding box center [638, 255] width 140 height 22
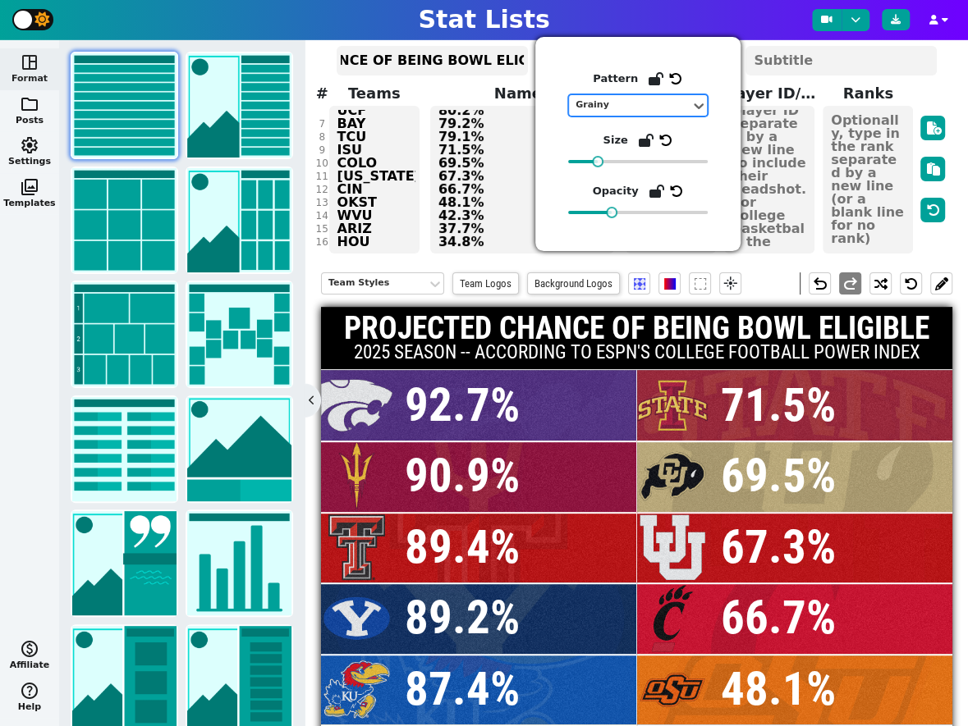
click at [932, 224] on div at bounding box center [932, 168] width 31 height 173
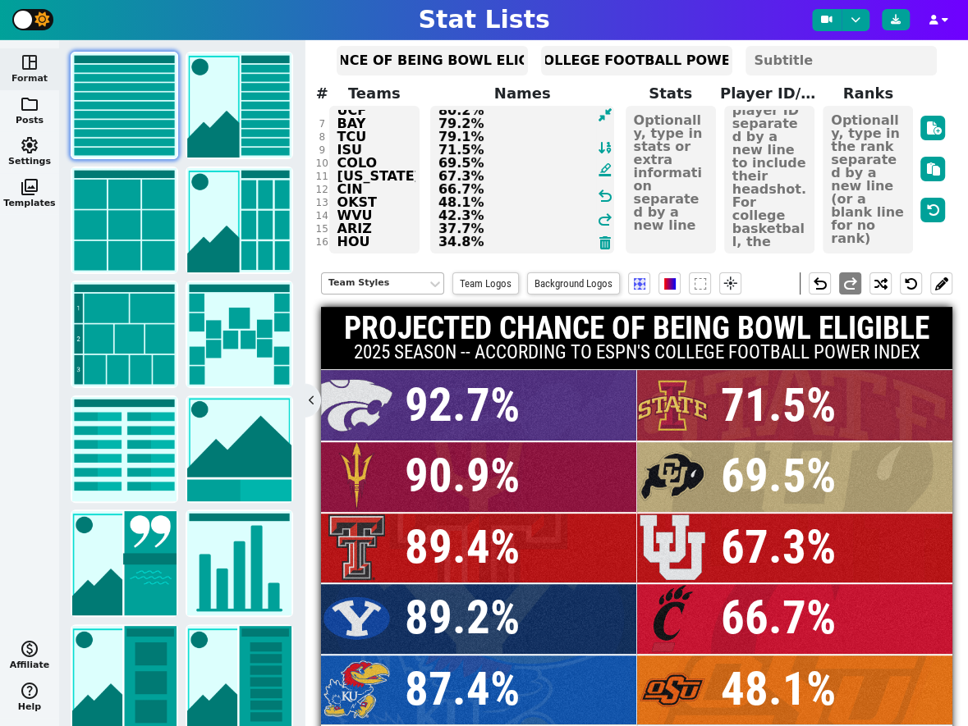
click at [404, 277] on div "Team Styles" at bounding box center [374, 284] width 92 height 14
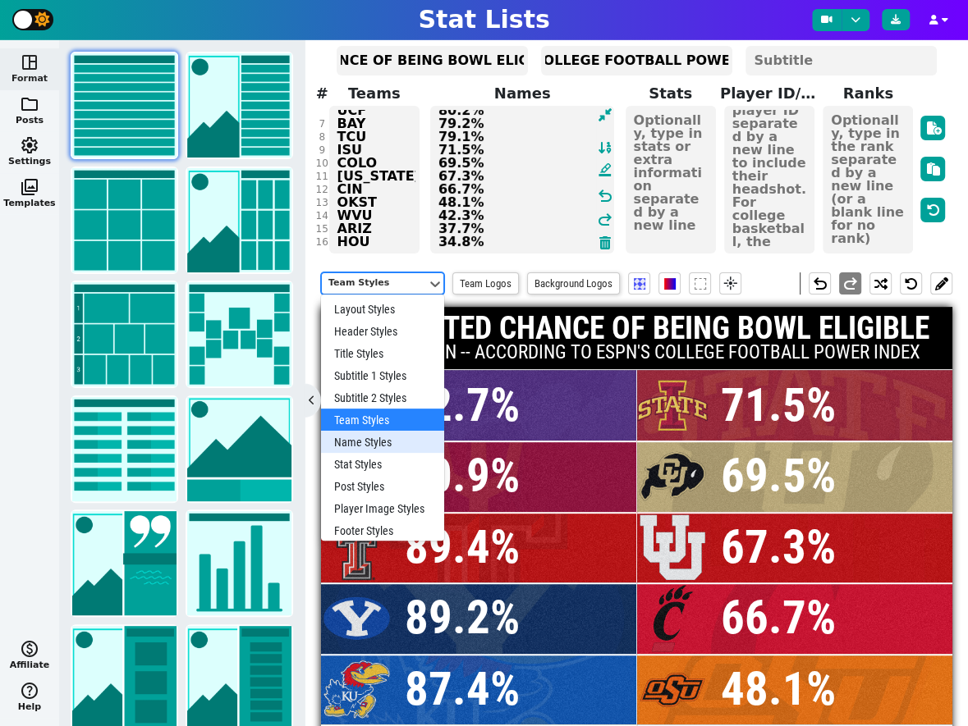
click at [370, 431] on div "Name Styles" at bounding box center [382, 442] width 123 height 22
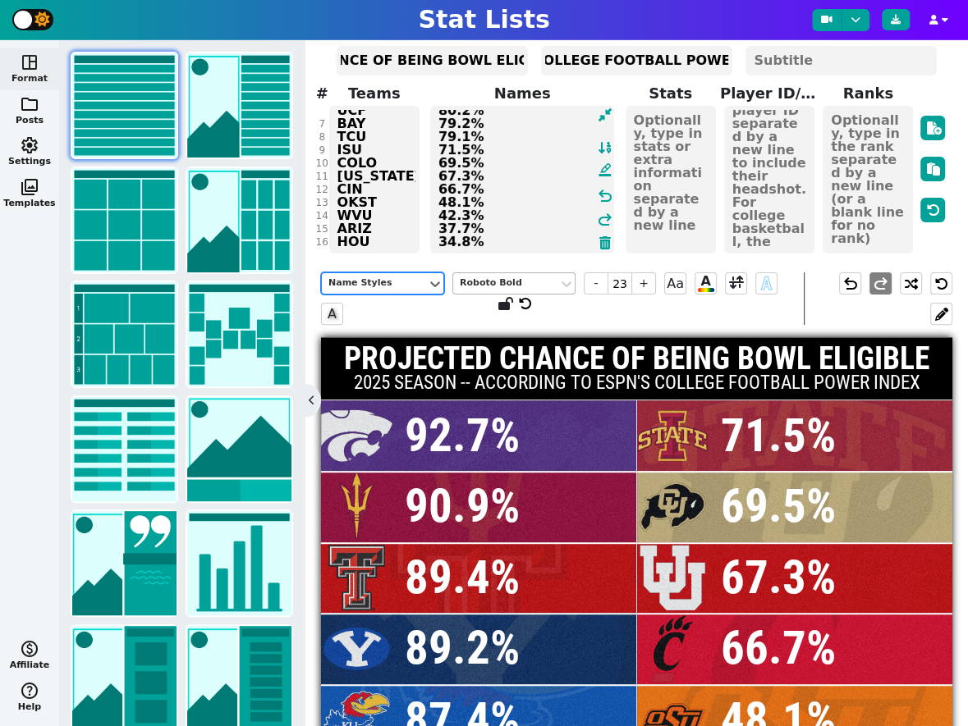
click at [524, 277] on div "Roboto Bold" at bounding box center [506, 284] width 92 height 14
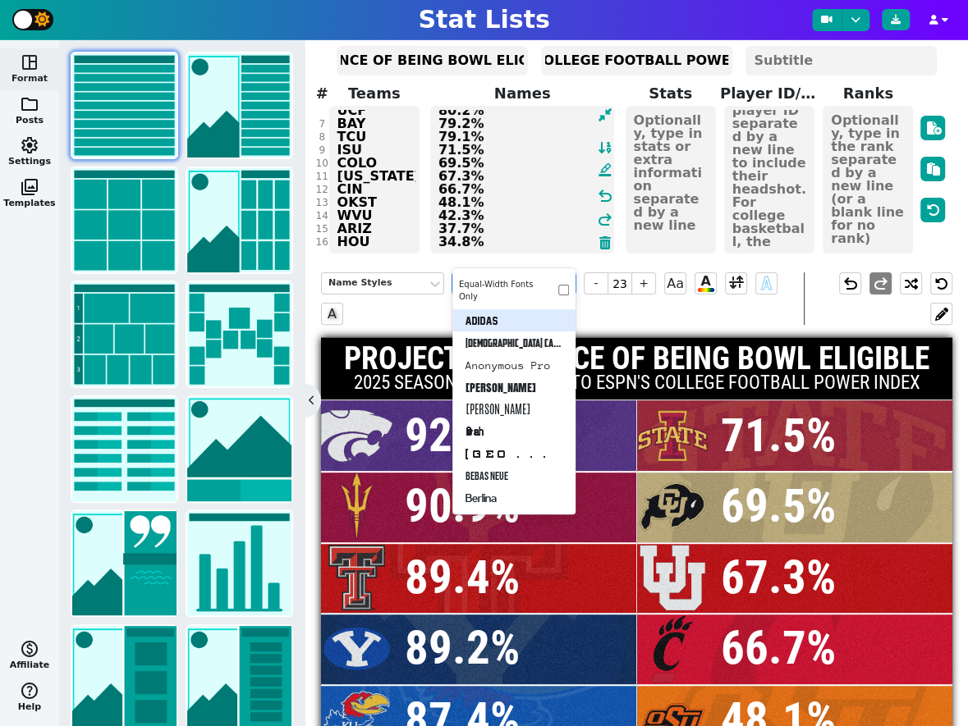
click at [527, 310] on div "Adidas" at bounding box center [513, 320] width 123 height 22
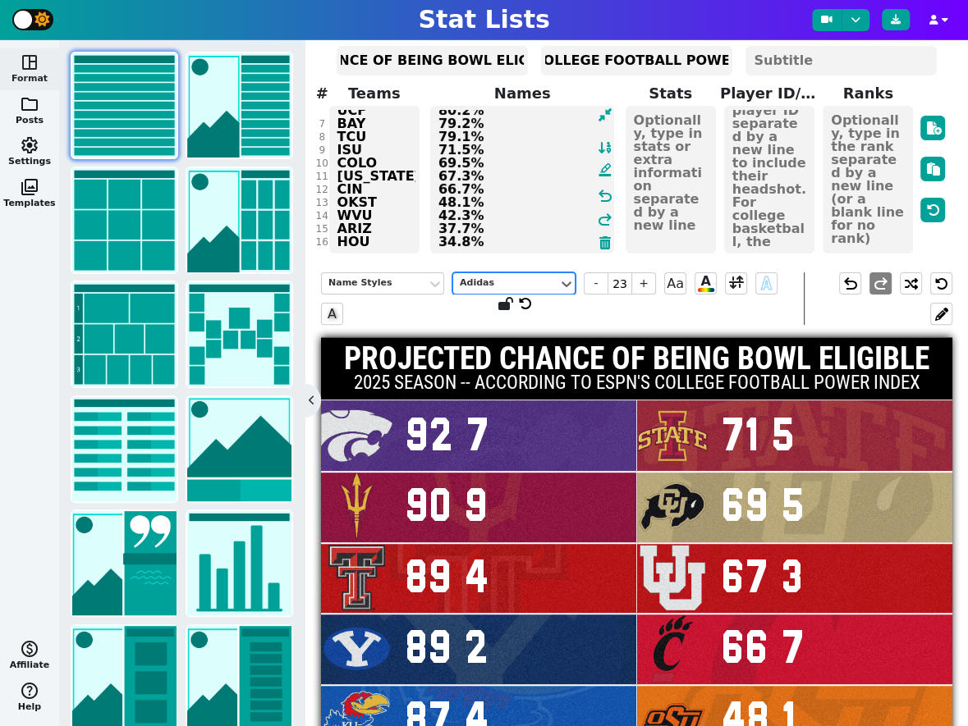
click at [532, 277] on div "Adidas" at bounding box center [506, 284] width 92 height 14
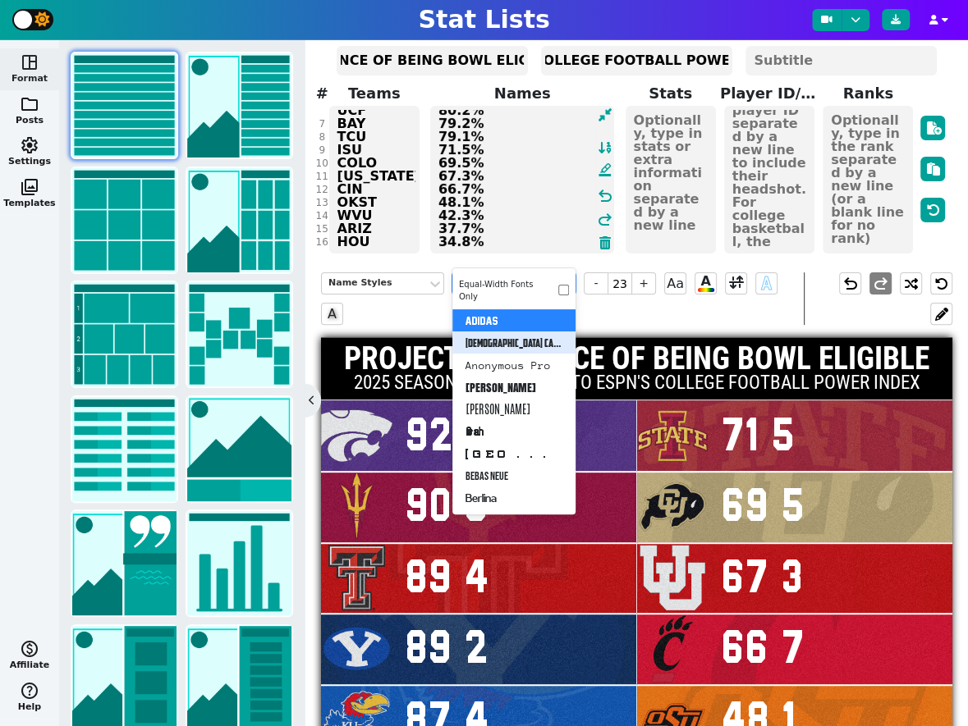
click at [522, 334] on div "[DEMOGRAPHIC_DATA] Captain" at bounding box center [513, 343] width 123 height 22
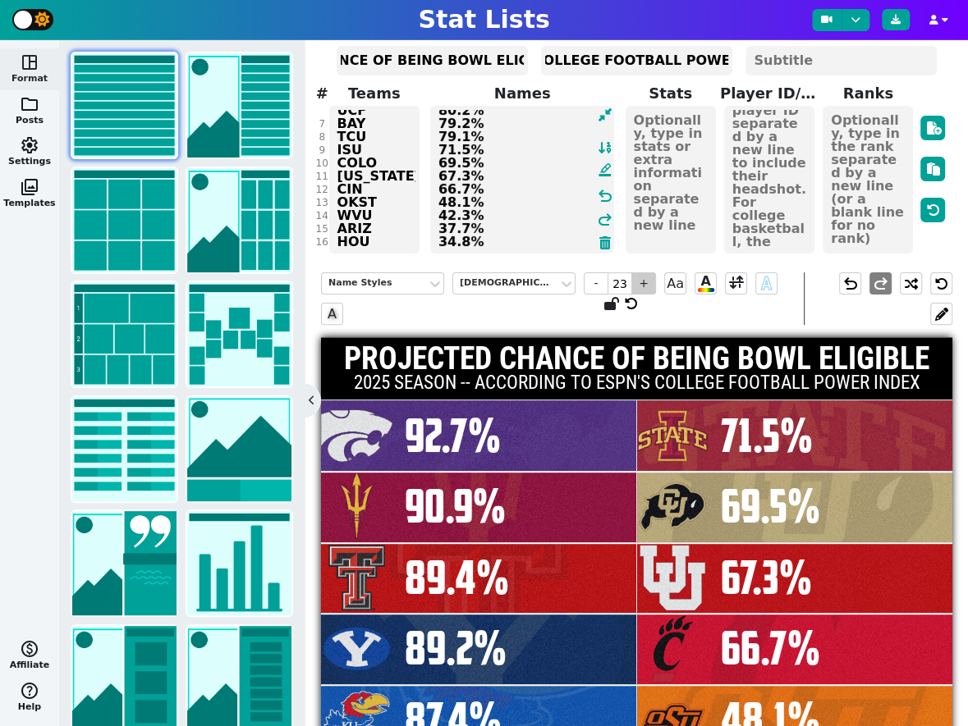
click at [646, 272] on span "+" at bounding box center [643, 283] width 25 height 22
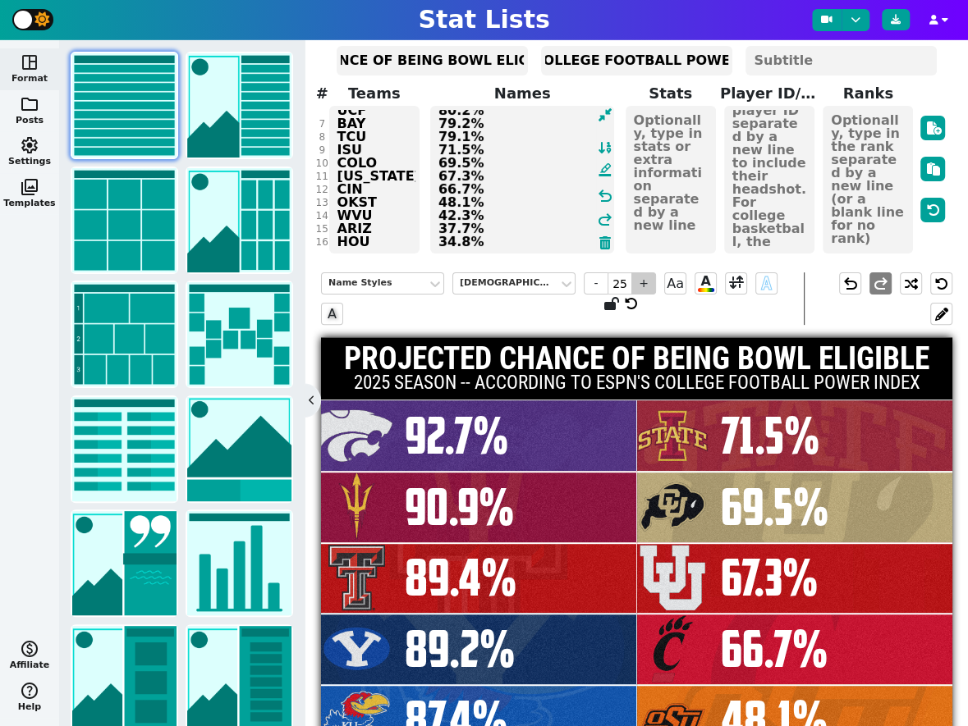
click at [646, 272] on span "+" at bounding box center [643, 283] width 25 height 22
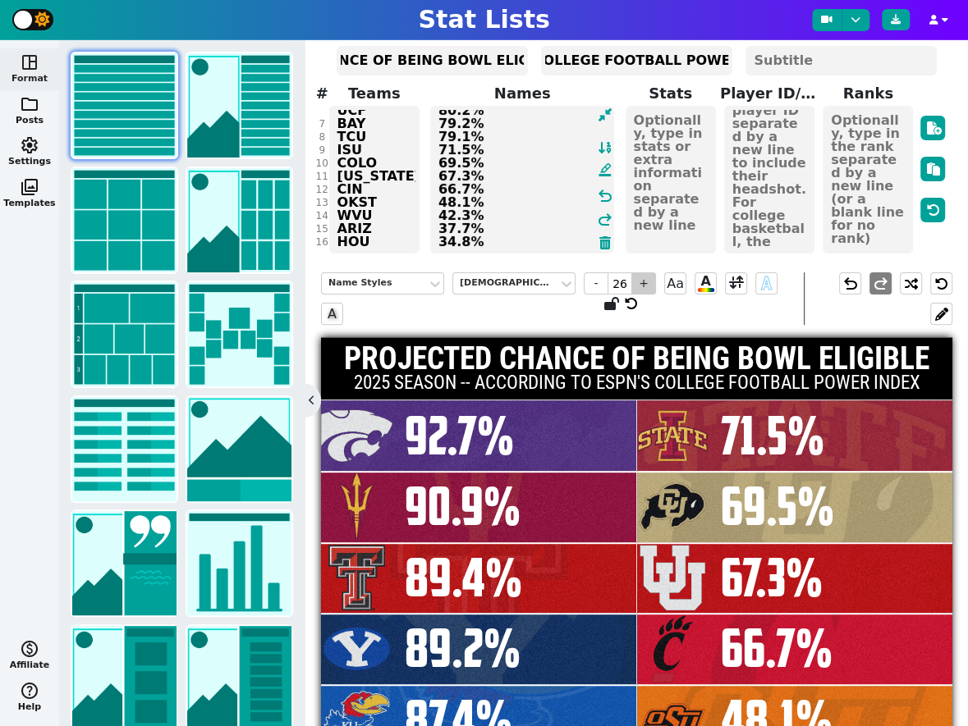
click at [646, 272] on span "+" at bounding box center [643, 283] width 25 height 22
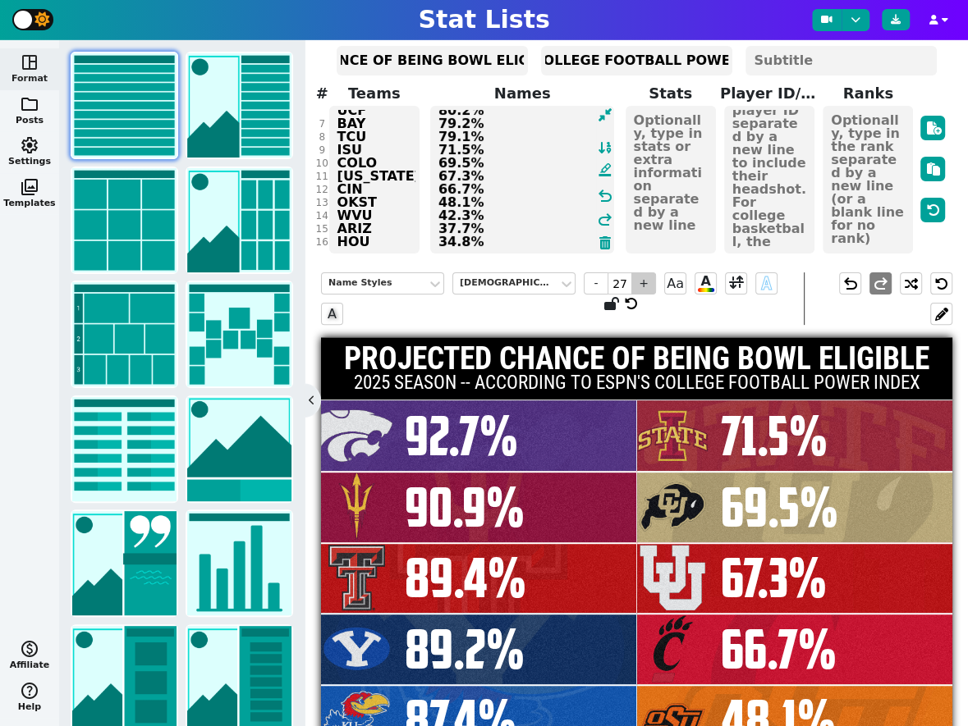
click at [646, 272] on span "+" at bounding box center [643, 283] width 25 height 22
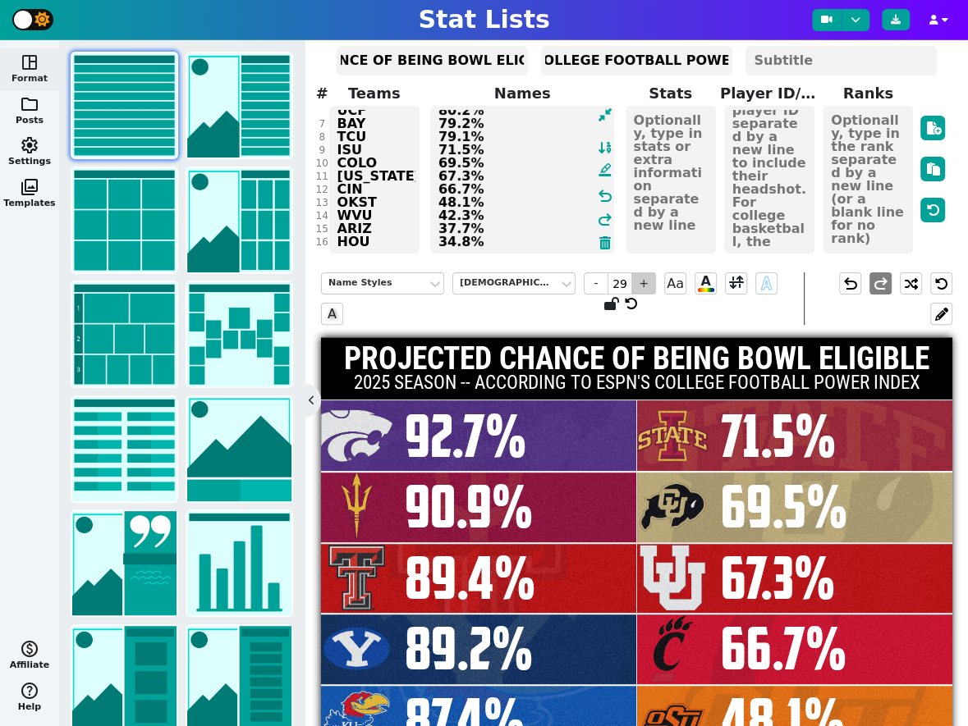
click at [646, 272] on span "+" at bounding box center [643, 283] width 25 height 22
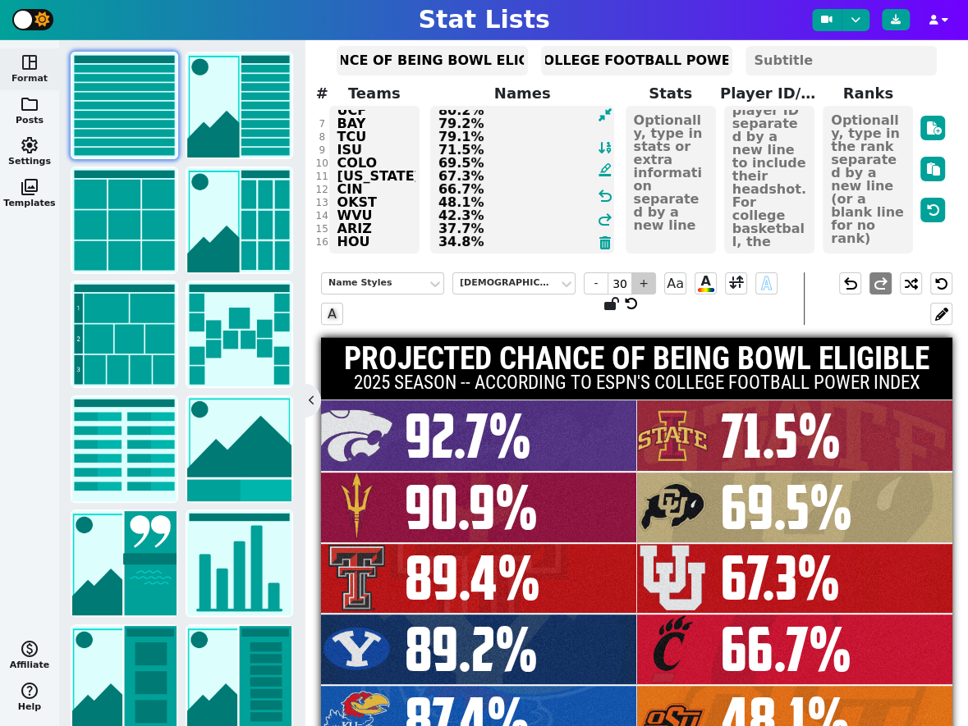
click at [646, 272] on span "+" at bounding box center [643, 283] width 25 height 22
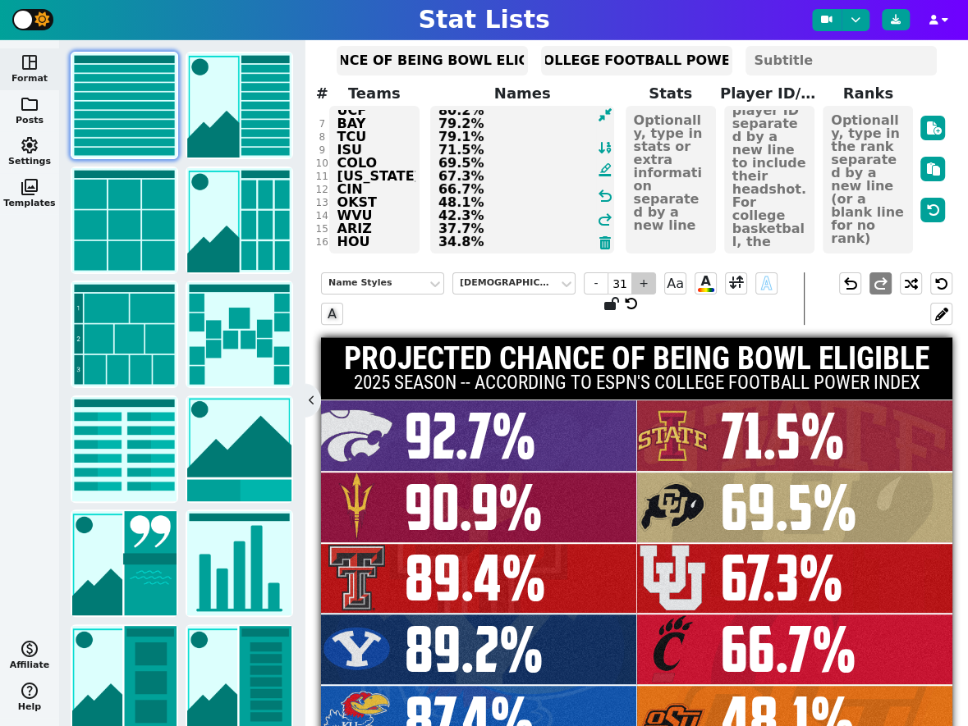
click at [646, 272] on span "+" at bounding box center [643, 283] width 25 height 22
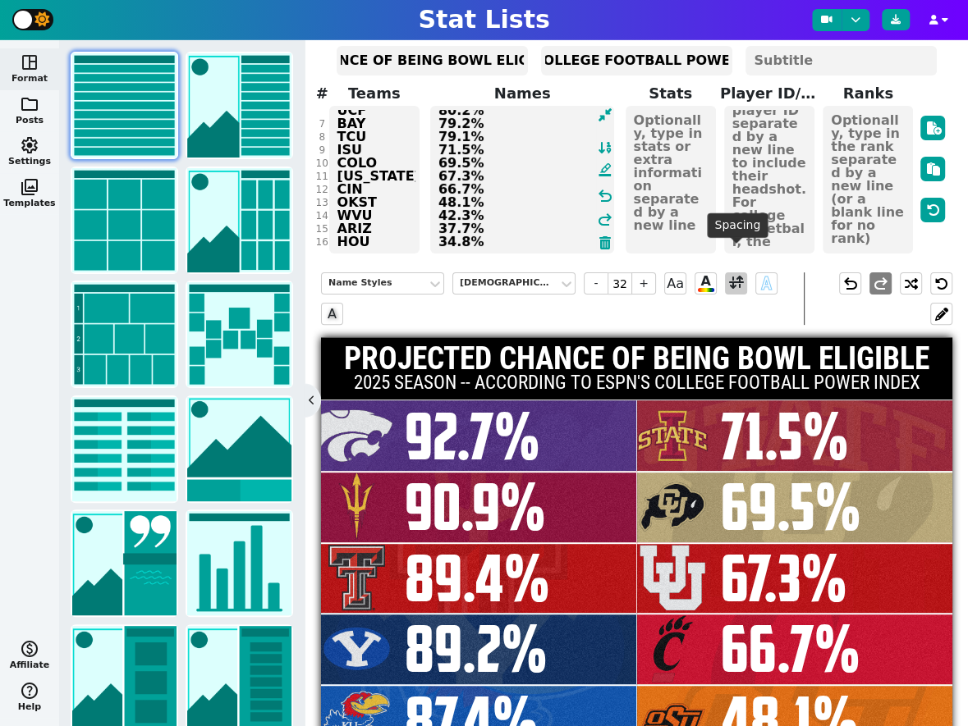
click at [740, 273] on span at bounding box center [736, 283] width 15 height 21
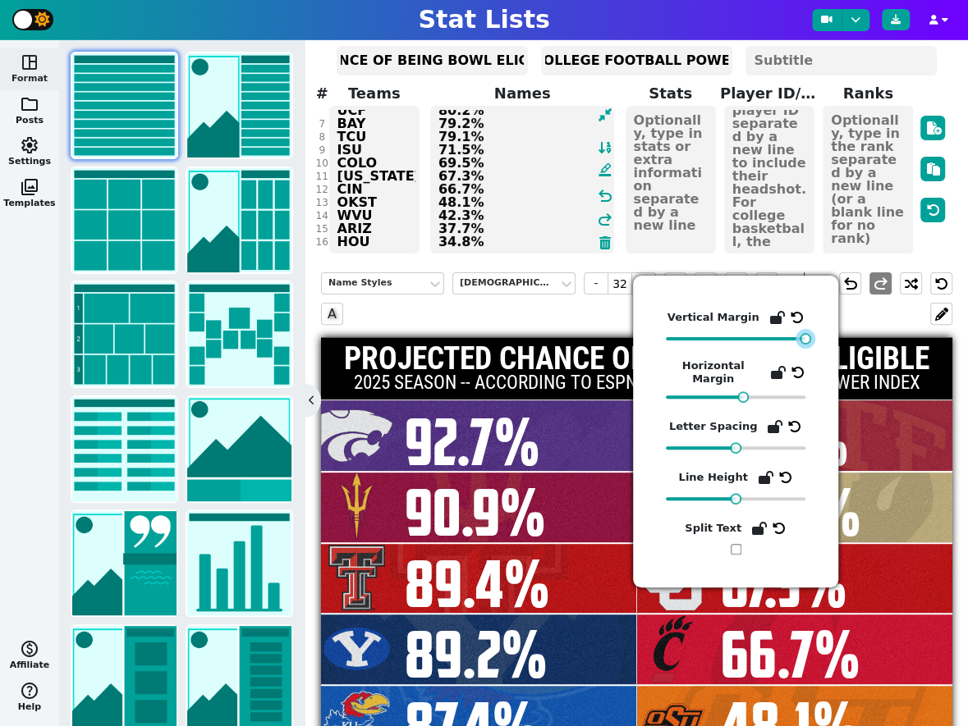
drag, startPoint x: 733, startPoint y: 342, endPoint x: 843, endPoint y: 345, distance: 110.0
click at [843, 345] on body "Stat Lists space_dashboard Format folder Posts settings Settings photo_library …" at bounding box center [484, 363] width 968 height 726
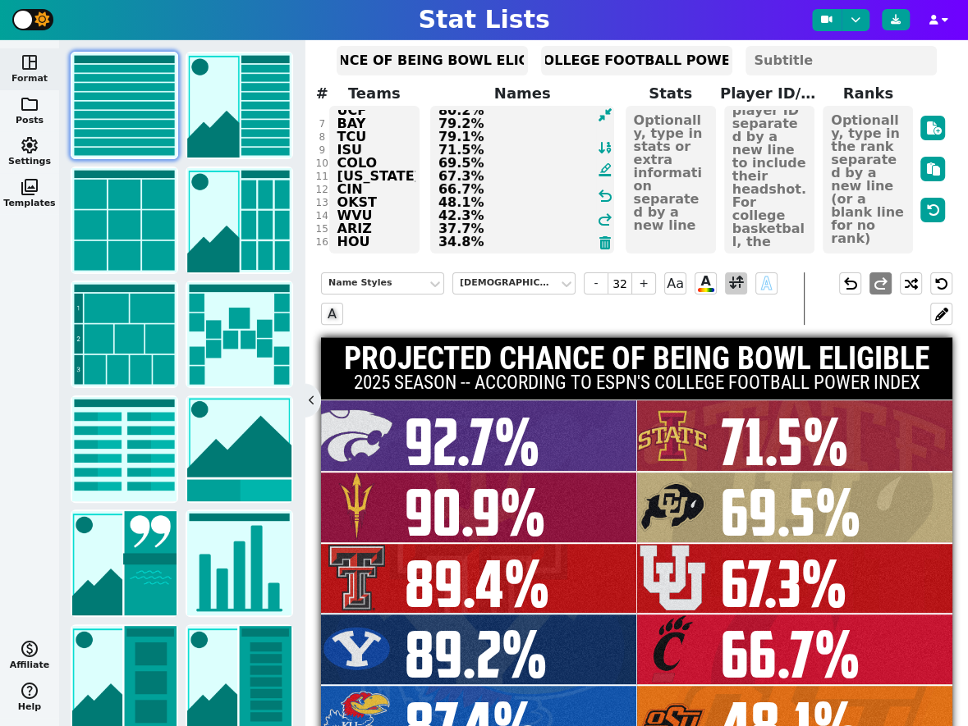
click at [737, 273] on span at bounding box center [736, 283] width 15 height 21
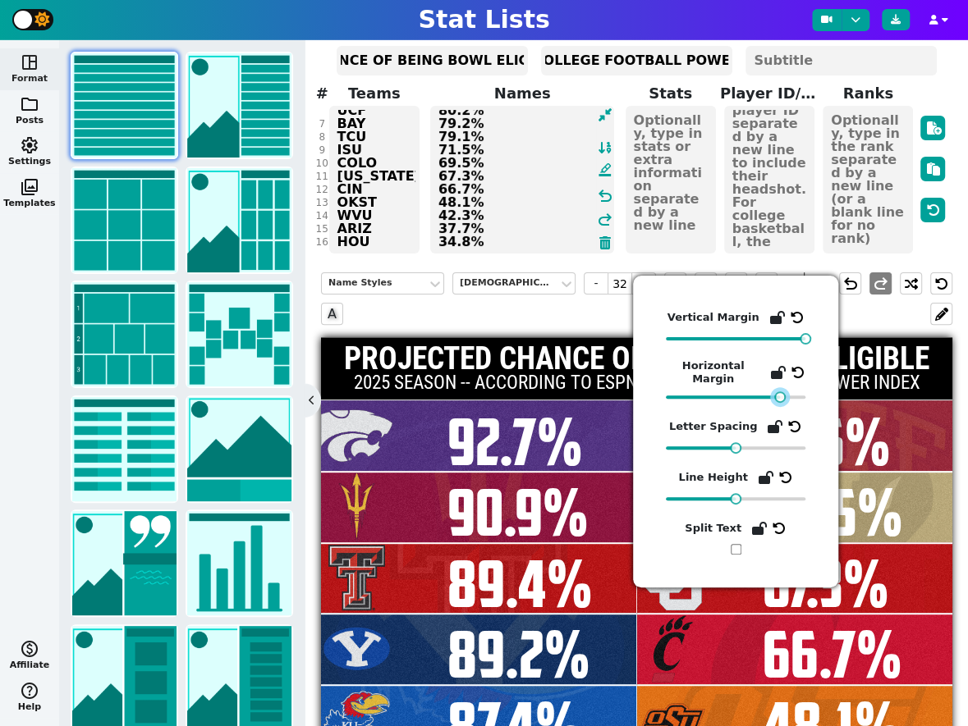
drag, startPoint x: 740, startPoint y: 397, endPoint x: 778, endPoint y: 402, distance: 38.1
click at [778, 403] on div at bounding box center [736, 397] width 140 height 11
click at [576, 290] on div "Name Styles American Captain - 32 + Aa A A A" at bounding box center [562, 298] width 483 height 53
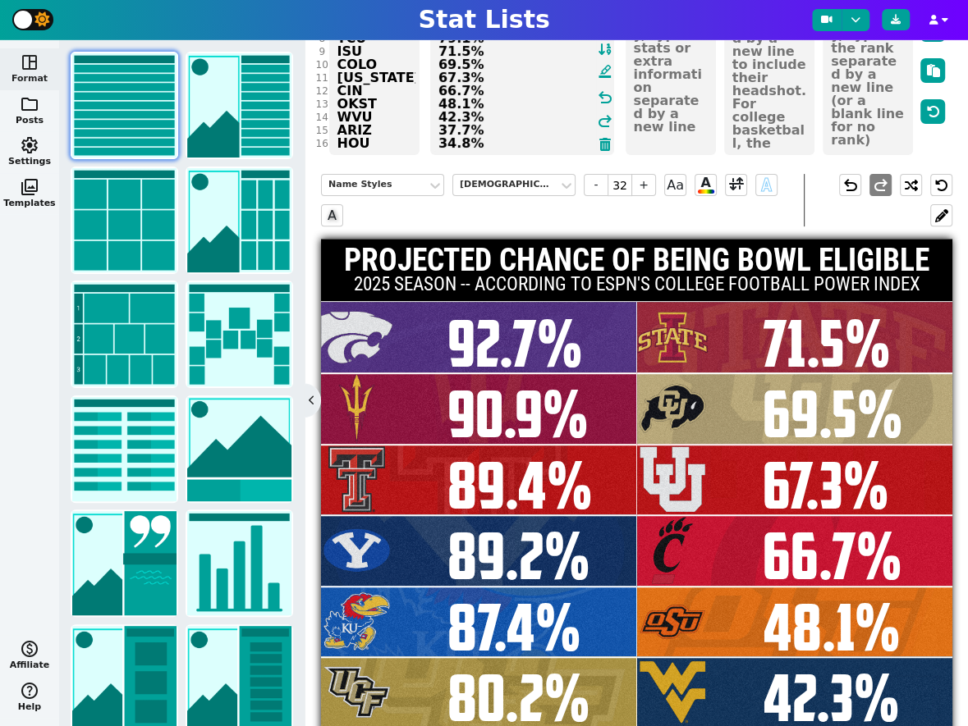
scroll to position [179, 0]
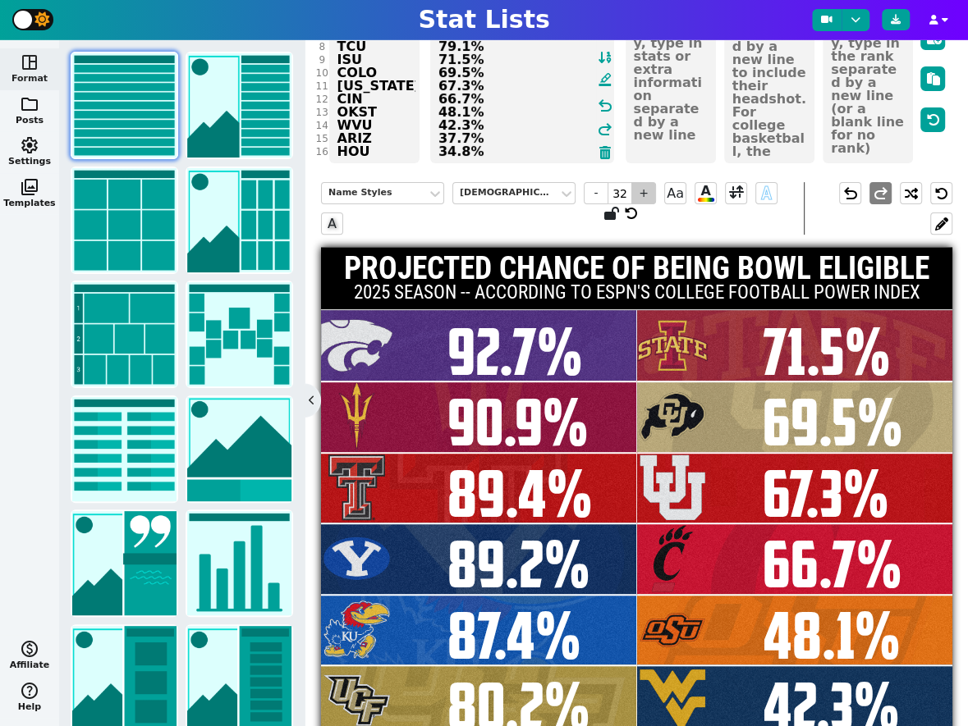
click at [650, 182] on span "+" at bounding box center [643, 193] width 25 height 22
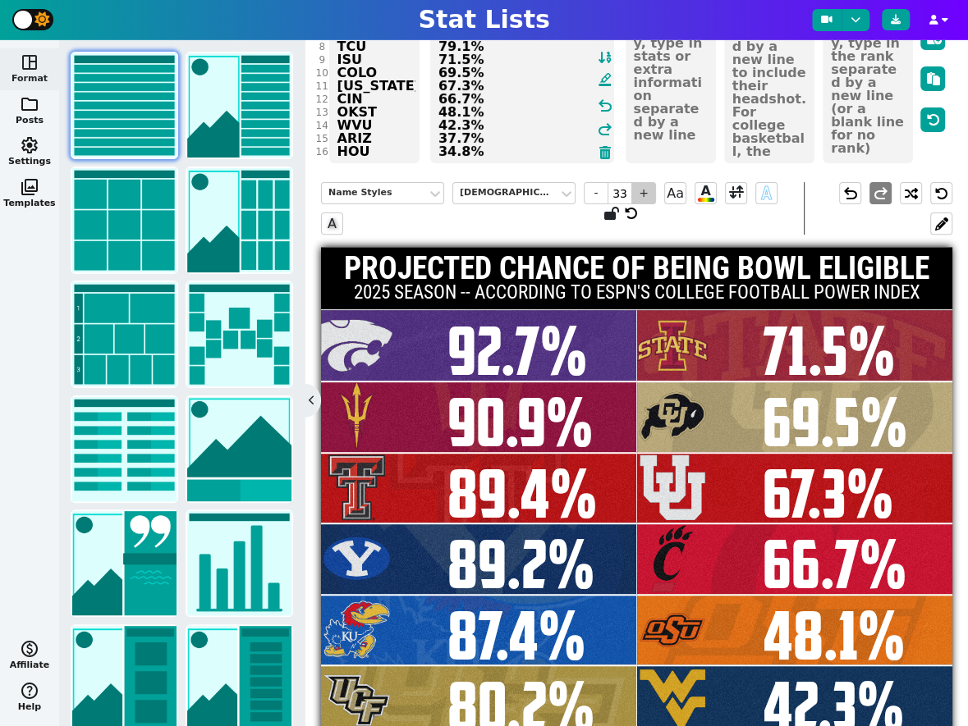
click at [650, 182] on span "+" at bounding box center [643, 193] width 25 height 22
type input "34"
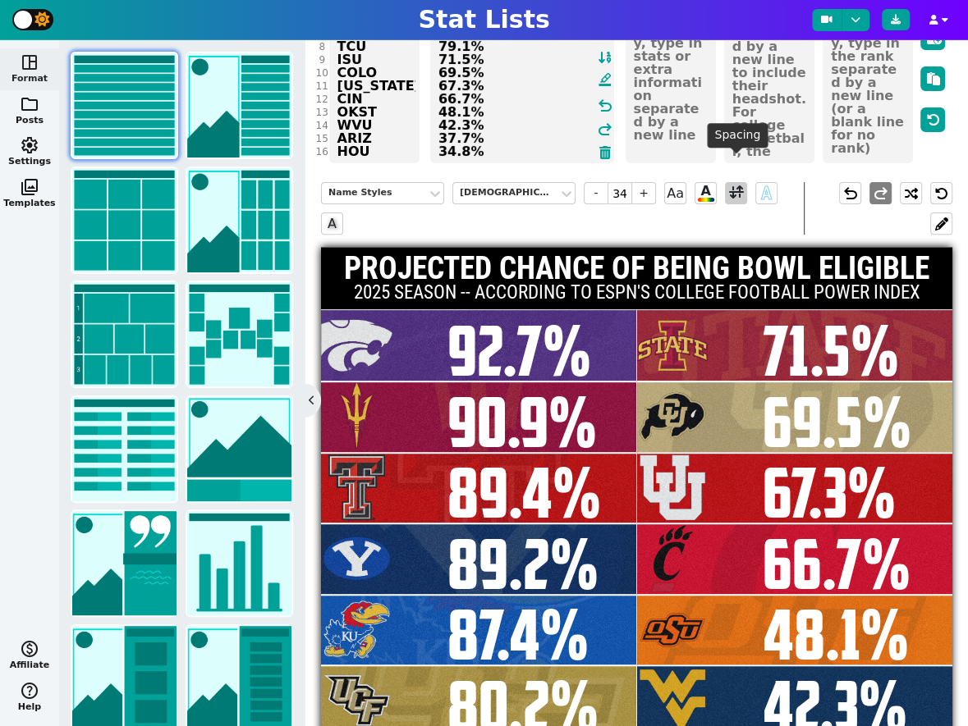
click at [735, 183] on span at bounding box center [736, 193] width 15 height 21
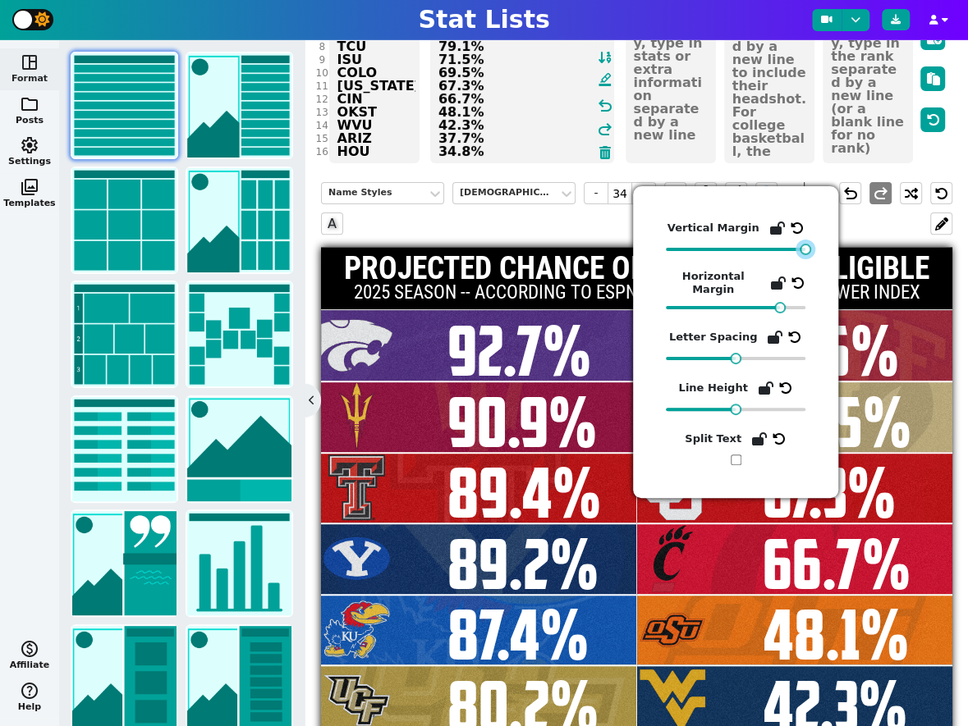
click at [809, 252] on div at bounding box center [804, 249] width 11 height 11
click at [509, 186] on div "[DEMOGRAPHIC_DATA] Captain" at bounding box center [506, 193] width 92 height 14
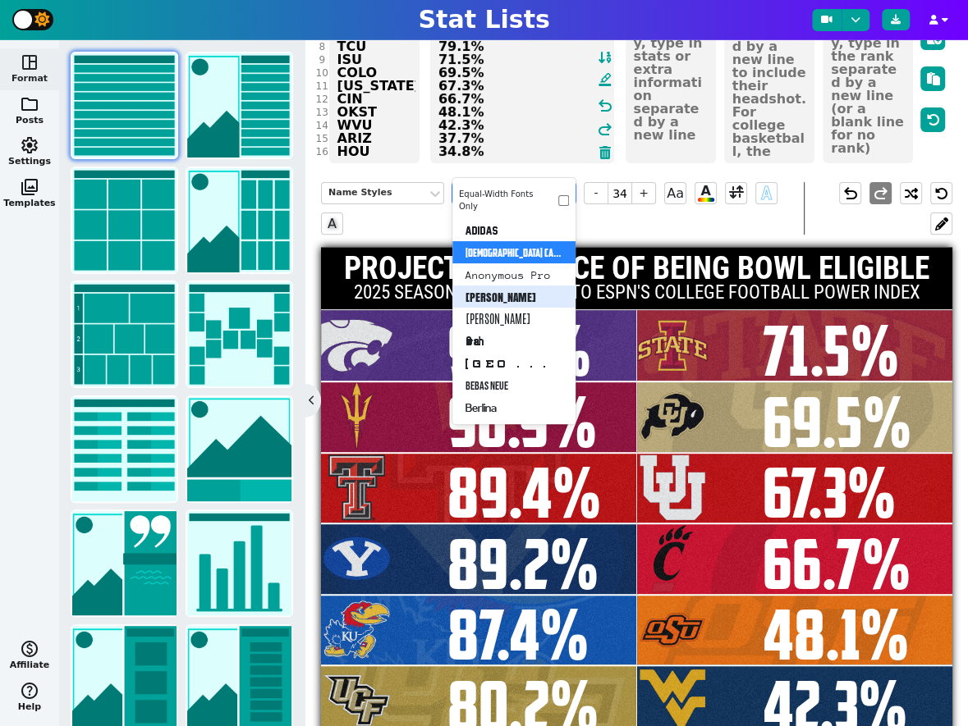
click at [497, 290] on div "[PERSON_NAME]" at bounding box center [513, 297] width 123 height 22
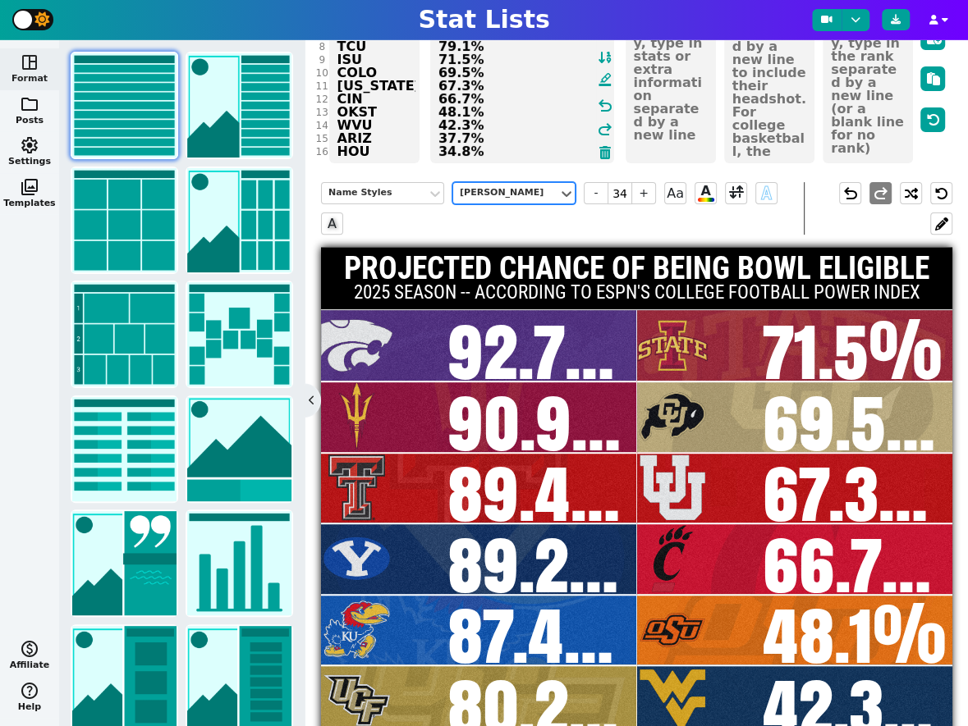
click at [526, 185] on div "Name Styles option [PERSON_NAME], selected. Anton - 34 + Aa A A A" at bounding box center [562, 208] width 483 height 53
click at [504, 186] on div "[PERSON_NAME]" at bounding box center [506, 193] width 92 height 14
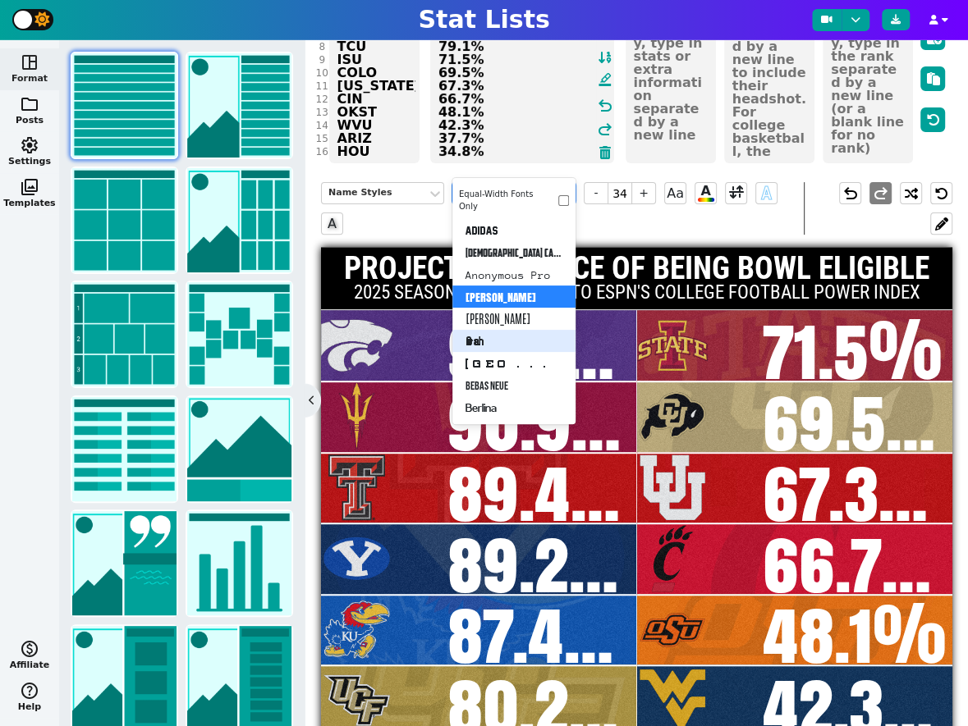
click at [504, 330] on div "Aurach" at bounding box center [513, 341] width 123 height 22
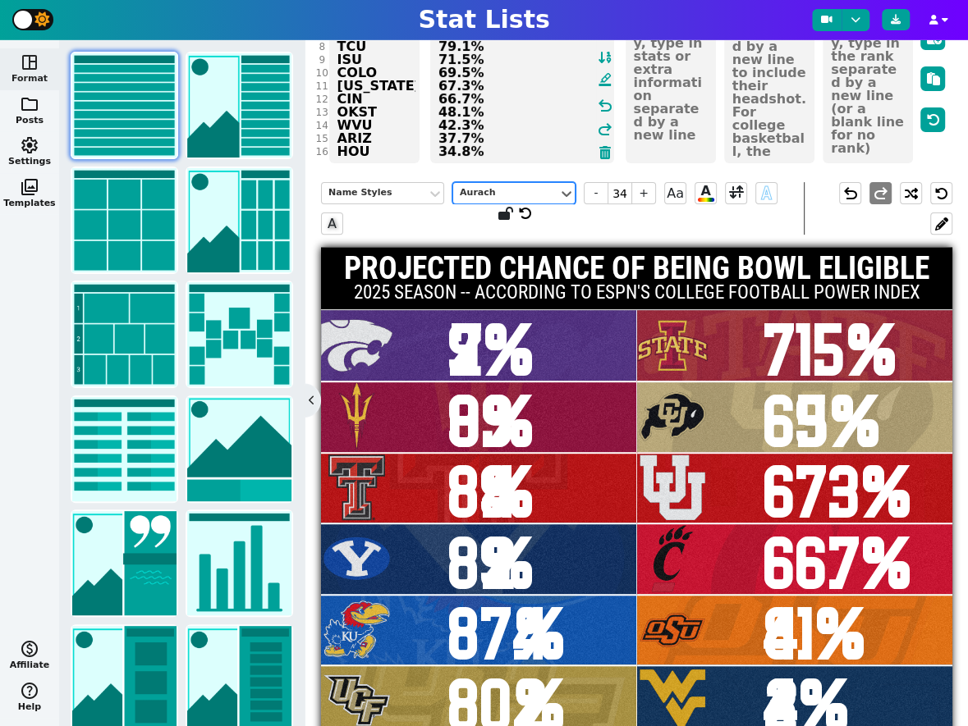
click at [535, 186] on div "Aurach" at bounding box center [506, 193] width 92 height 14
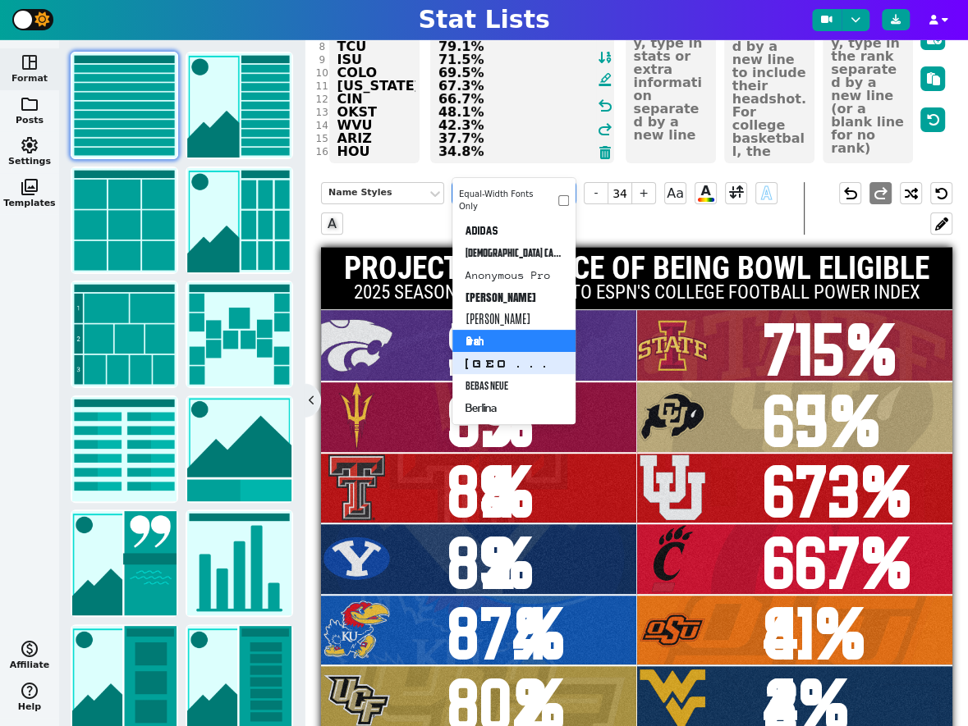
click at [514, 356] on div "[GEOGRAPHIC_DATA]" at bounding box center [513, 363] width 123 height 22
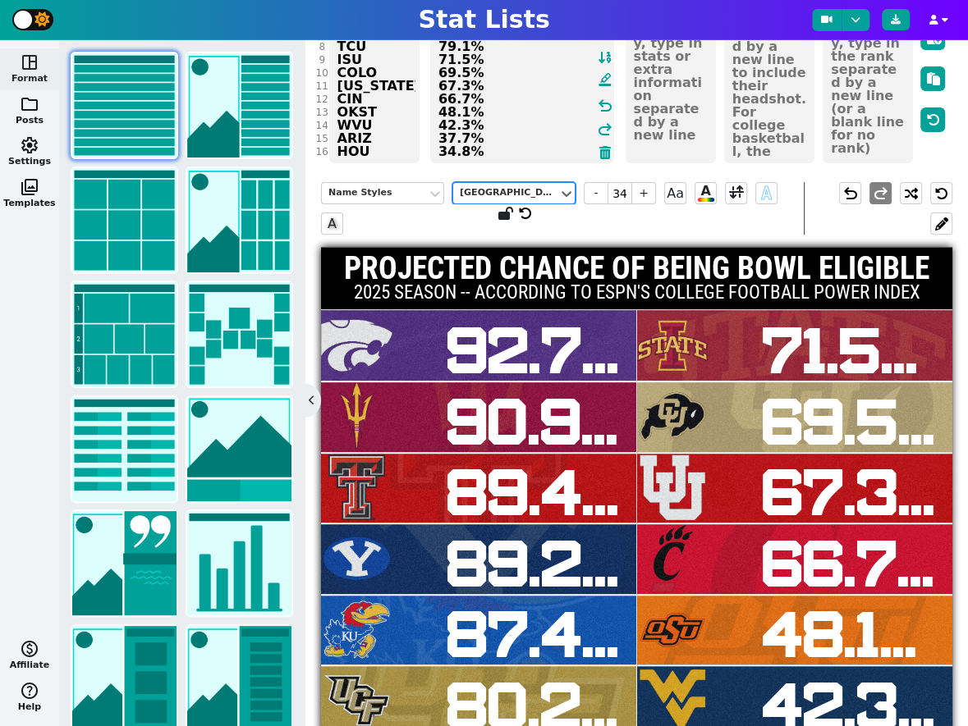
click at [509, 186] on div "[GEOGRAPHIC_DATA]" at bounding box center [506, 193] width 92 height 14
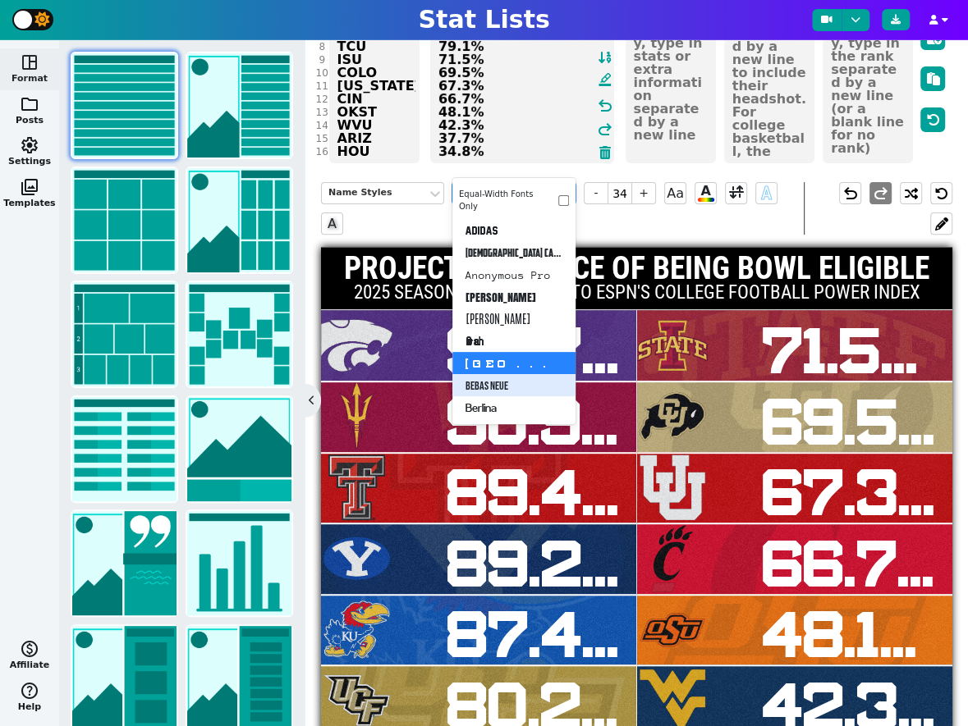
click at [501, 374] on div "Bebas Neue" at bounding box center [513, 385] width 123 height 22
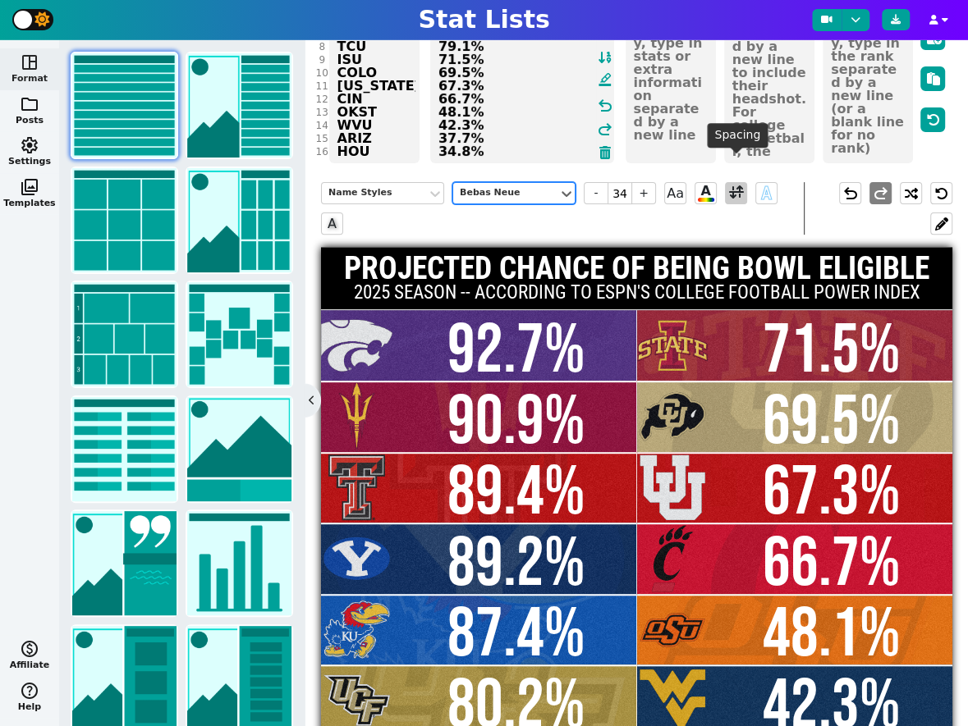
click at [736, 183] on span at bounding box center [736, 193] width 15 height 21
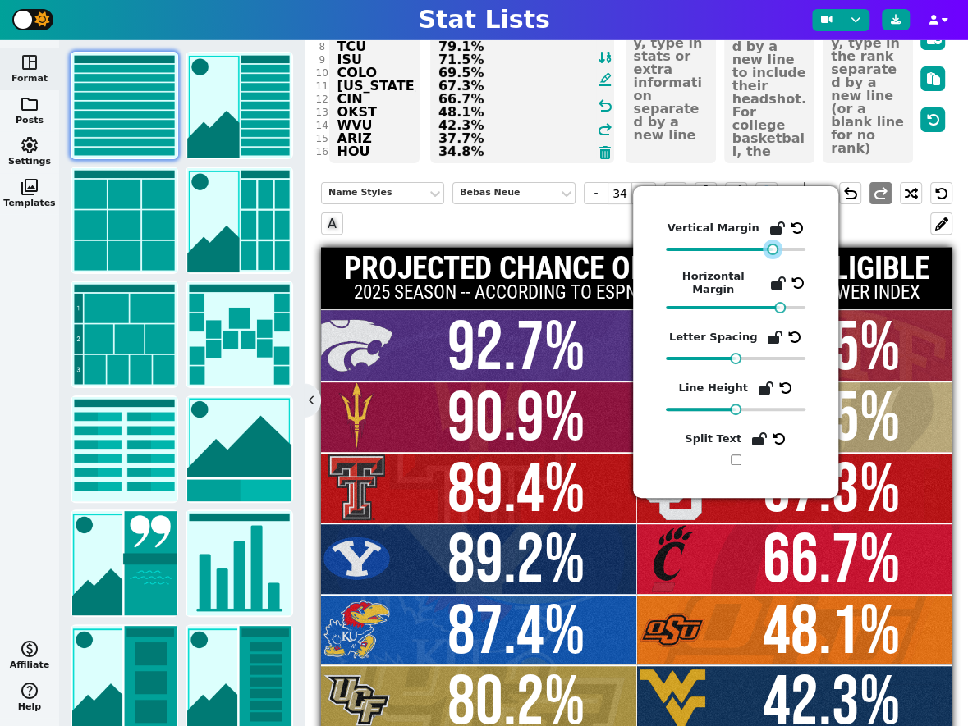
drag, startPoint x: 804, startPoint y: 250, endPoint x: 773, endPoint y: 259, distance: 32.5
click at [773, 259] on div "Vertical Margin Horizontal Margin Letter Spacing Line Height Split Text" at bounding box center [736, 342] width 140 height 246
click at [874, 199] on div "undo redo" at bounding box center [878, 208] width 149 height 53
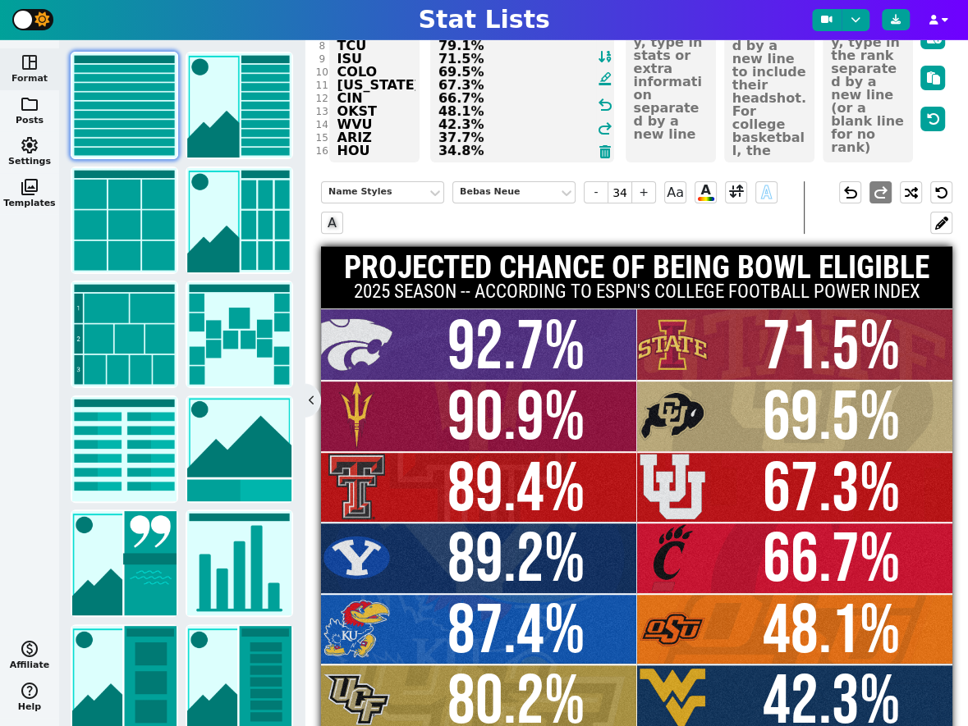
scroll to position [167, 0]
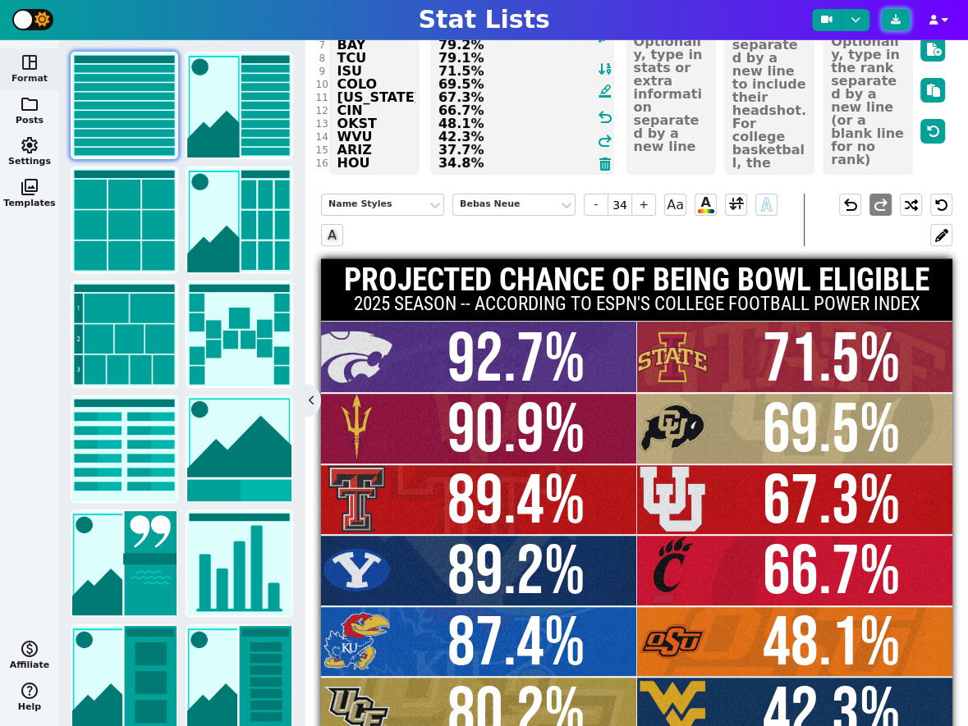
click at [894, 21] on icon at bounding box center [896, 20] width 10 height 10
